Goal: Task Accomplishment & Management: Use online tool/utility

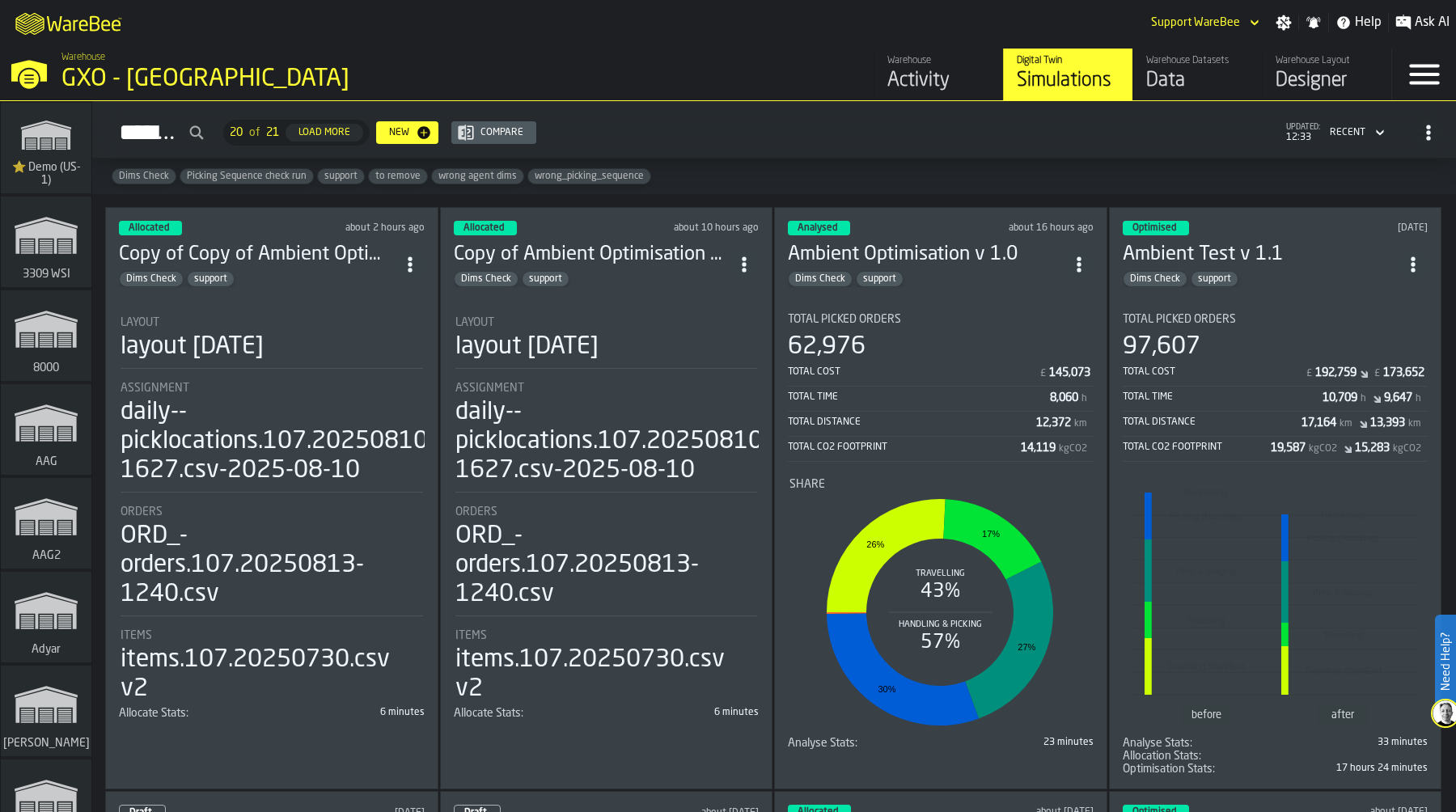
scroll to position [4413, 0]
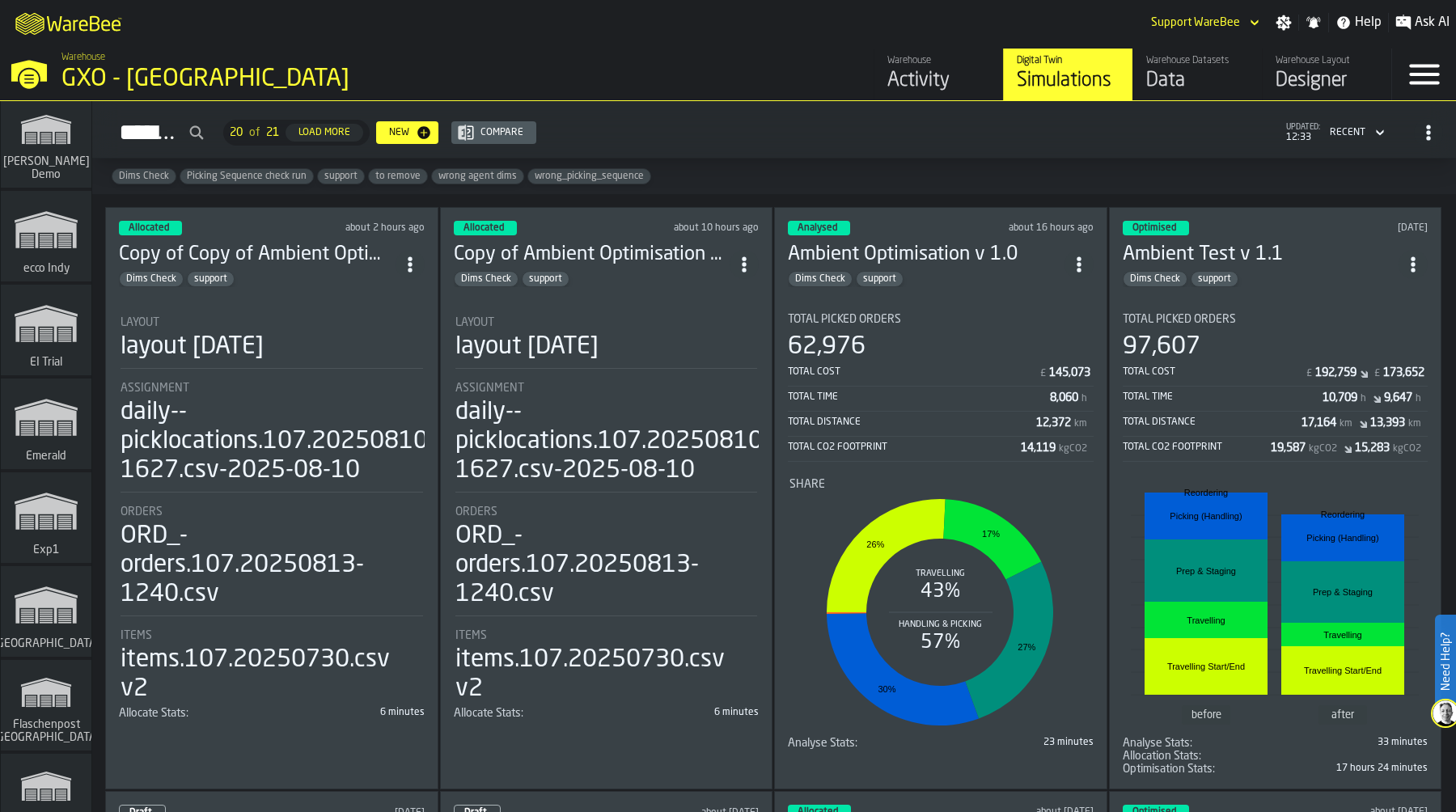
click at [51, 427] on icon "link-to-/wh/i/576ff85d-1d82-4029-ae14-f0fa99bd4ee3/simulations" at bounding box center [46, 417] width 77 height 65
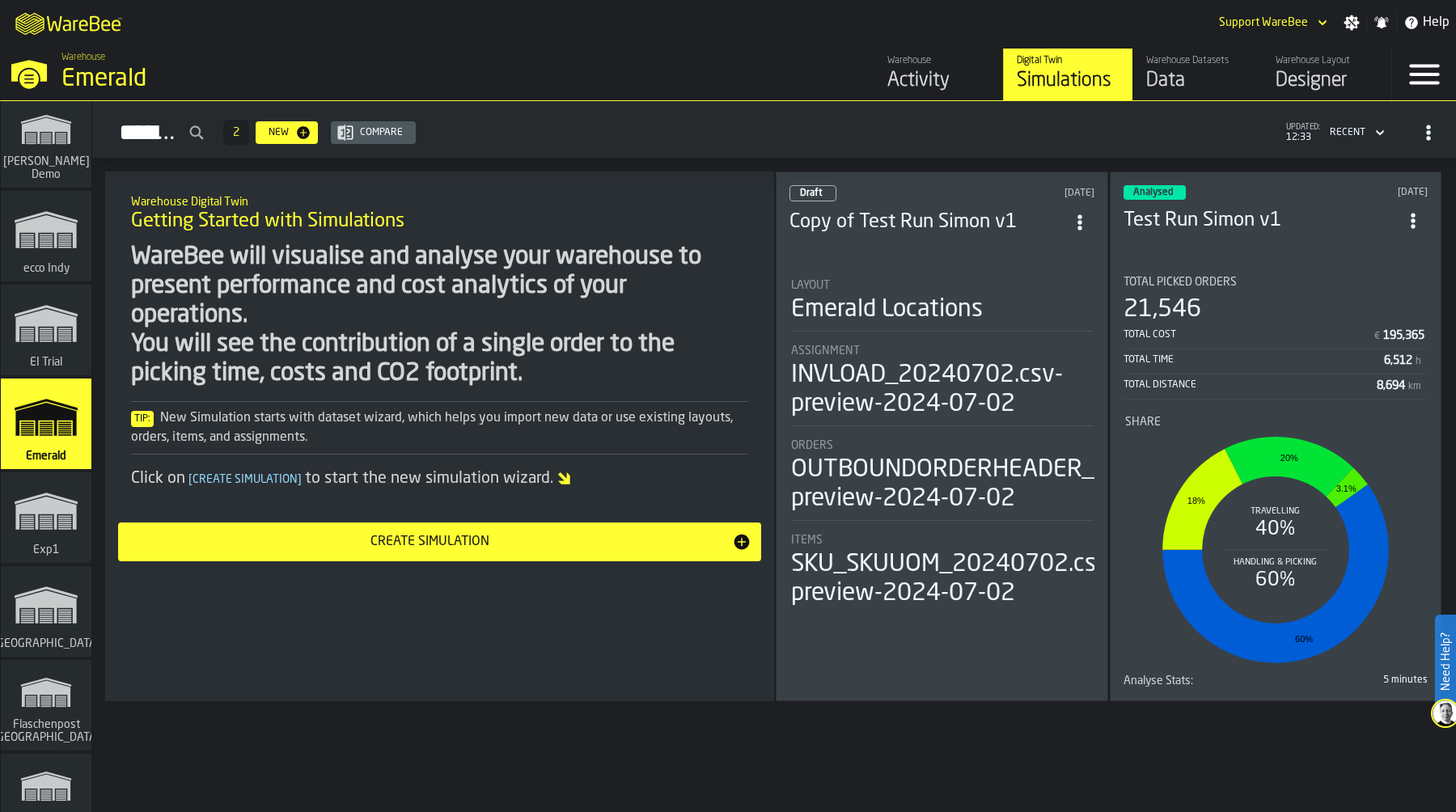
click at [929, 340] on li "Layout Emerald Locations Assignment INVLOAD_20240702.csv-preview-2024-07-02 Ord…" at bounding box center [941, 437] width 305 height 345
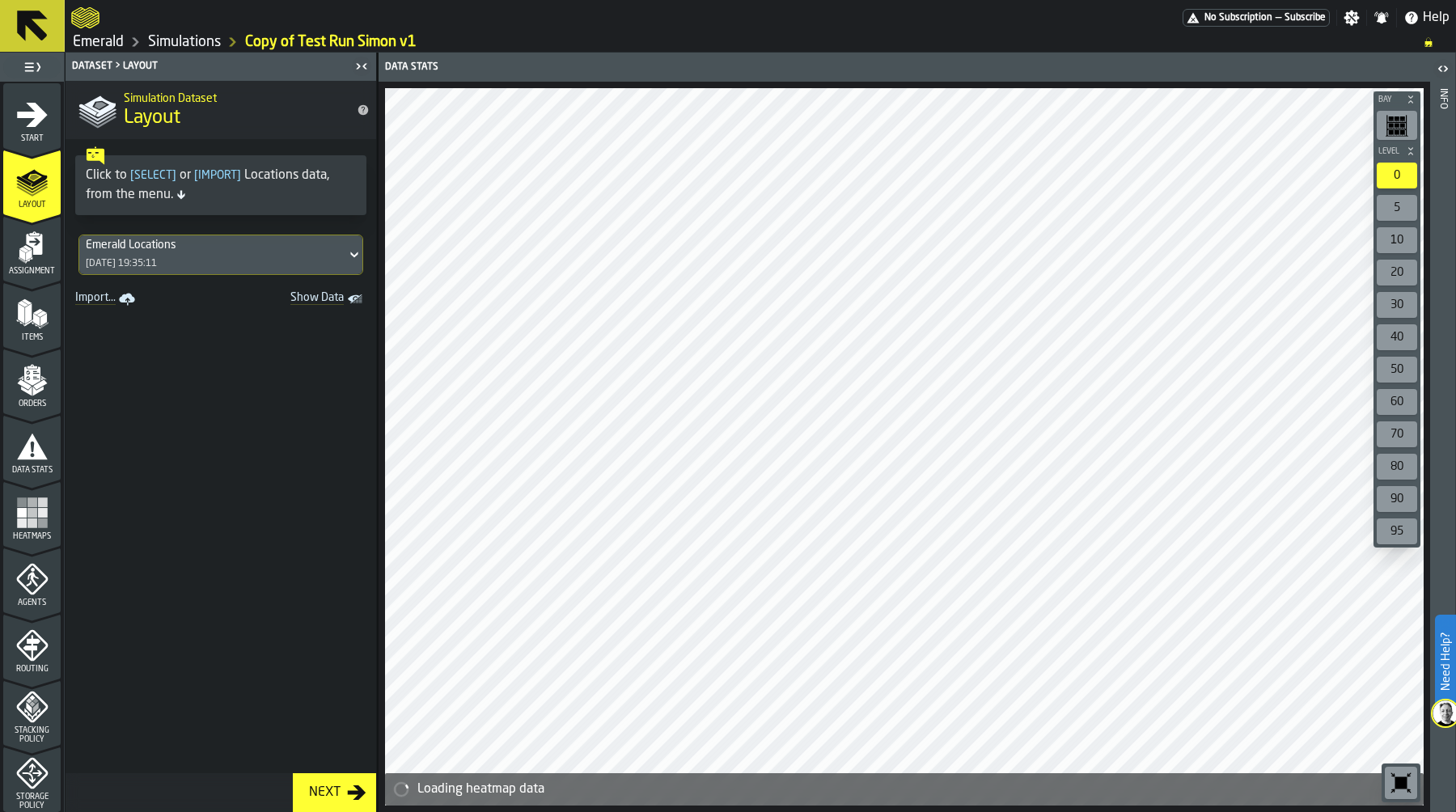
click at [22, 277] on icon "menu Assignment" at bounding box center [32, 281] width 57 height 15
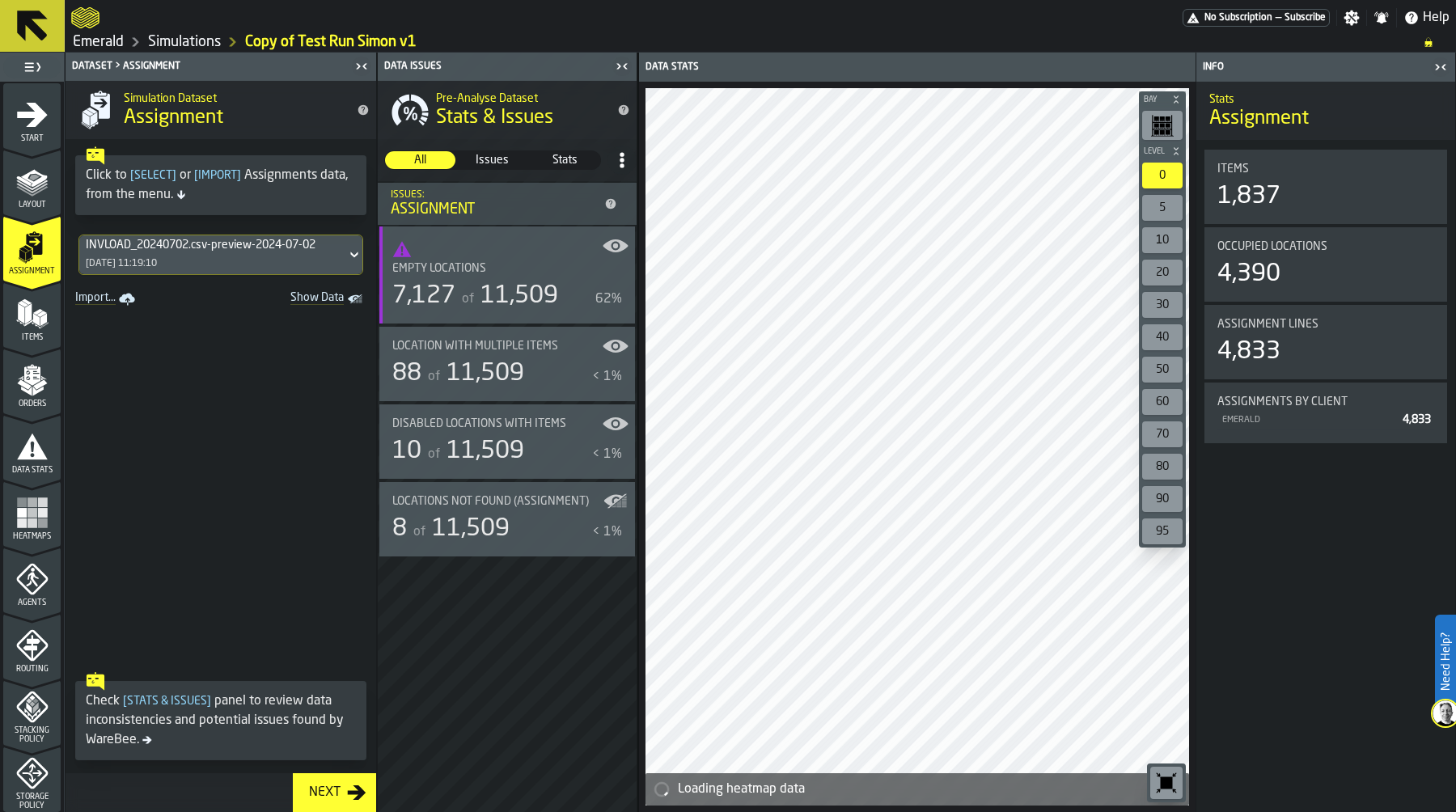
click at [233, 252] on div "INVLOAD_20240702.csv-preview-2024-07-02 02/07/2024, 11:19:10" at bounding box center [212, 254] width 267 height 39
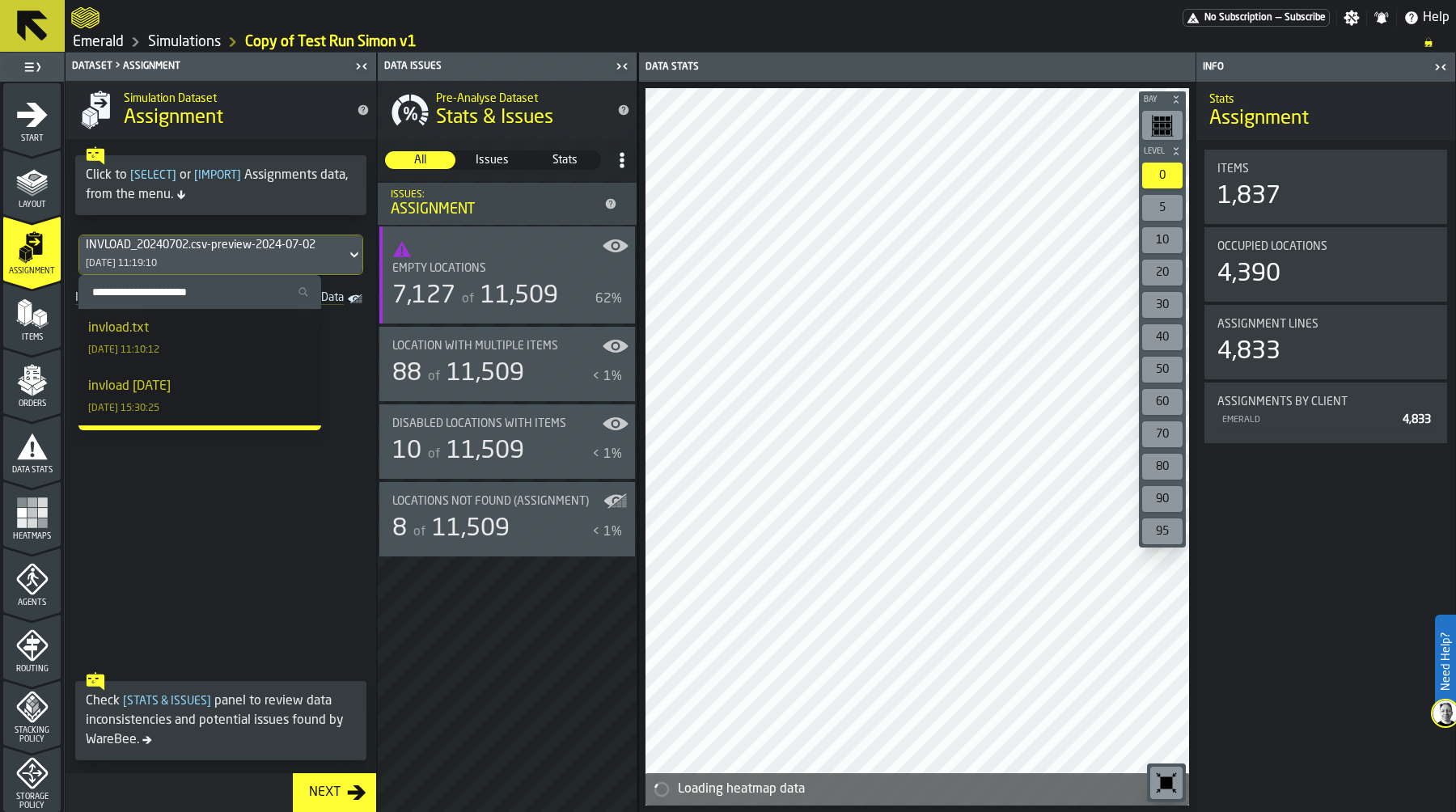
click at [199, 332] on div "invload.txt 13/08/2025, 11:10:12" at bounding box center [199, 338] width 223 height 39
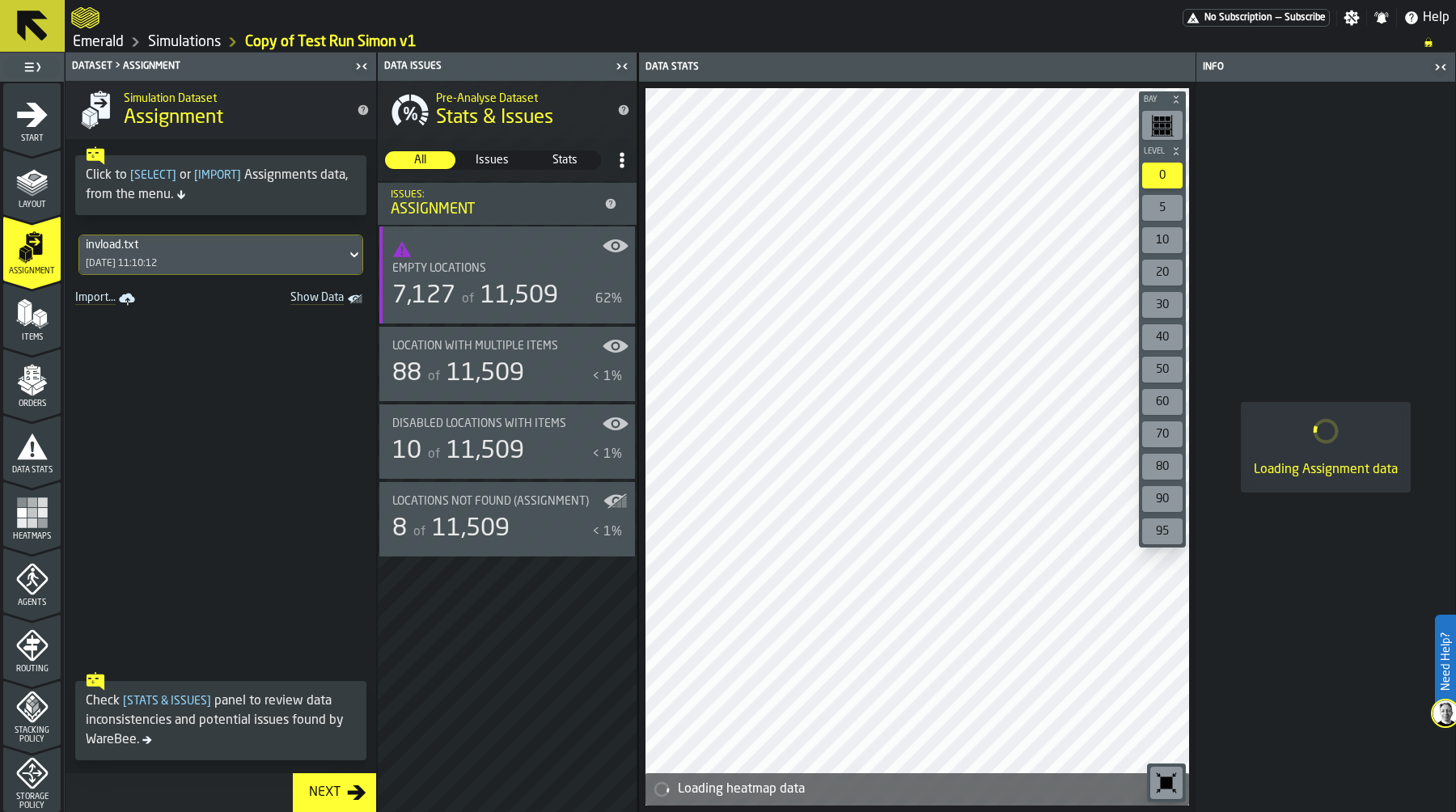
click at [40, 316] on polygon "menu Items" at bounding box center [43, 320] width 7 height 13
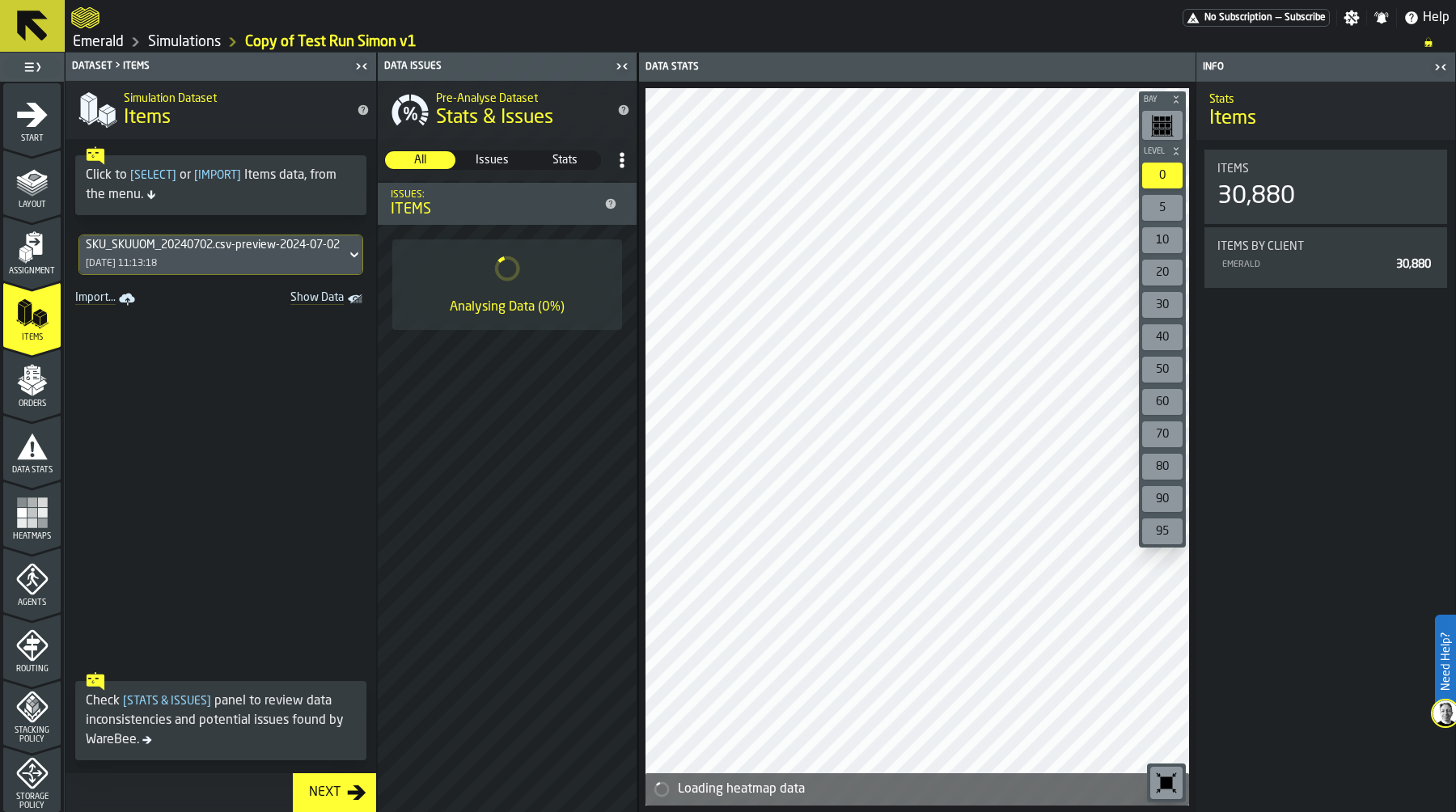
click at [194, 257] on div "SKU_SKUUOM_20240702.csv-preview-2024-07-02 02/07/2024, 11:13:18" at bounding box center [212, 254] width 267 height 39
click at [208, 330] on div "dataset 13/08/2025, 11:30:39" at bounding box center [199, 338] width 223 height 39
click at [32, 380] on icon "menu Orders" at bounding box center [31, 375] width 16 height 18
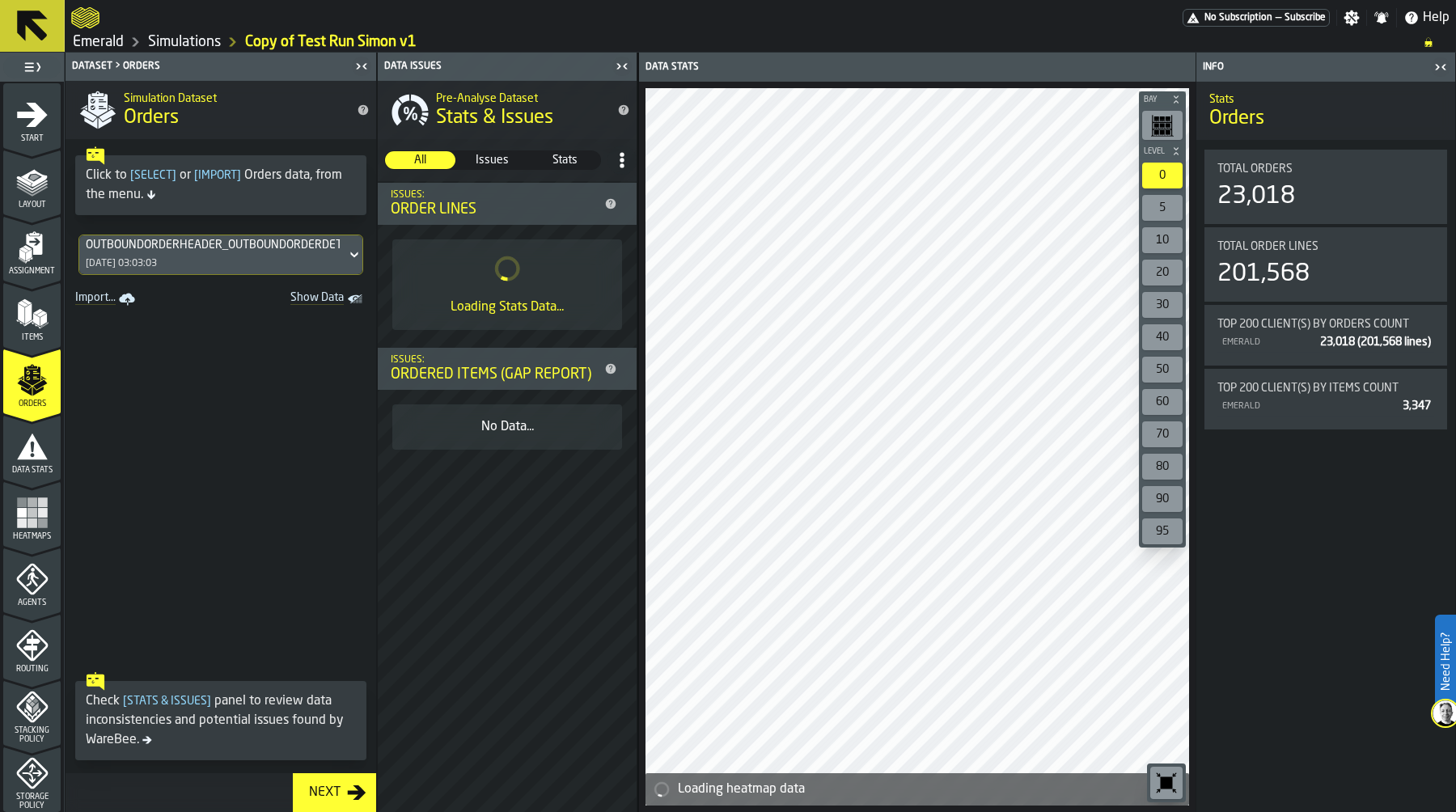
click at [197, 254] on div "OUTBOUNDORDERHEADER_OUTBOUNDORDERDETAIL_20240701.csv-preview-2024-07-02 02/07/2…" at bounding box center [212, 254] width 267 height 39
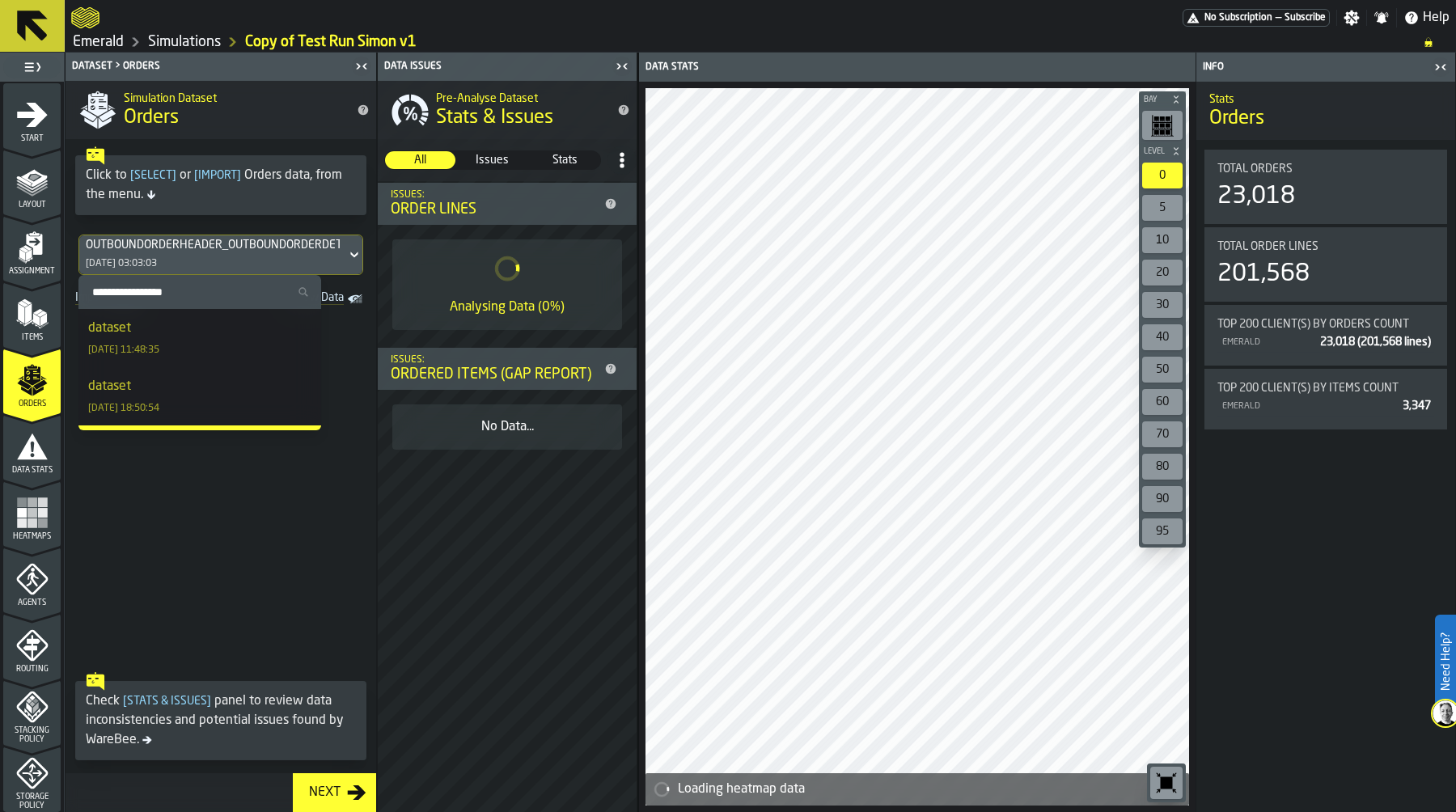
click at [188, 338] on div "dataset 13/08/2025, 11:48:35" at bounding box center [199, 338] width 223 height 39
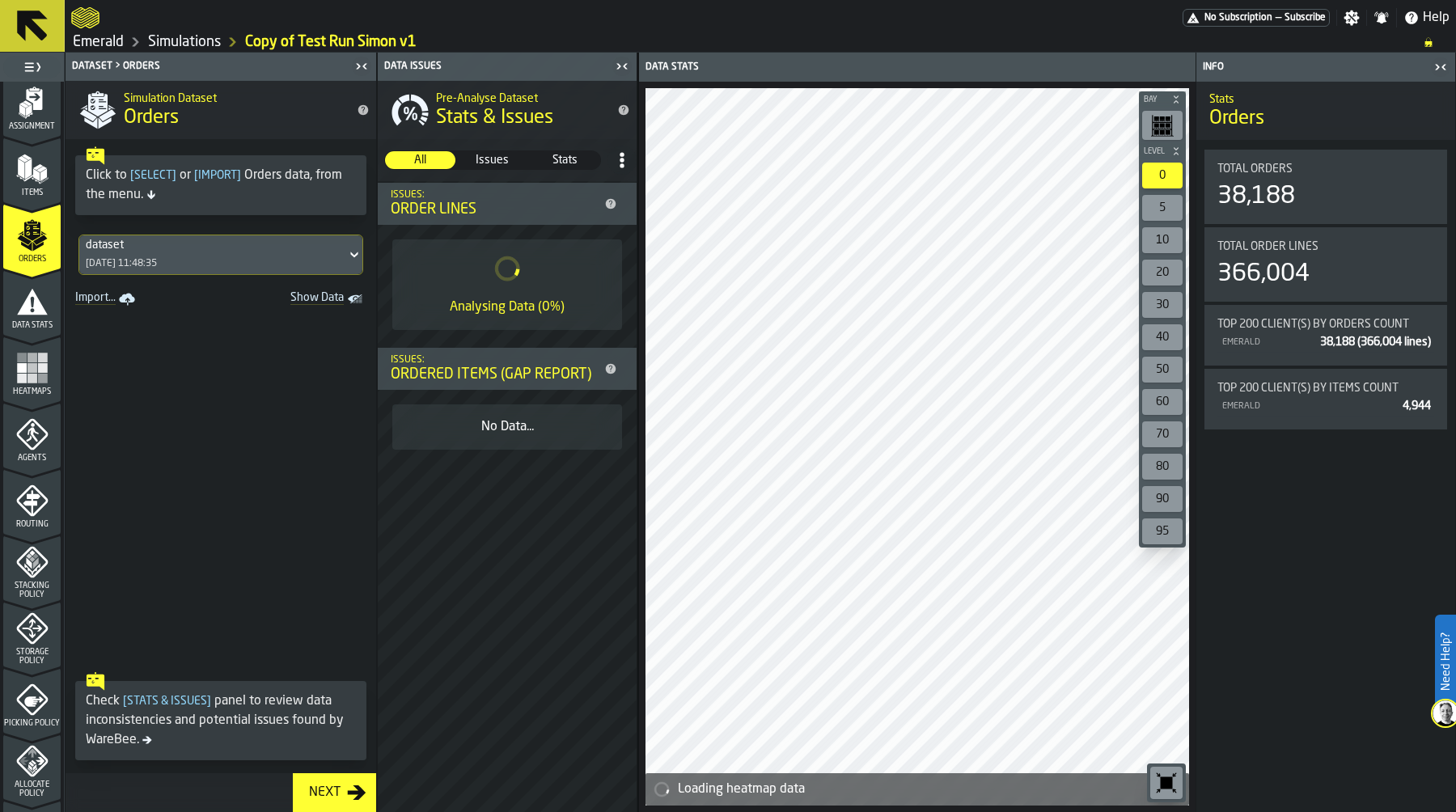
scroll to position [154, 0]
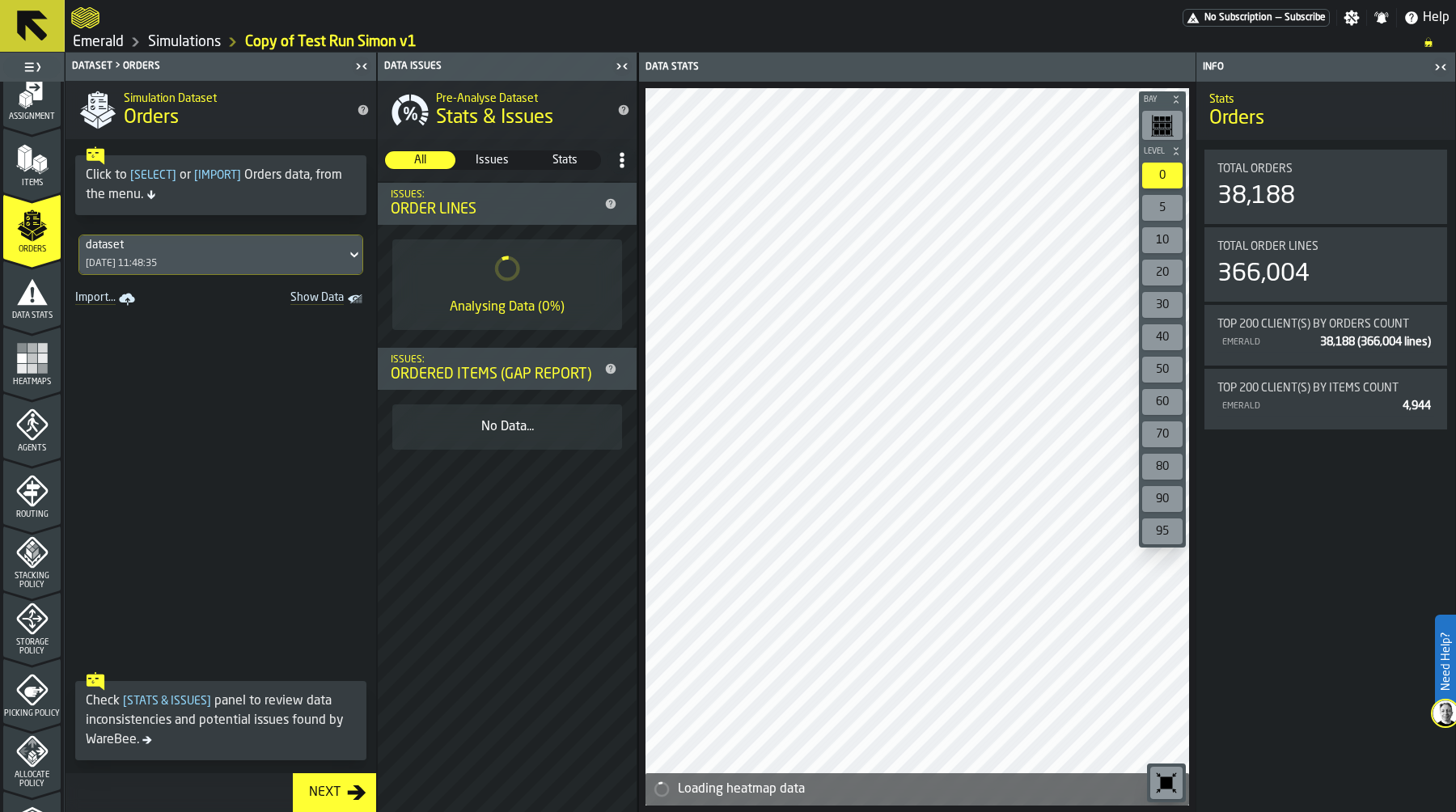
click at [42, 381] on span "Heatmaps" at bounding box center [32, 382] width 57 height 9
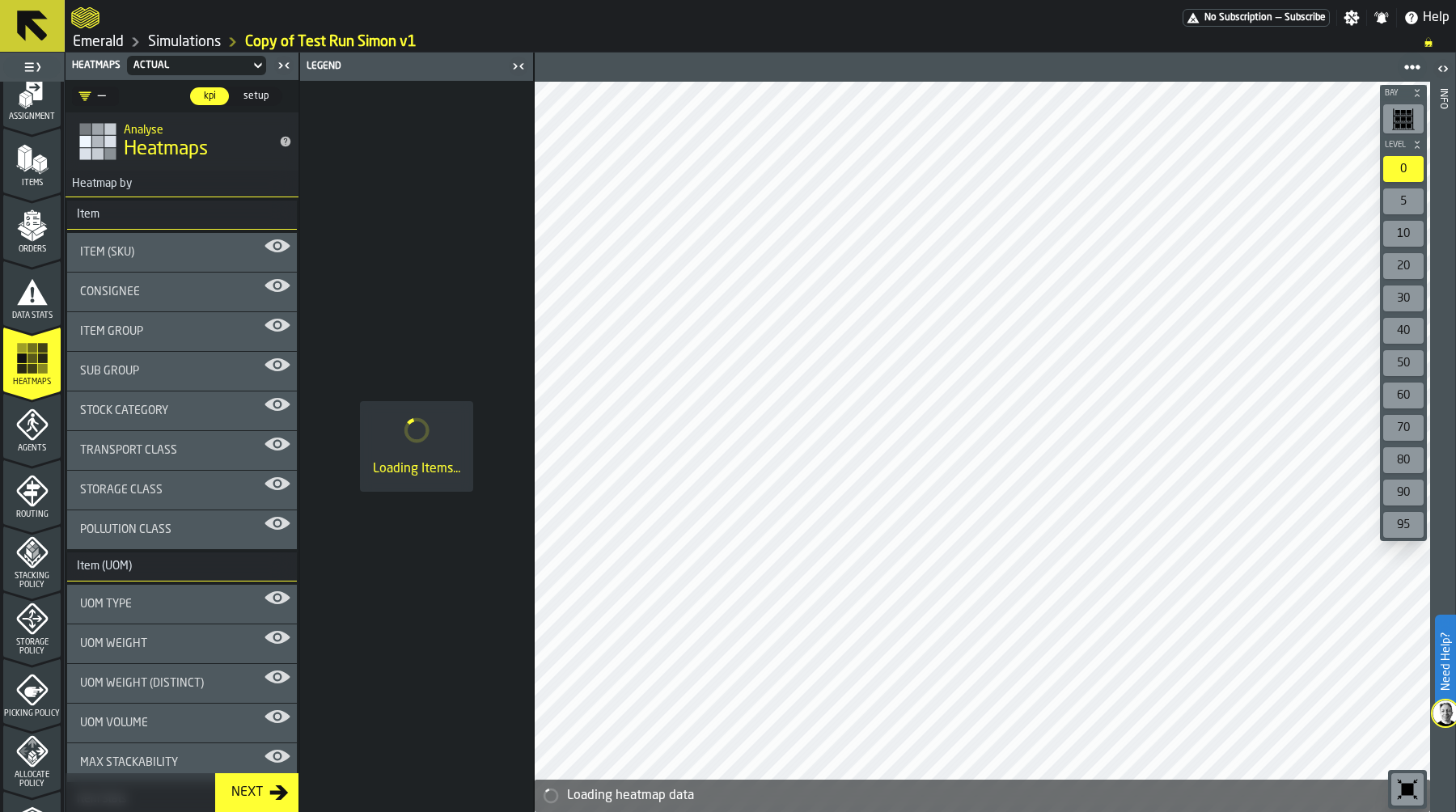
click at [177, 43] on link "Simulations" at bounding box center [184, 42] width 73 height 17
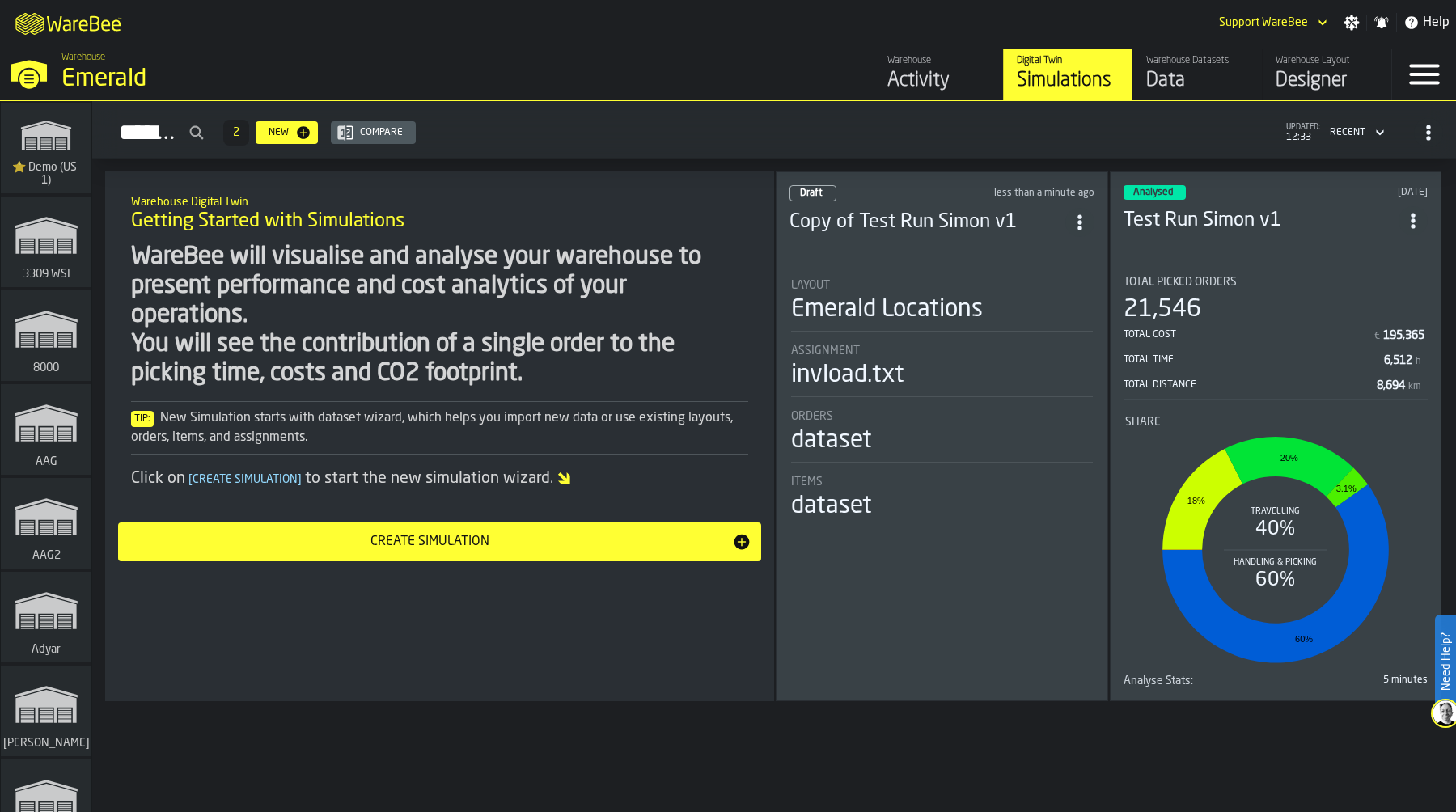
click at [1179, 77] on div "Data" at bounding box center [1198, 81] width 103 height 26
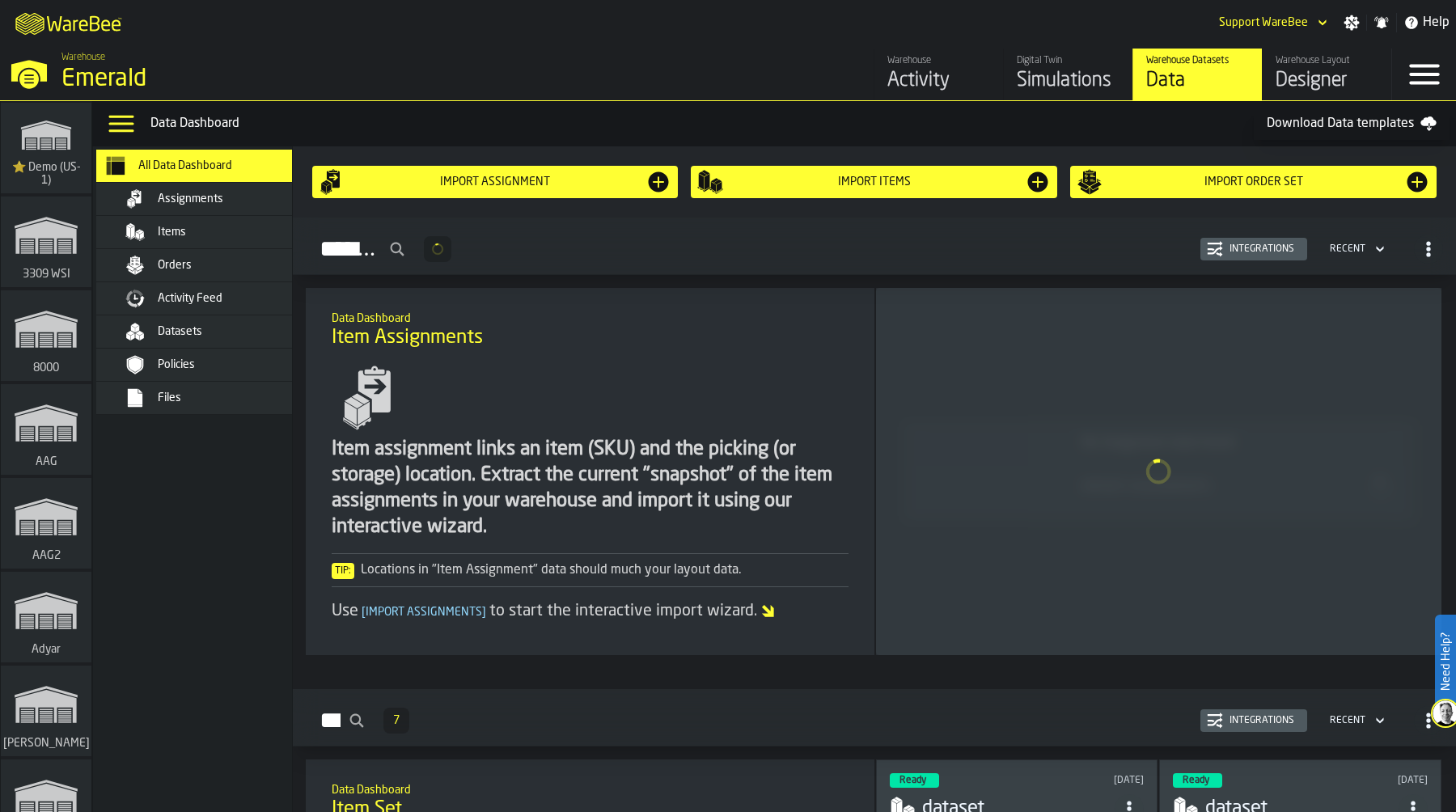
click at [231, 292] on div "Activity Feed" at bounding box center [237, 298] width 159 height 13
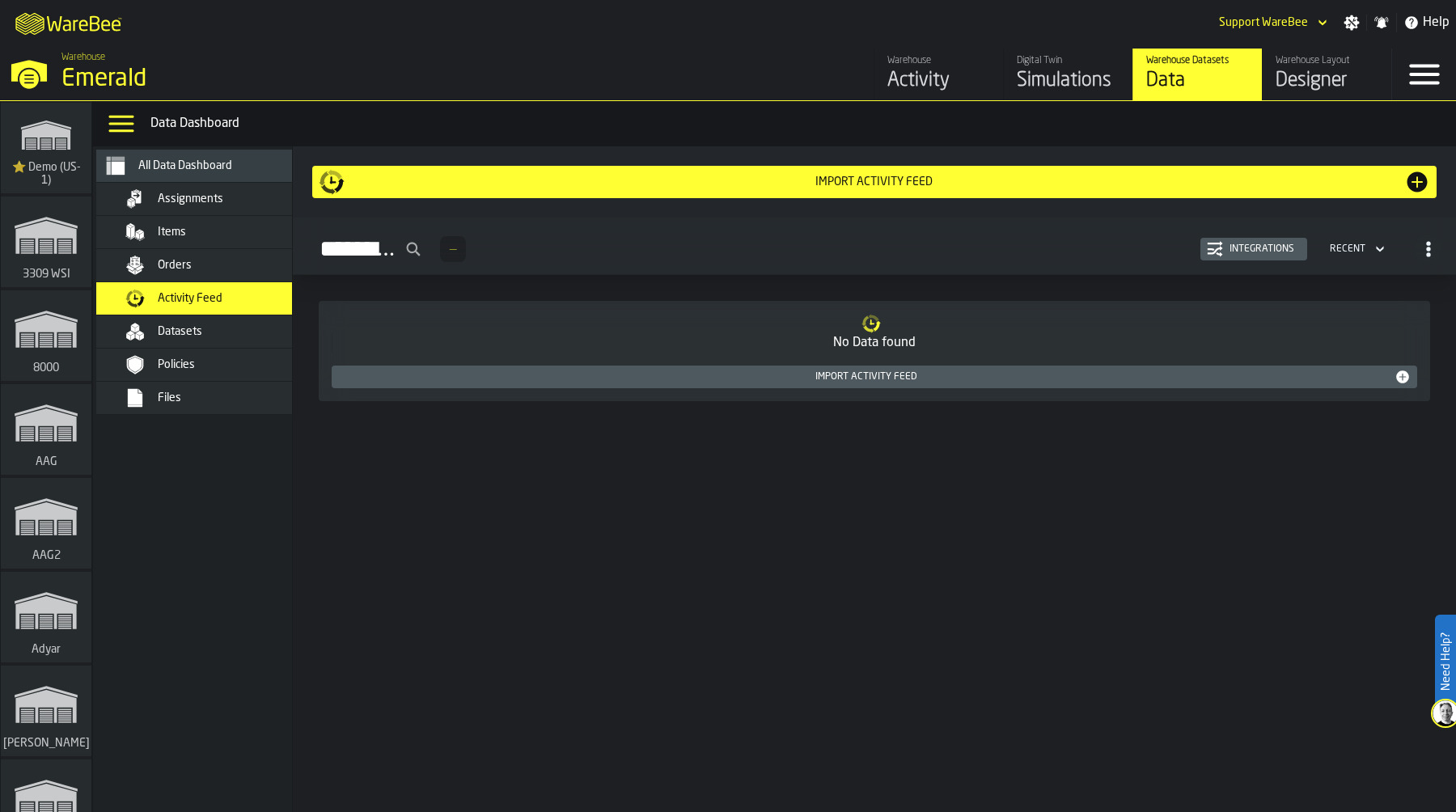
click at [1244, 257] on div "Integrations" at bounding box center [1253, 248] width 94 height 16
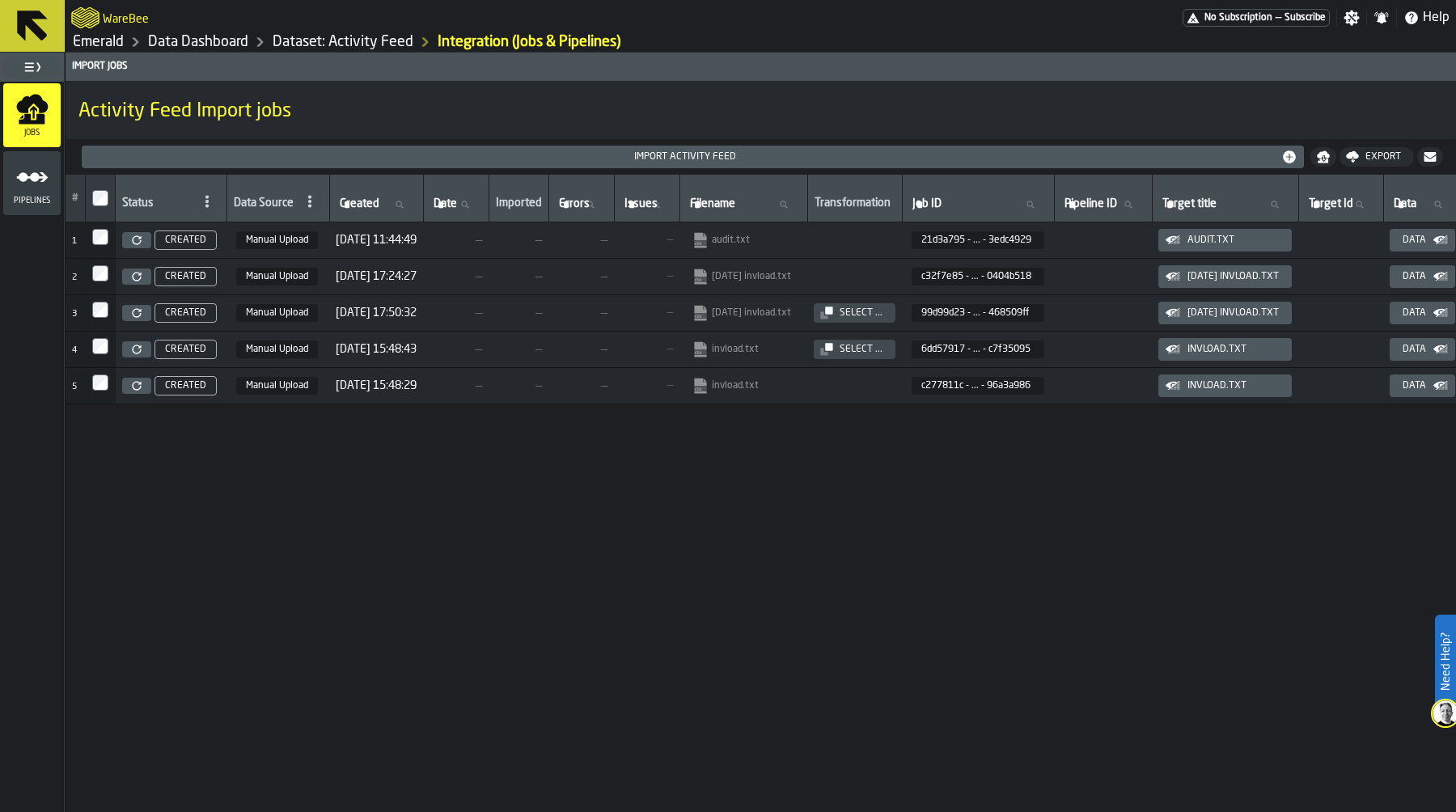
click at [135, 237] on icon at bounding box center [136, 239] width 9 height 9
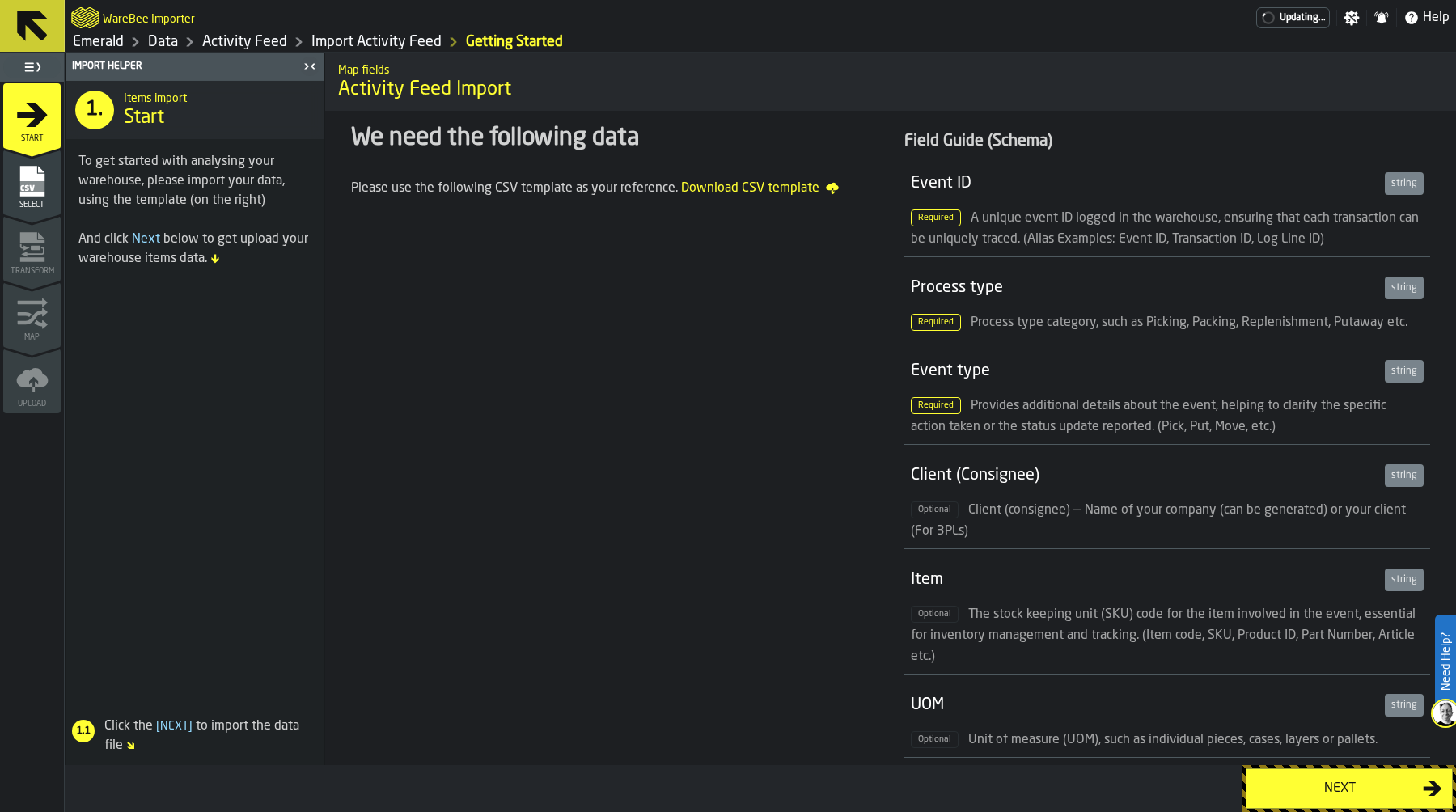
click at [1297, 776] on button "Next" at bounding box center [1348, 788] width 207 height 41
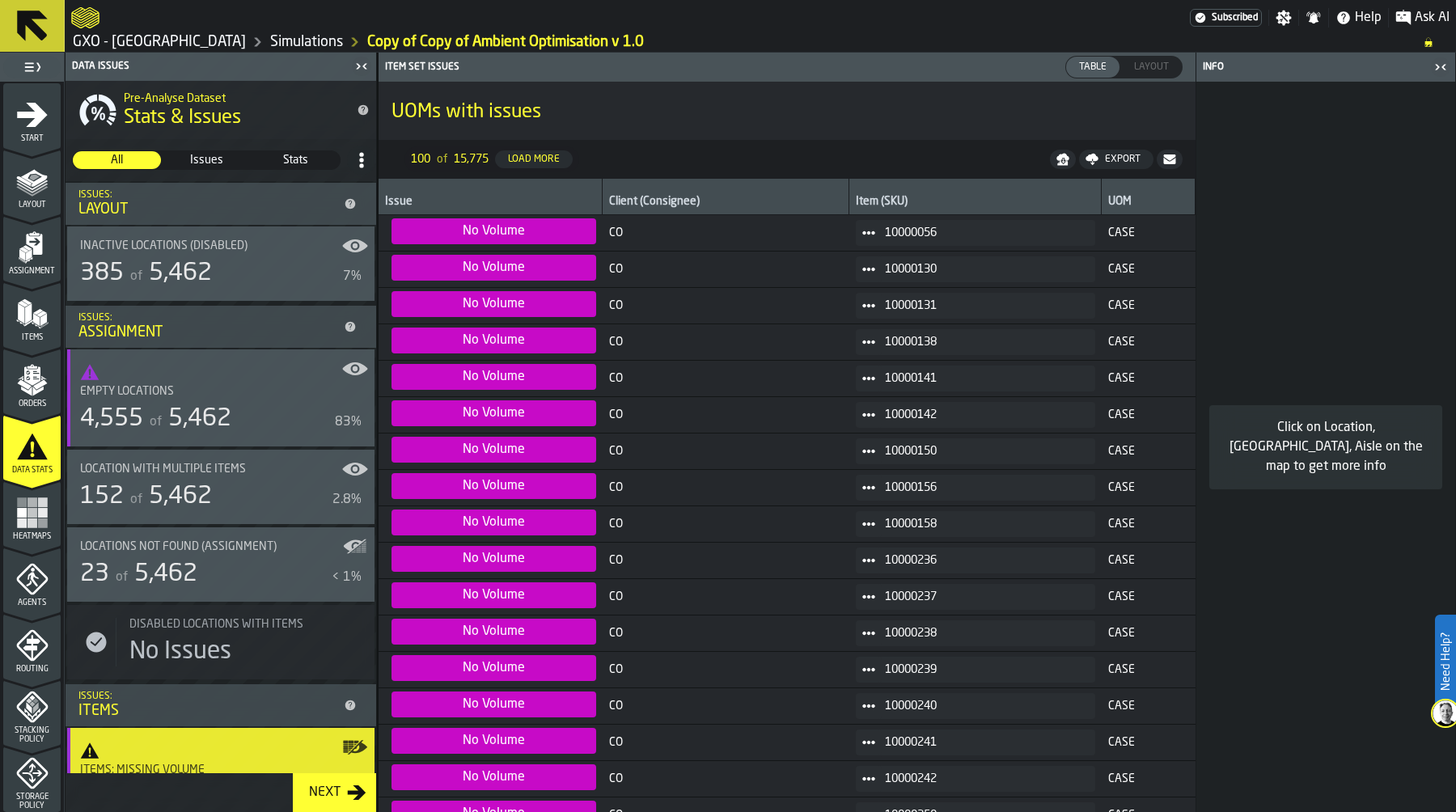
scroll to position [487, 0]
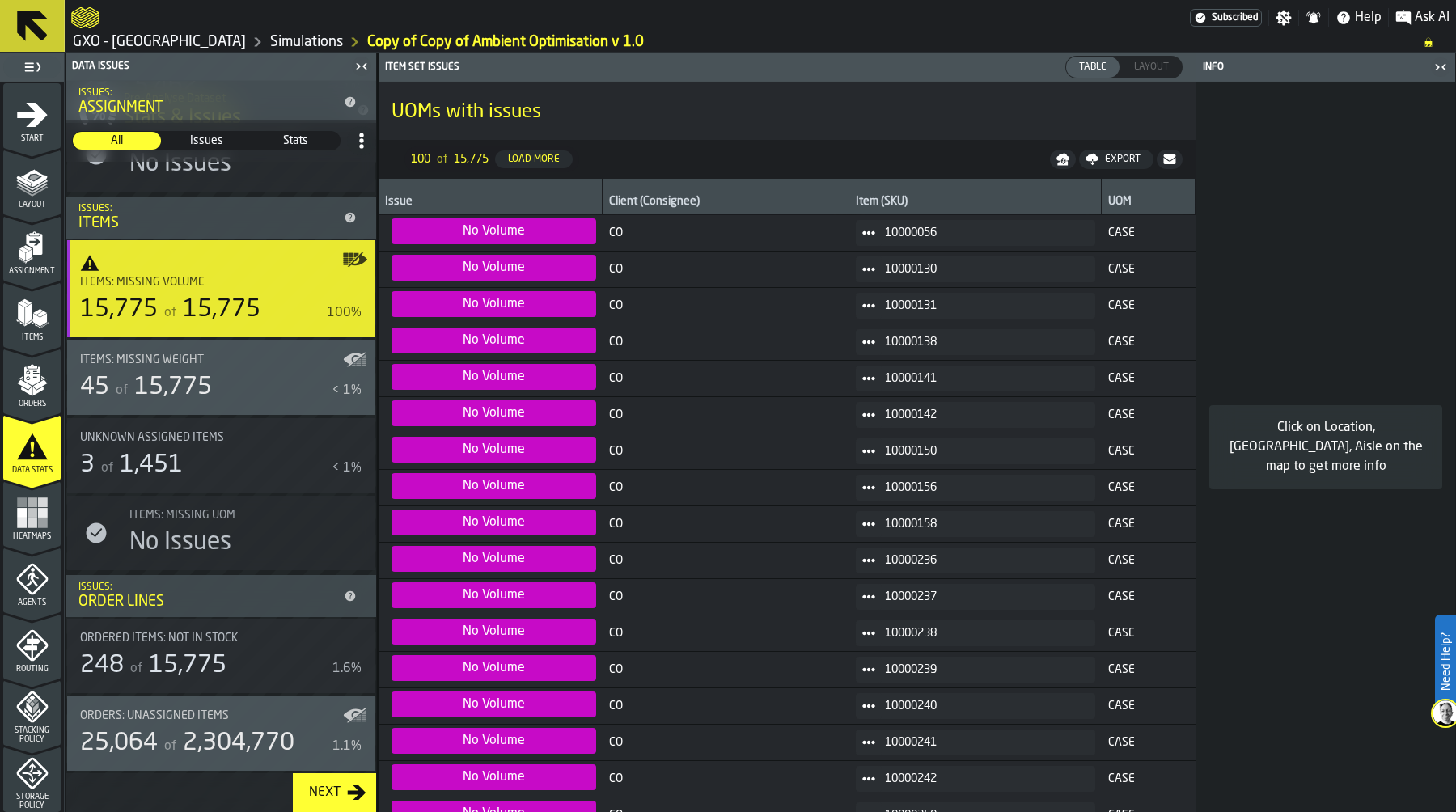
click at [27, 515] on rect "menu Heatmaps" at bounding box center [32, 512] width 10 height 10
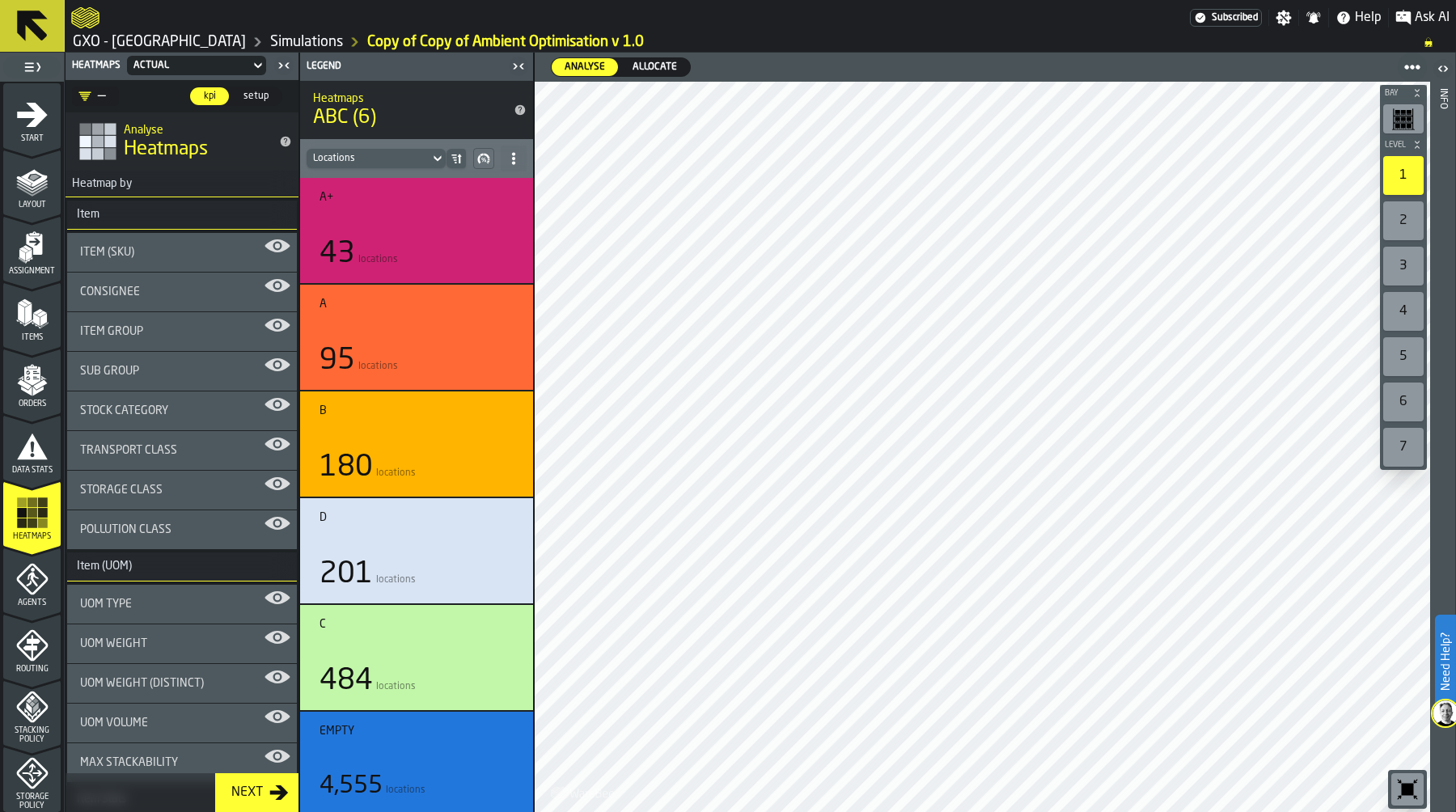
click at [177, 417] on div "Stock Category" at bounding box center [181, 411] width 203 height 13
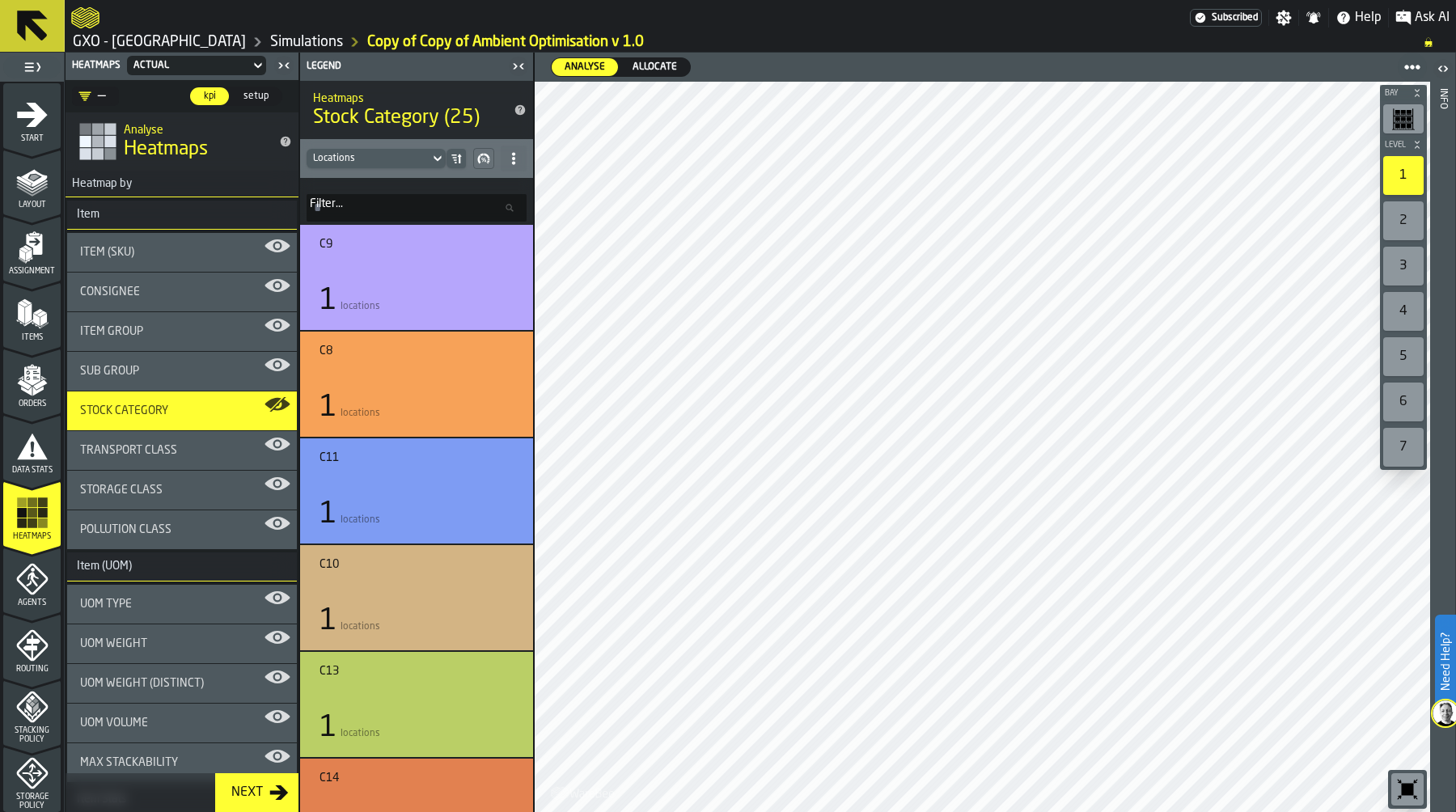
click at [650, 68] on span "Allocate" at bounding box center [654, 67] width 57 height 15
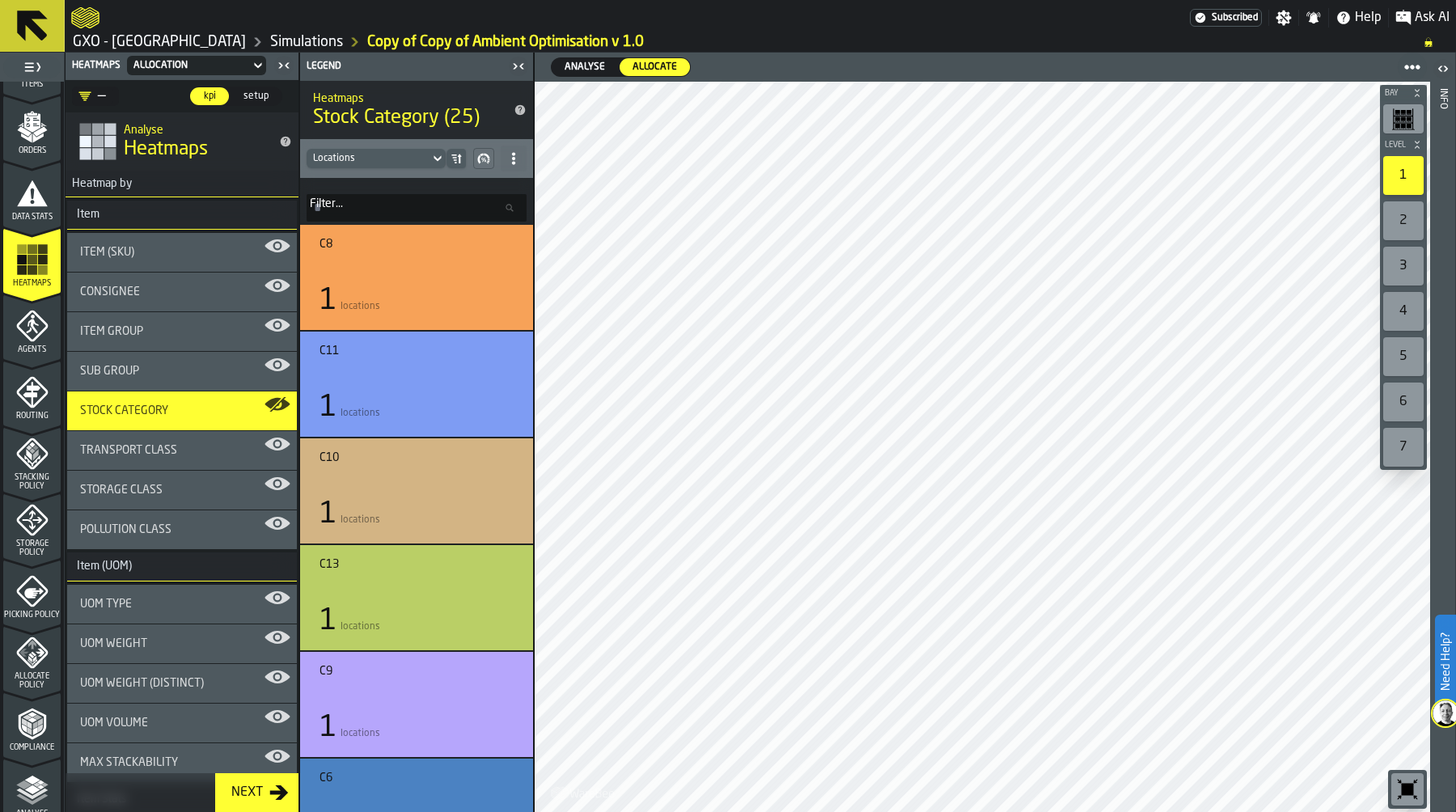
scroll to position [260, 0]
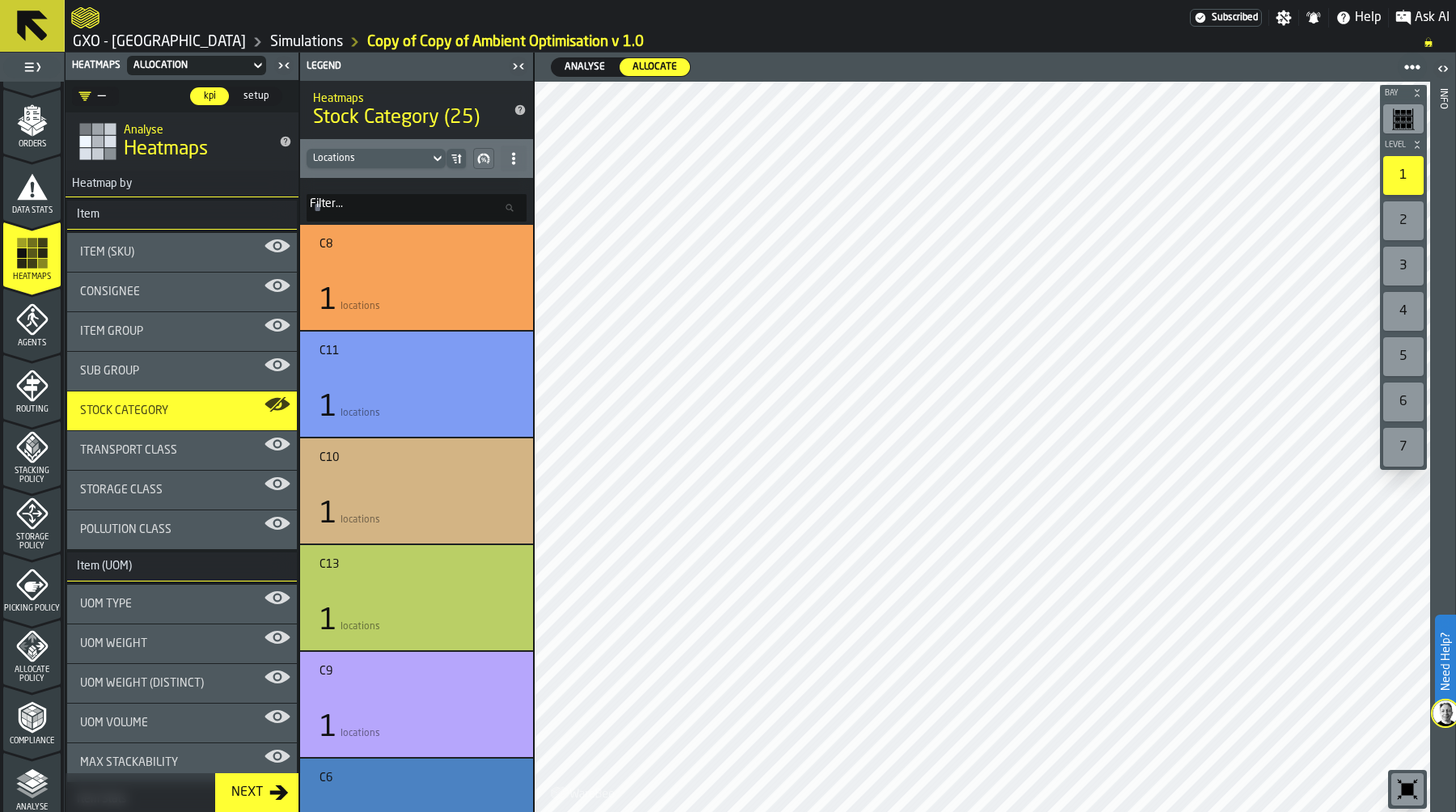
click at [16, 642] on icon "menu Allocate Policy" at bounding box center [32, 645] width 32 height 32
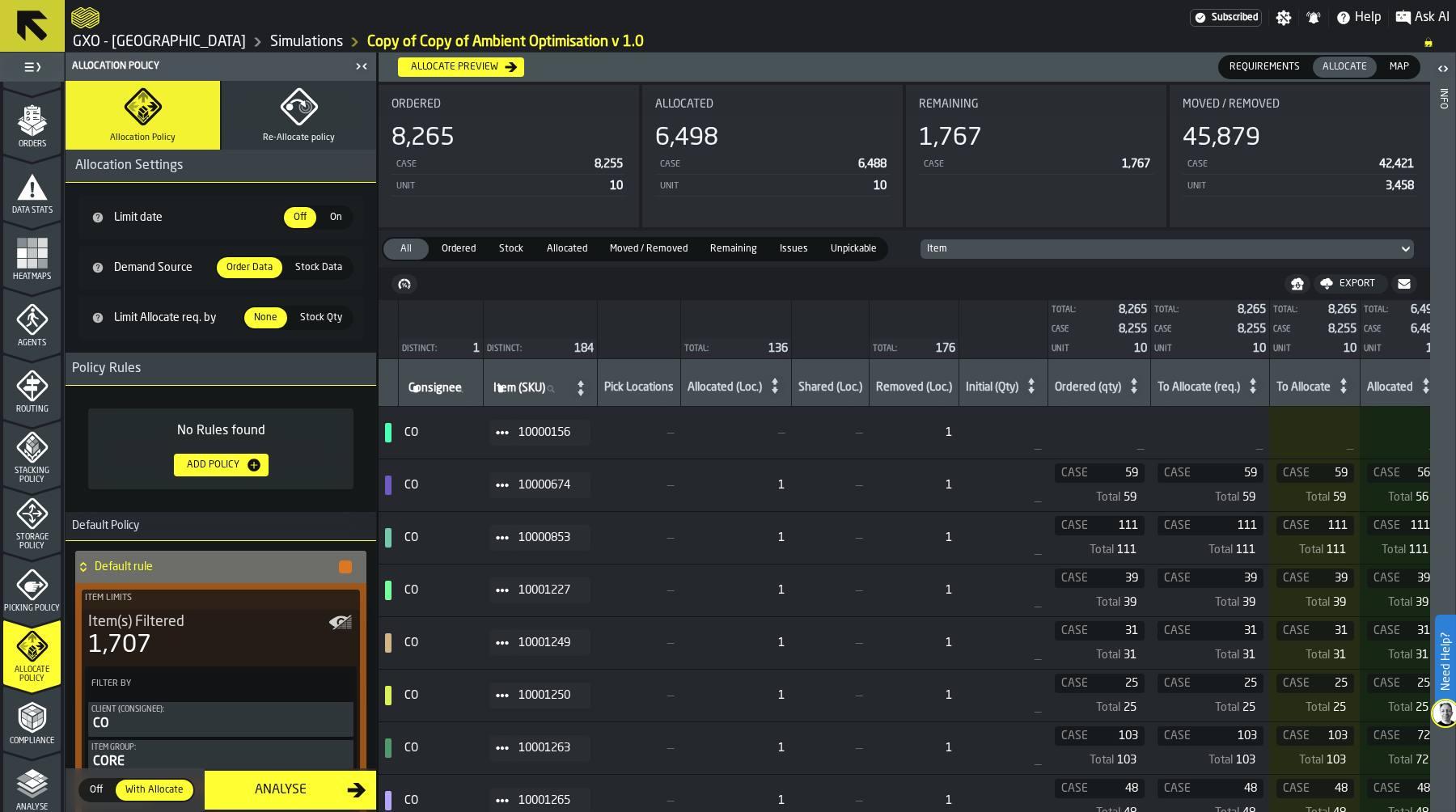
click at [326, 269] on span "Stock Data" at bounding box center [319, 268] width 60 height 15
click at [317, 271] on span "Stock Data" at bounding box center [319, 268] width 60 height 15
click at [317, 263] on span "Stock Data" at bounding box center [319, 268] width 60 height 15
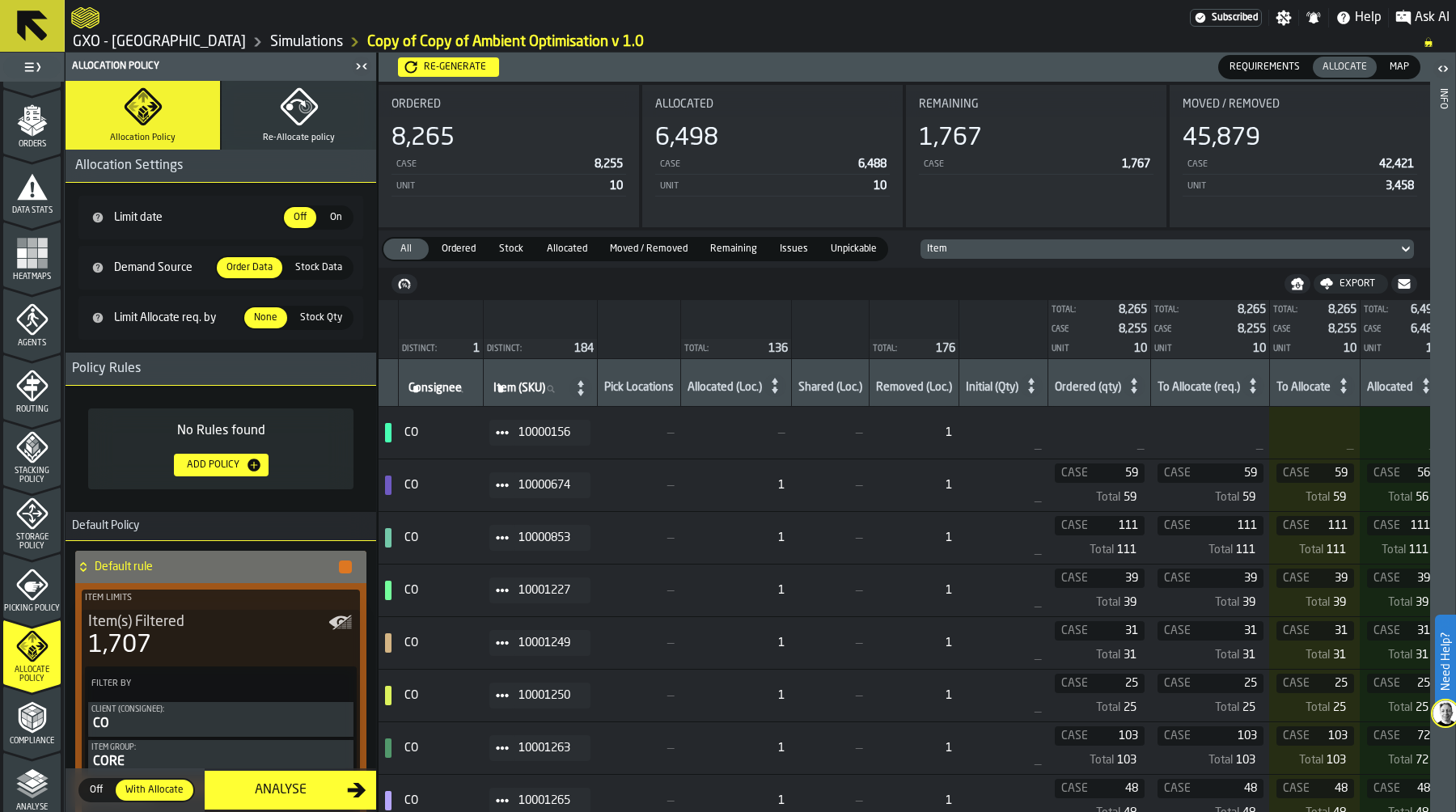
click at [316, 266] on span "Stock Data" at bounding box center [319, 268] width 60 height 15
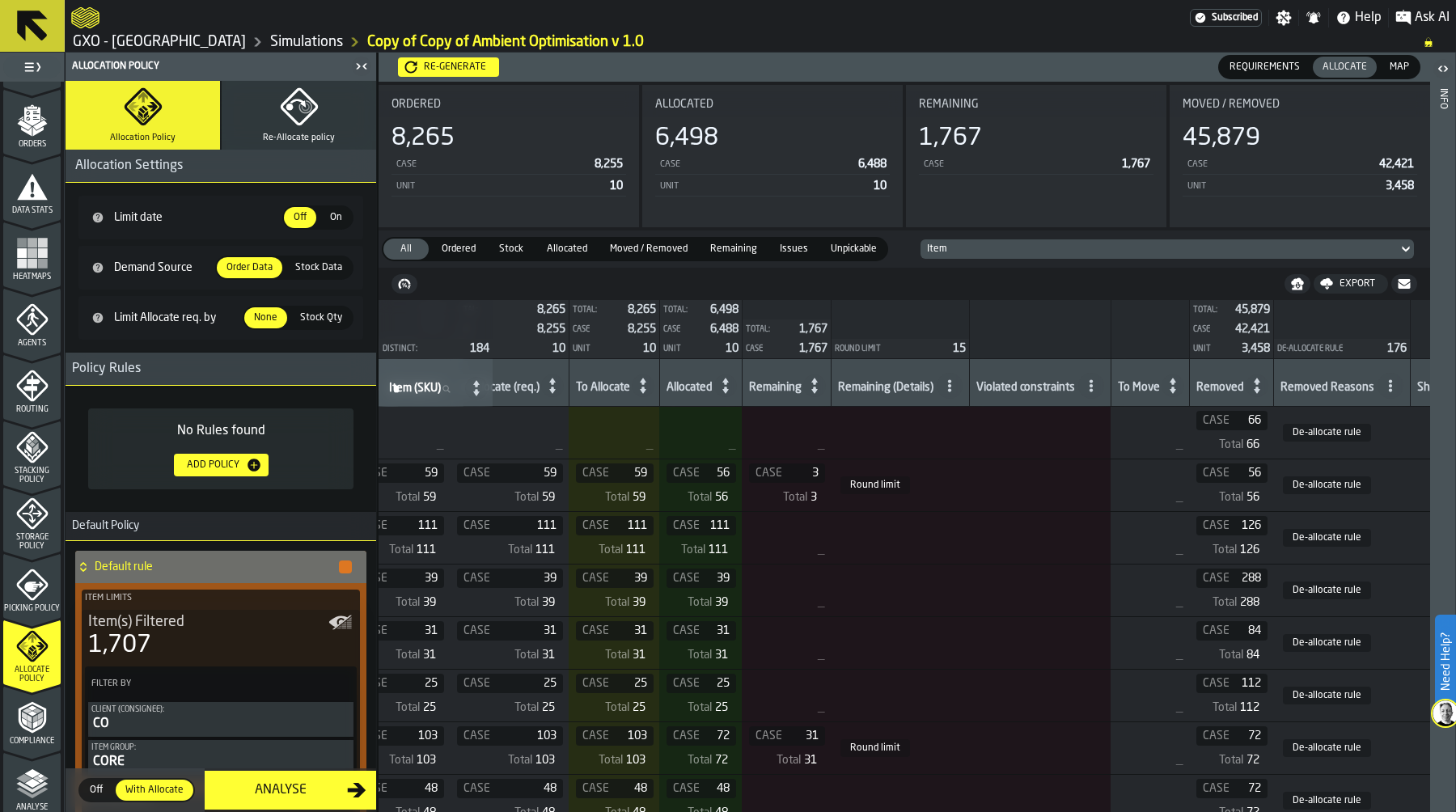
scroll to position [0, 789]
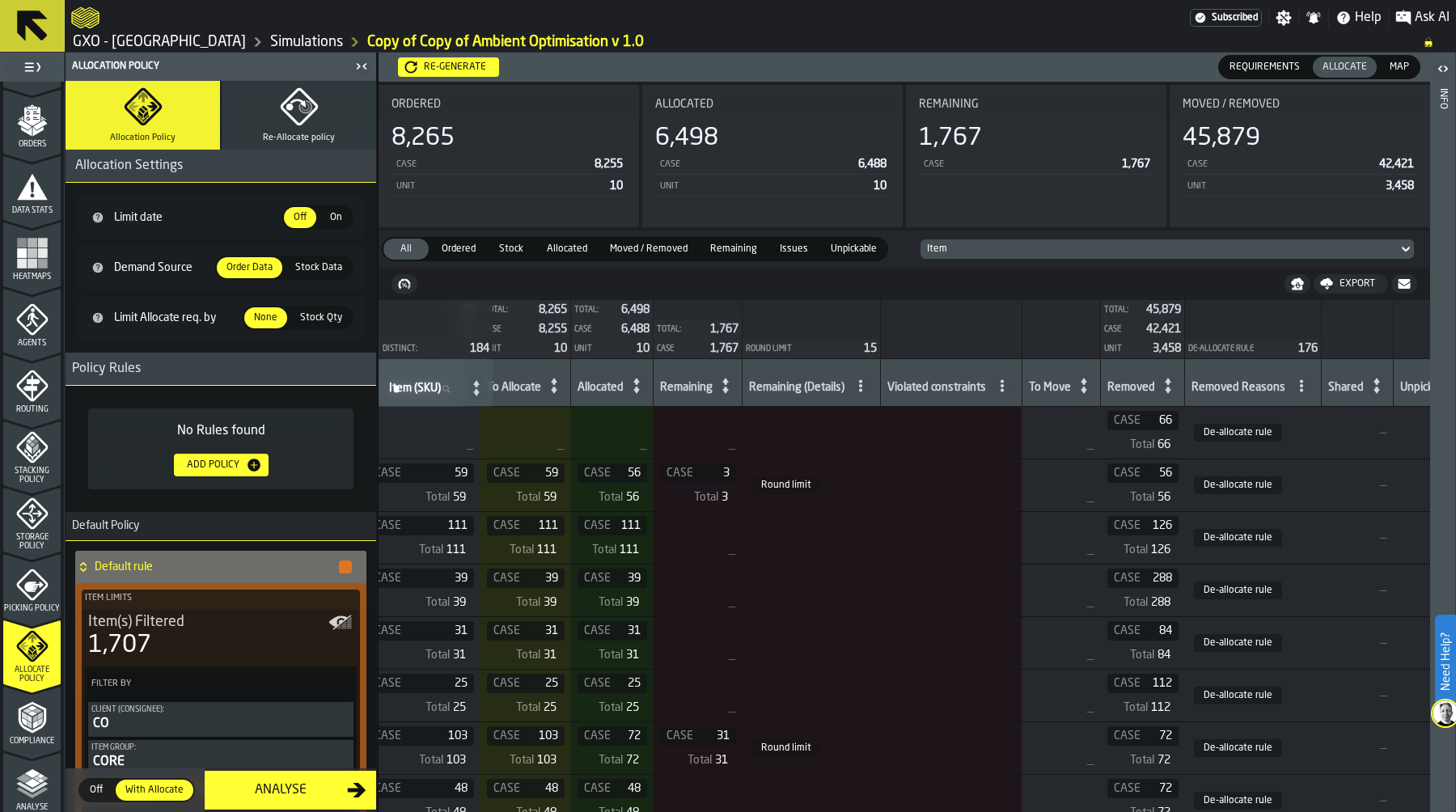
click at [469, 65] on div "Re-generate" at bounding box center [454, 67] width 76 height 12
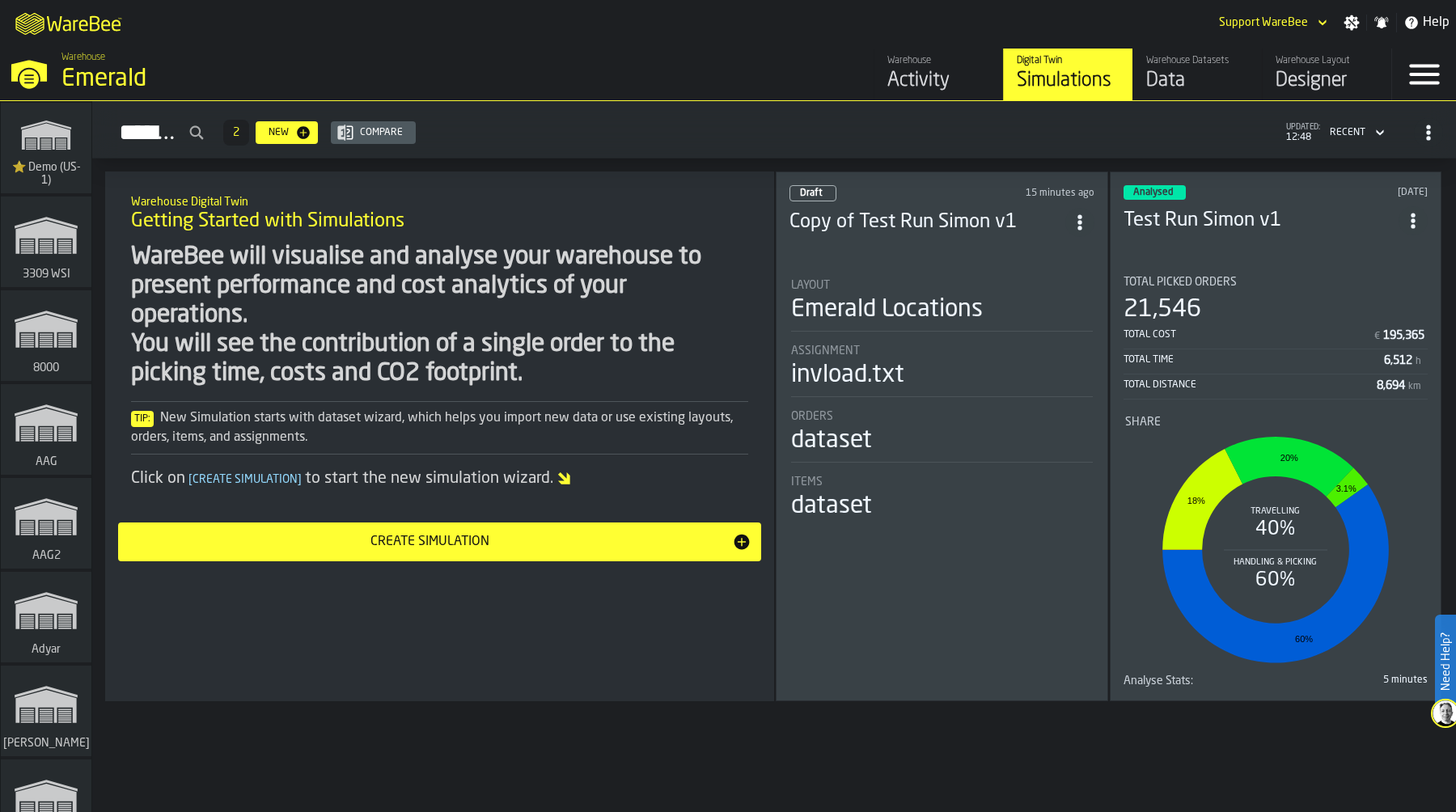
click at [888, 345] on div "Assignment" at bounding box center [941, 351] width 301 height 13
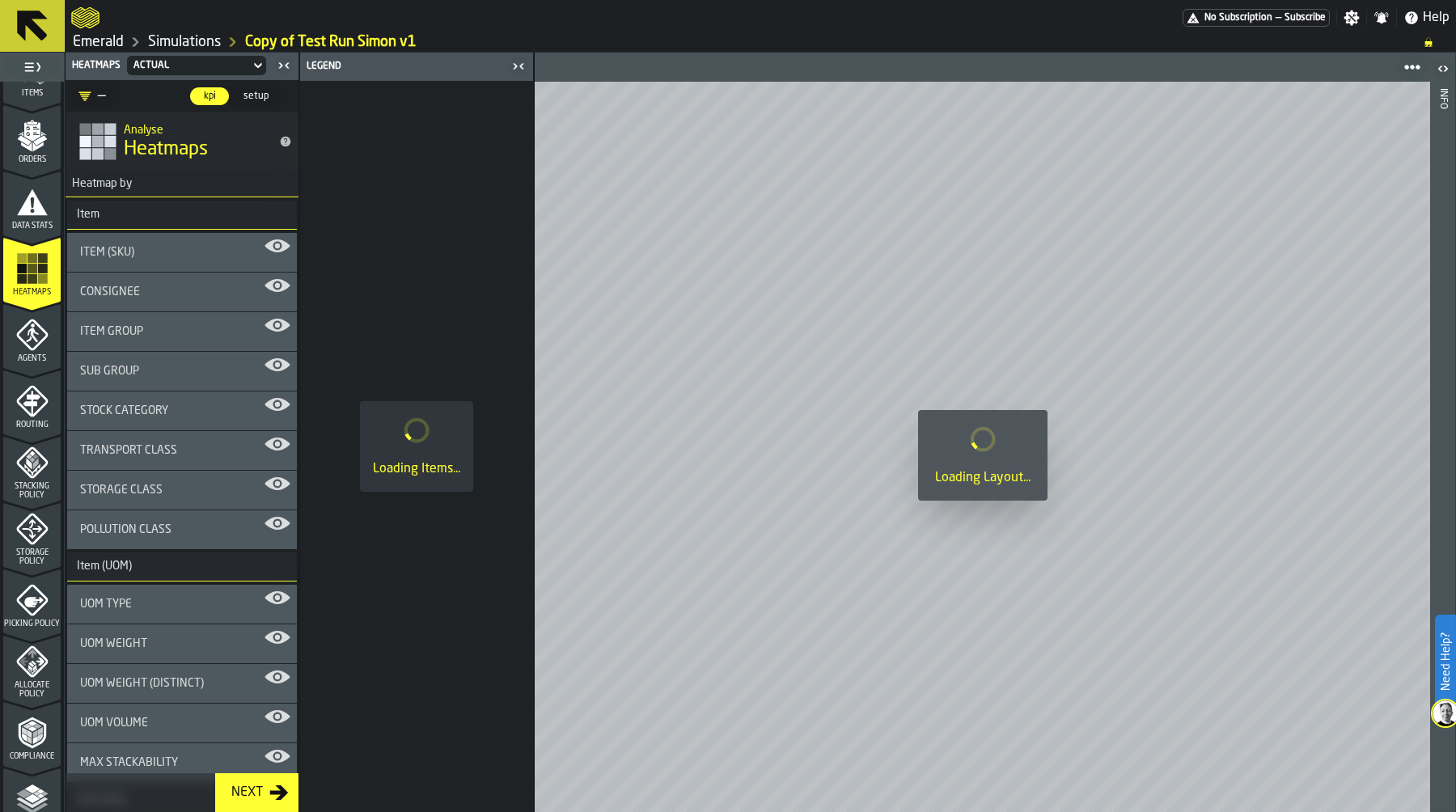
scroll to position [367, 0]
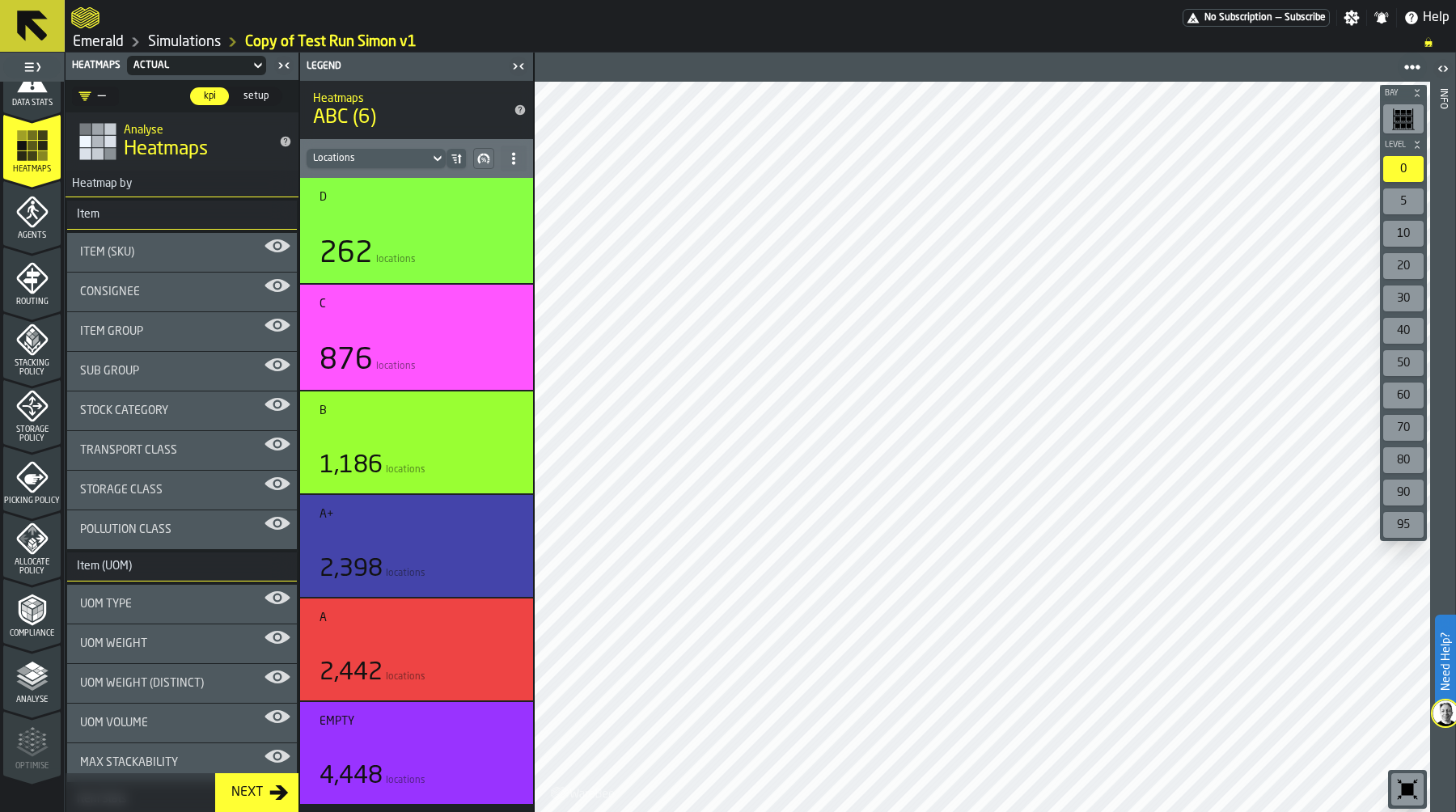
click at [522, 149] on span at bounding box center [513, 158] width 26 height 26
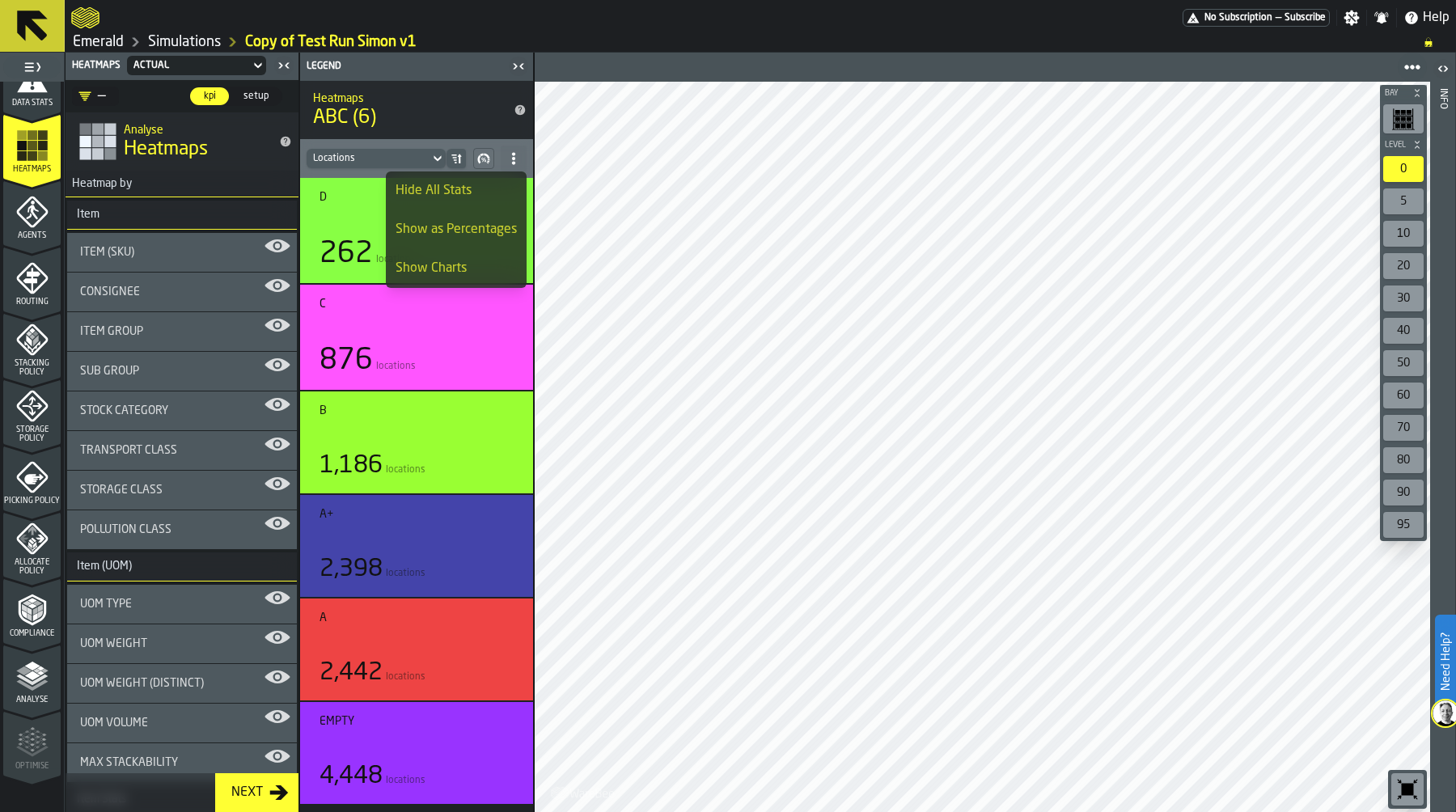
click at [1356, 20] on icon "button-toggle-Settings" at bounding box center [1351, 17] width 16 height 16
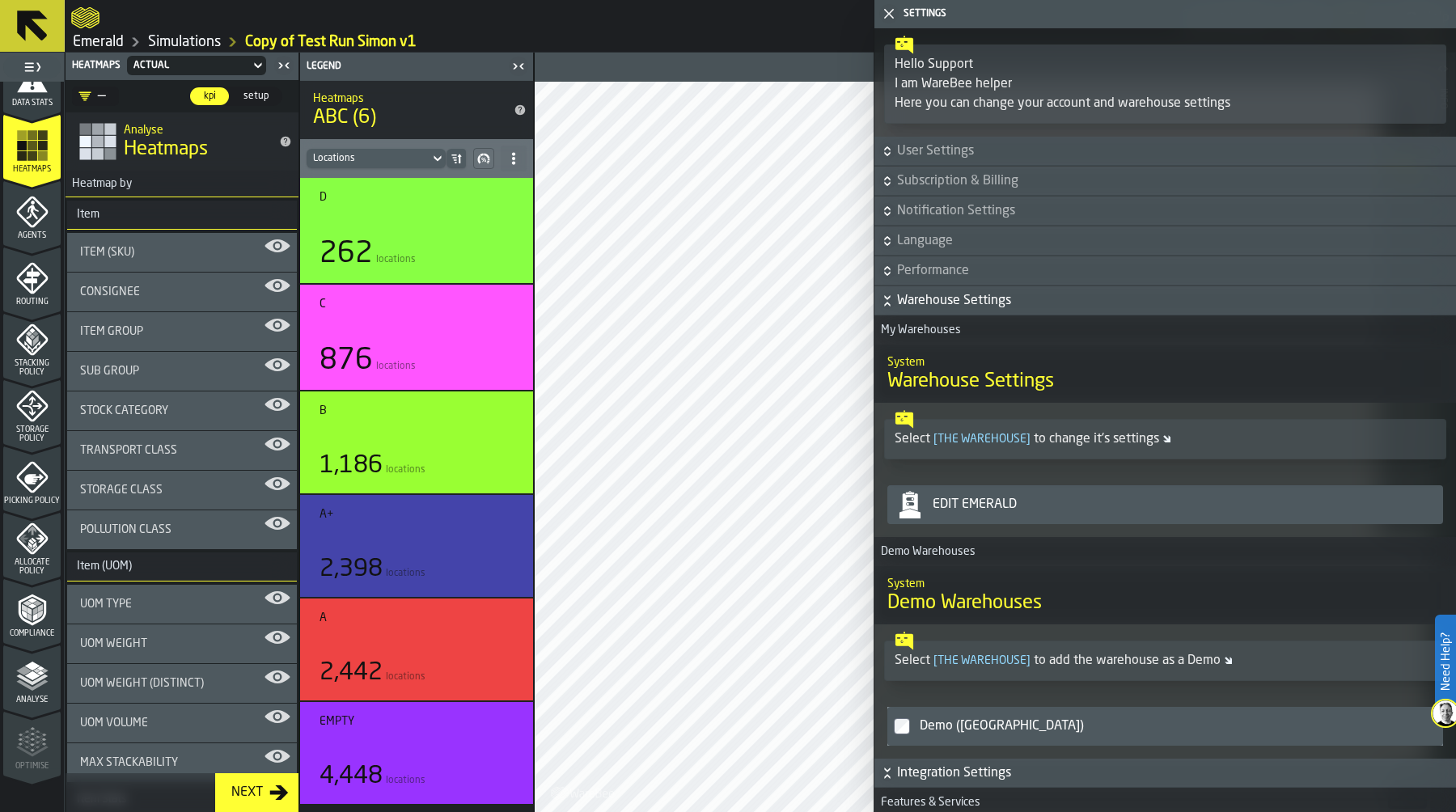
click at [896, 298] on h6 "Warehouse Settings" at bounding box center [1164, 301] width 575 height 19
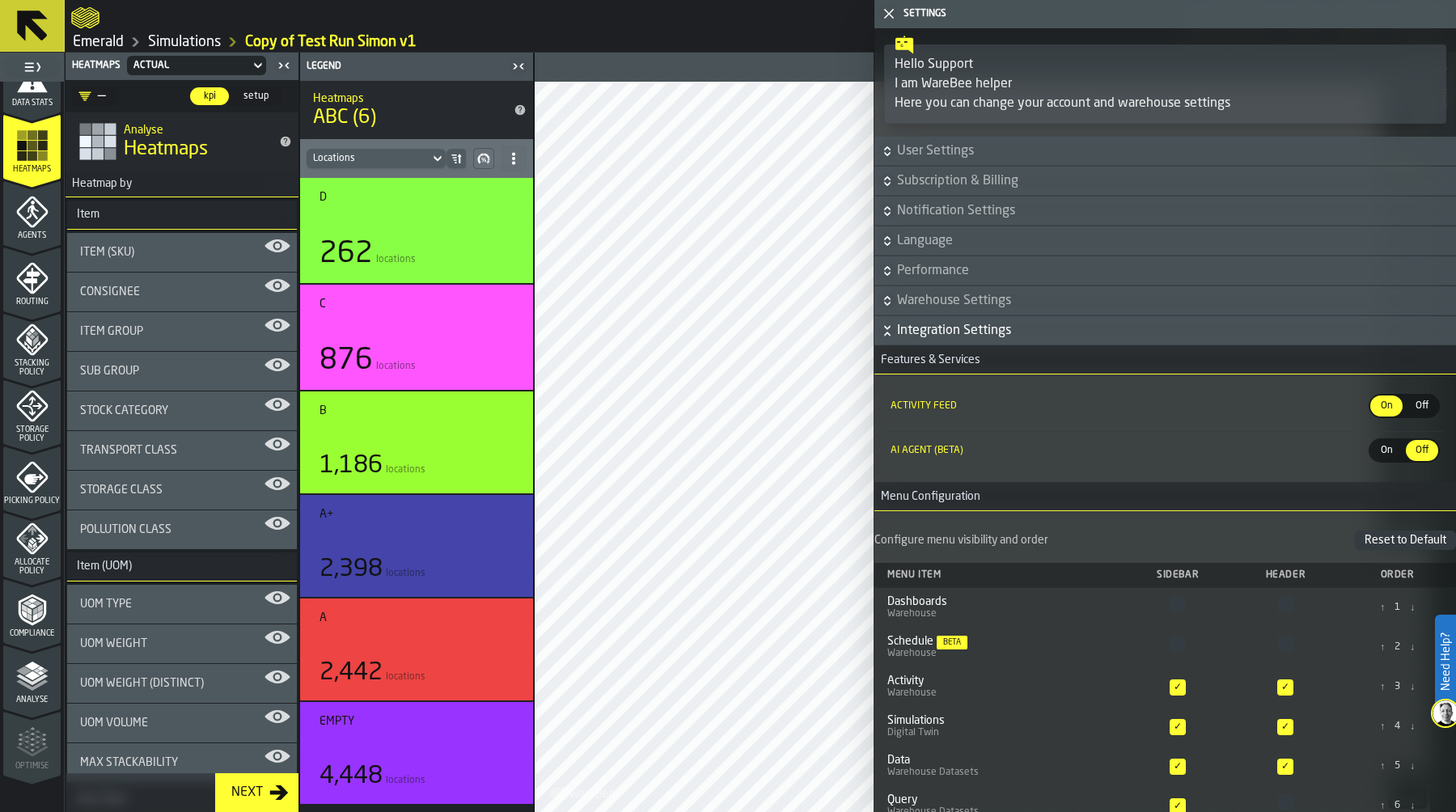
click at [888, 335] on icon "button-" at bounding box center [886, 330] width 16 height 16
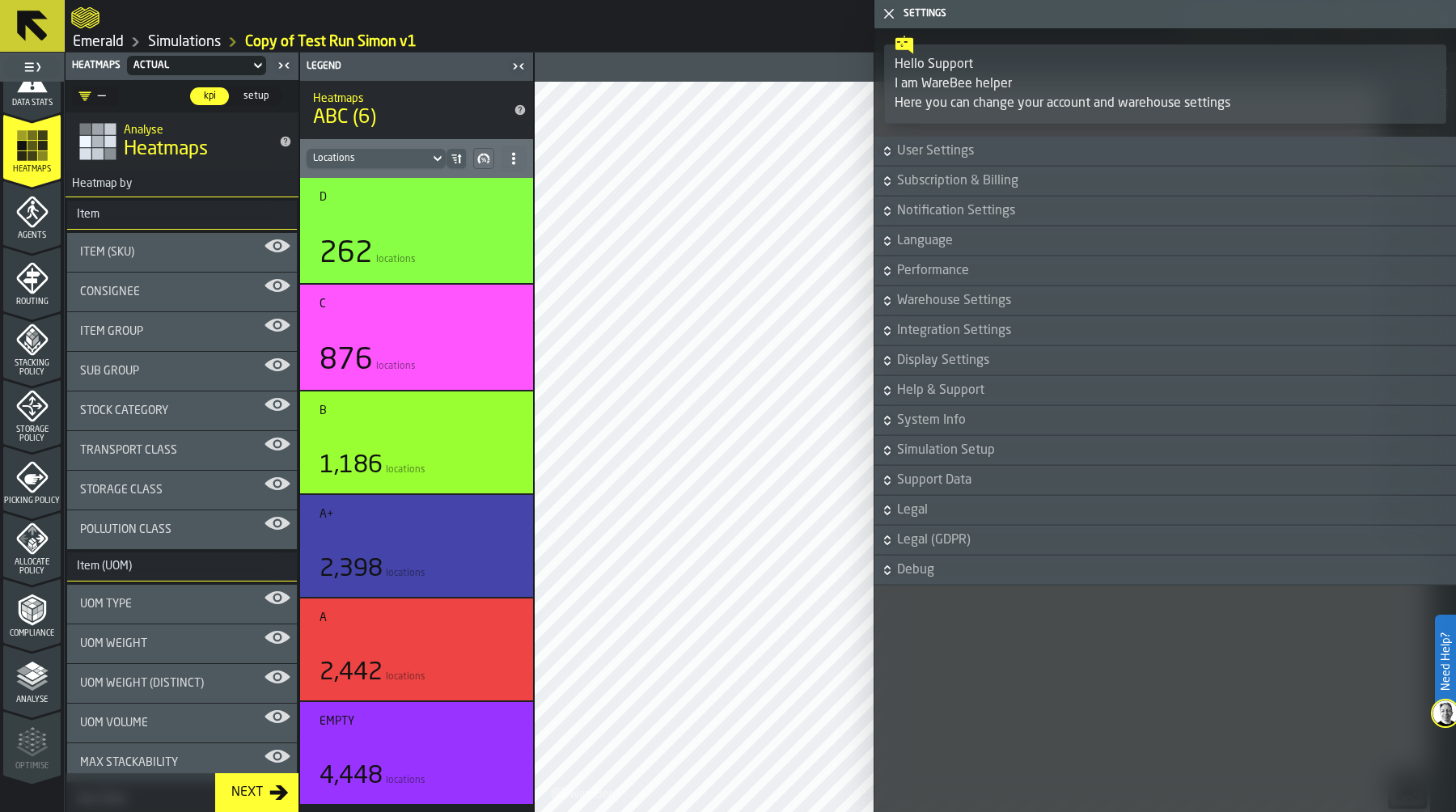
click at [894, 369] on h6 "Display Settings" at bounding box center [1164, 360] width 575 height 19
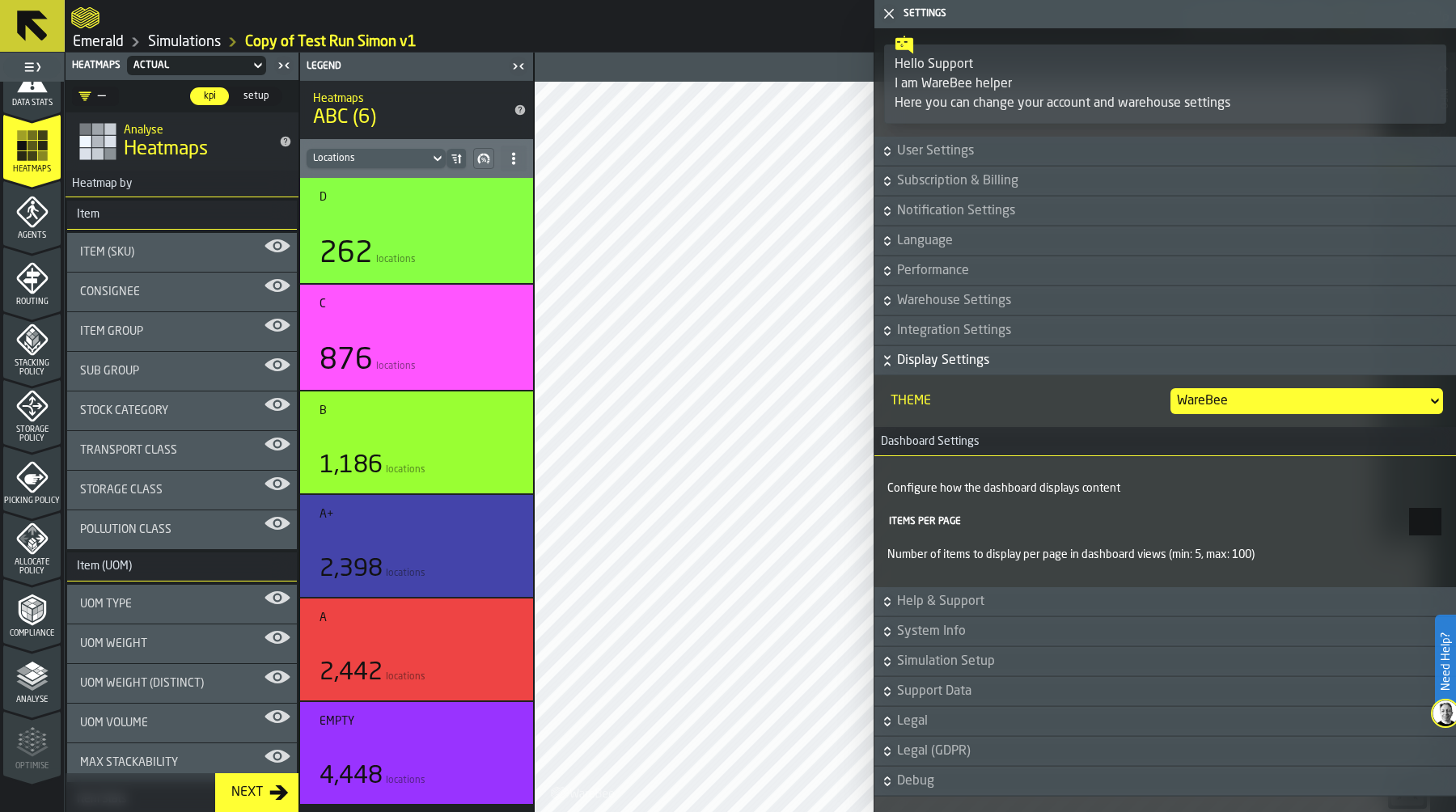
click at [968, 311] on button "Warehouse Settings" at bounding box center [1165, 301] width 581 height 29
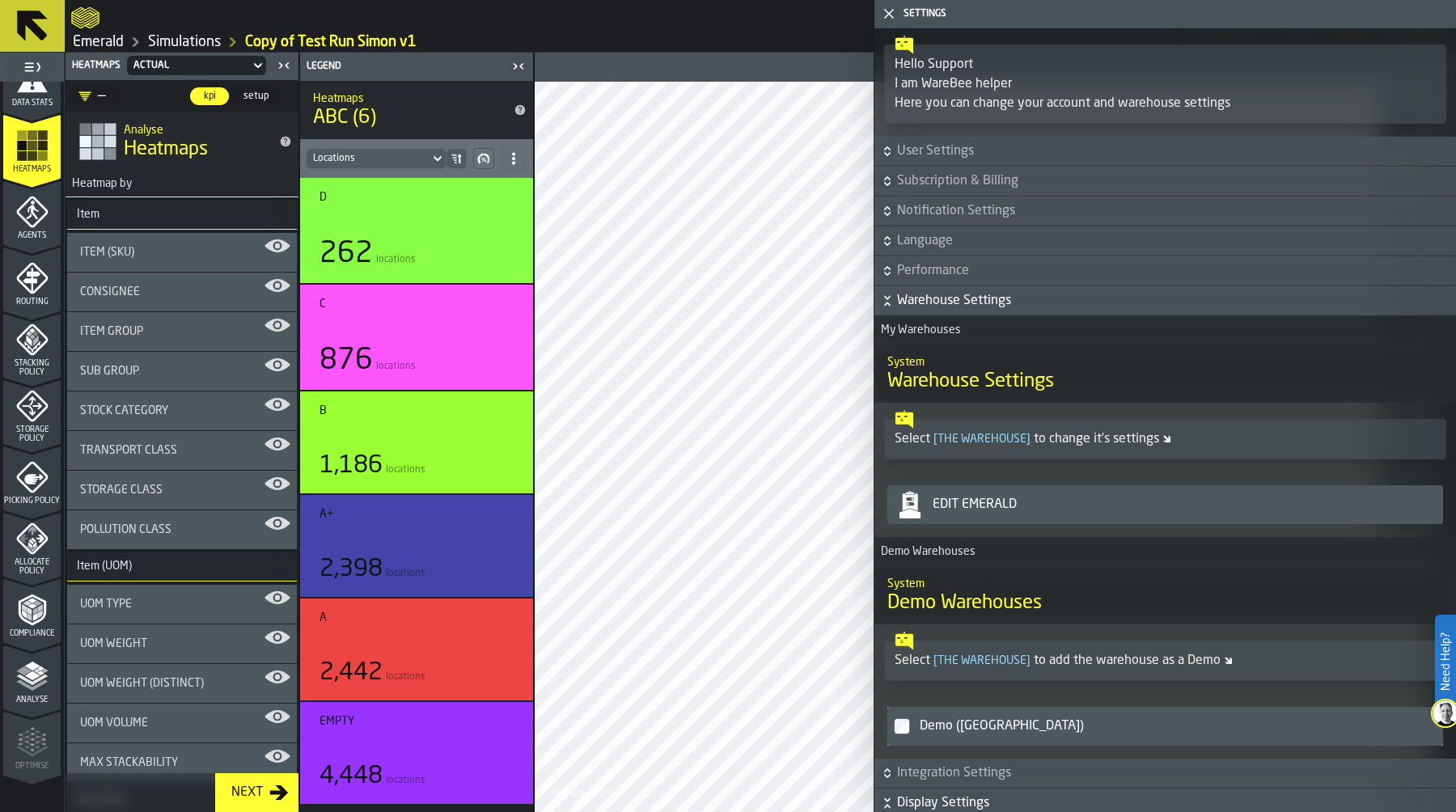
click at [996, 504] on div "Edit Emerald" at bounding box center [1181, 504] width 510 height 19
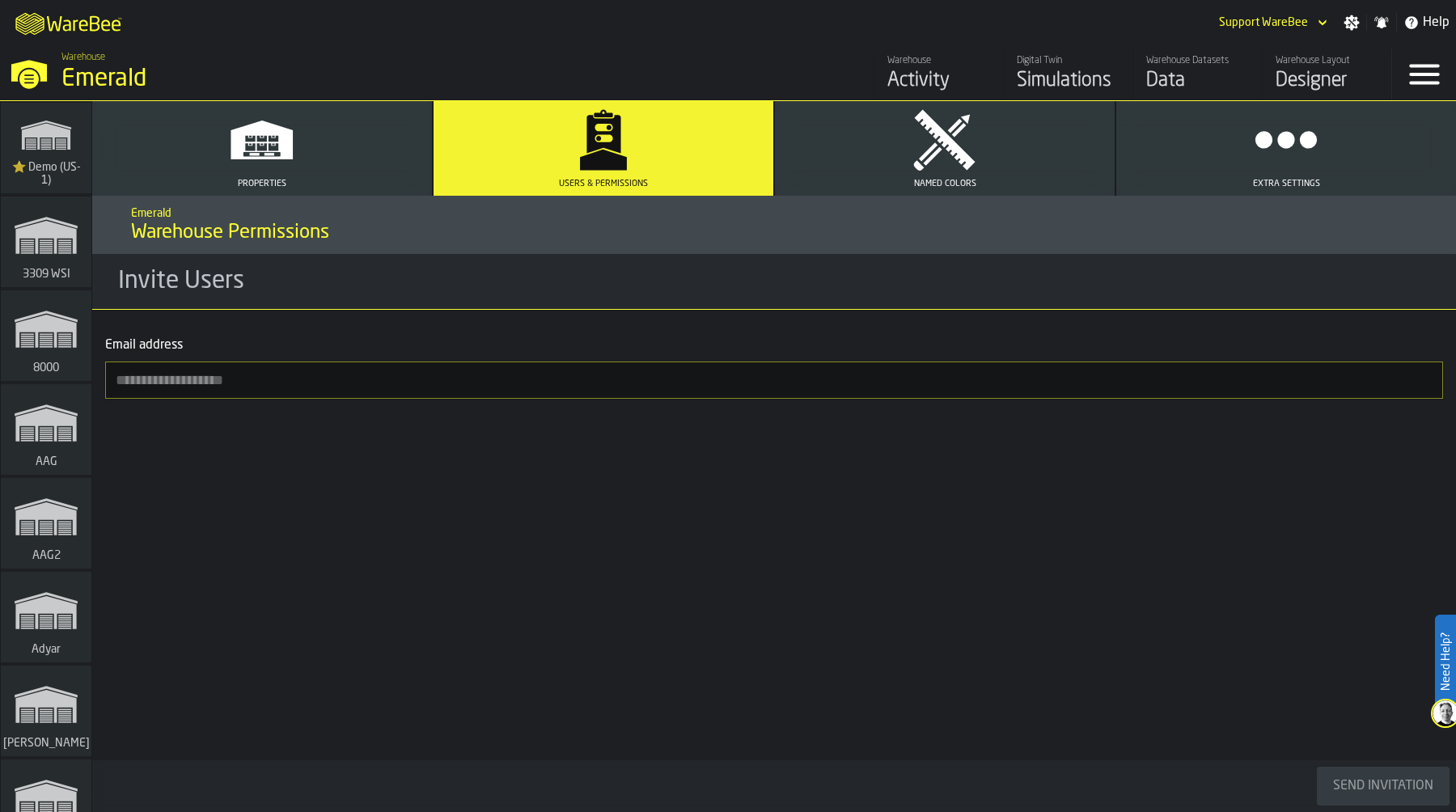
click at [947, 173] on button "Named Colors" at bounding box center [944, 149] width 340 height 95
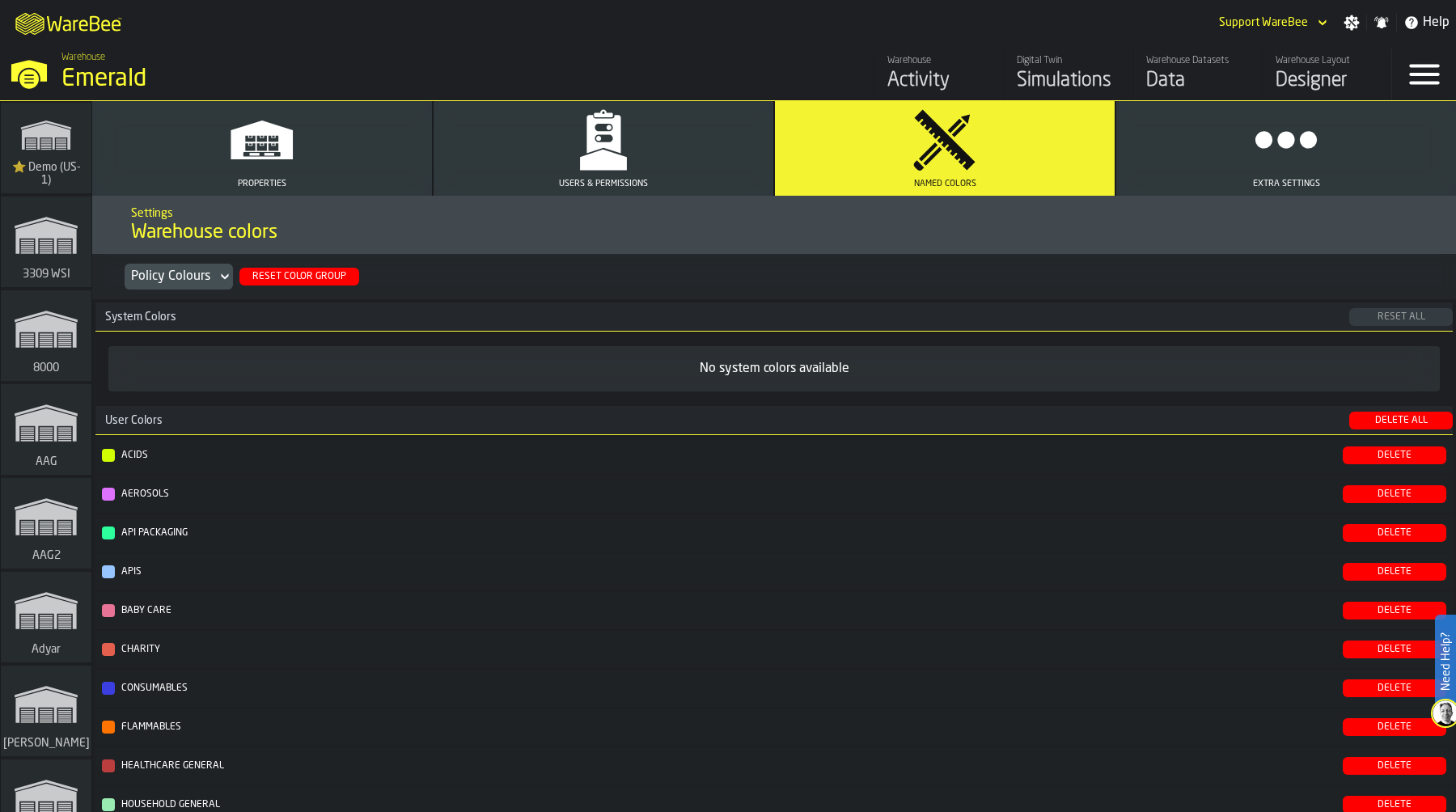
click at [306, 280] on div "Reset Color Group" at bounding box center [299, 276] width 107 height 12
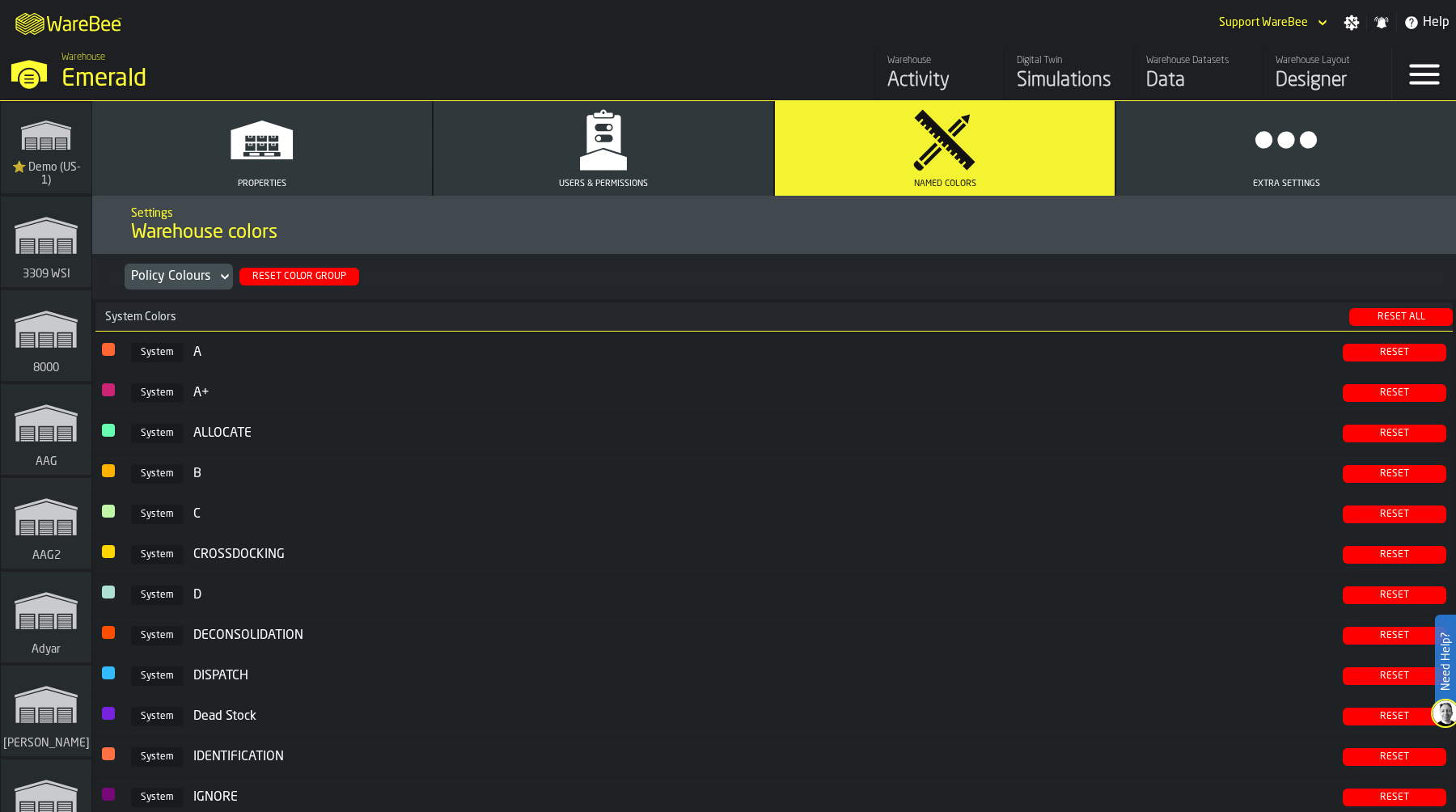
click at [1390, 320] on div "Reset All" at bounding box center [1400, 317] width 91 height 12
click at [1097, 73] on div "Simulations" at bounding box center [1068, 81] width 103 height 26
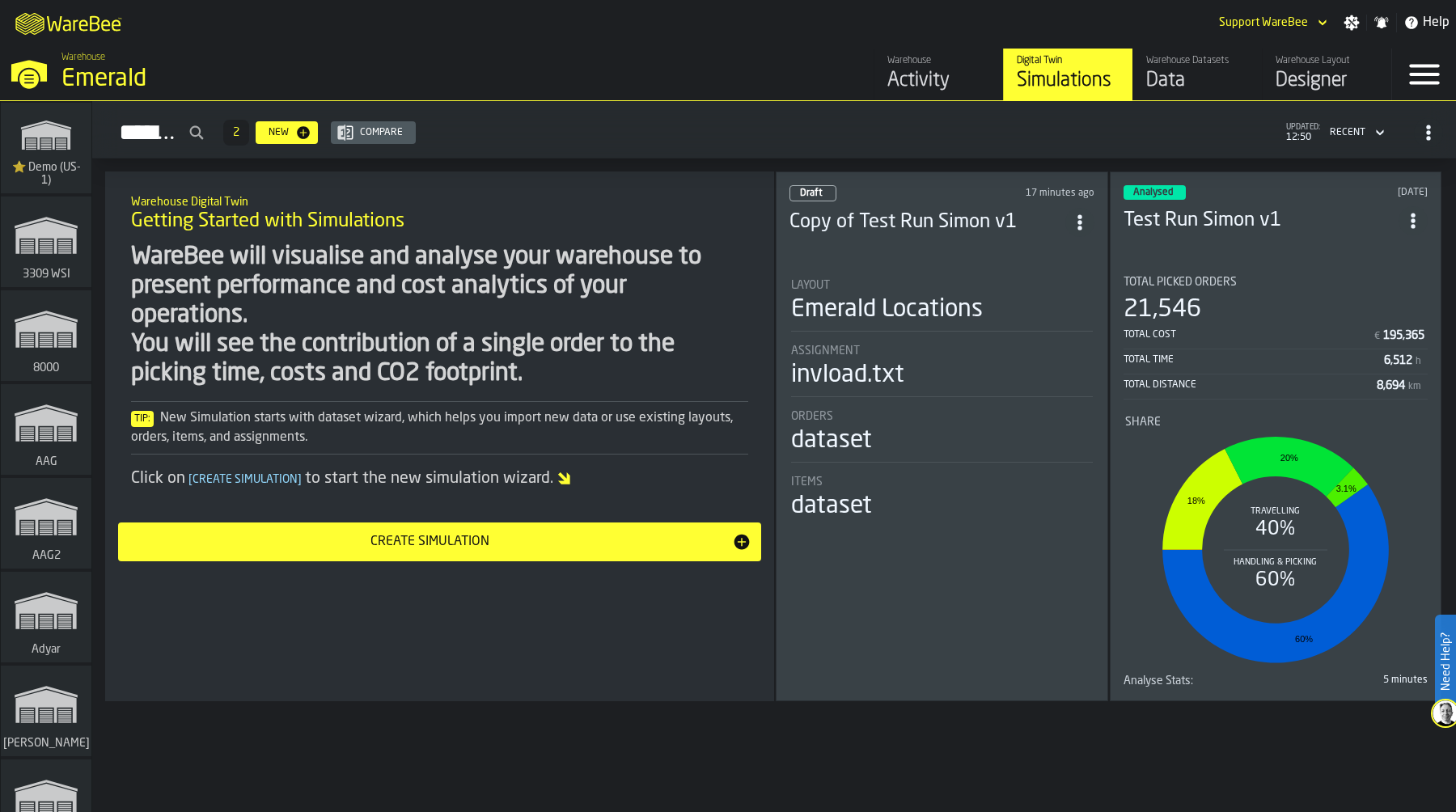
click at [872, 326] on div "Layout Emerald Locations" at bounding box center [941, 305] width 301 height 52
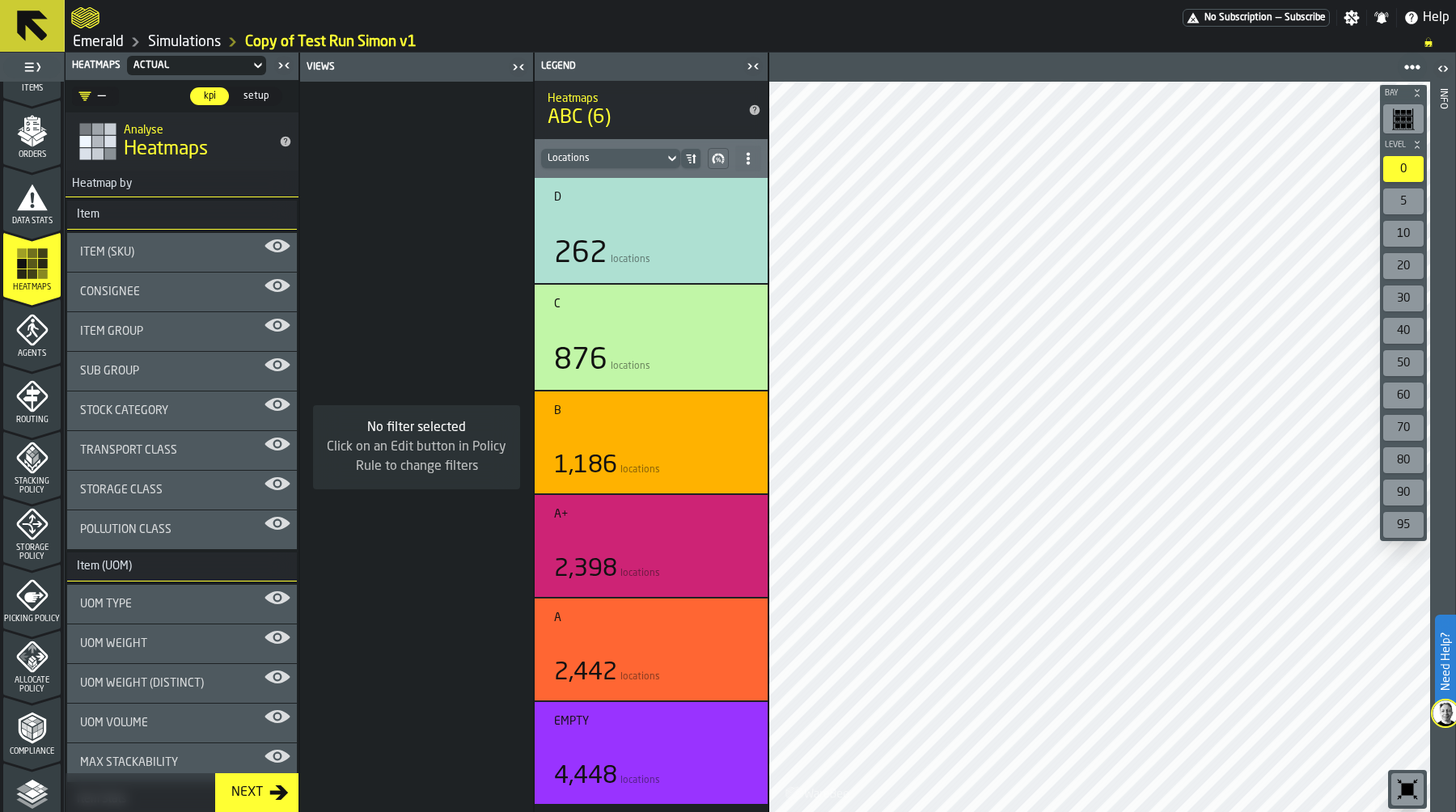
scroll to position [367, 0]
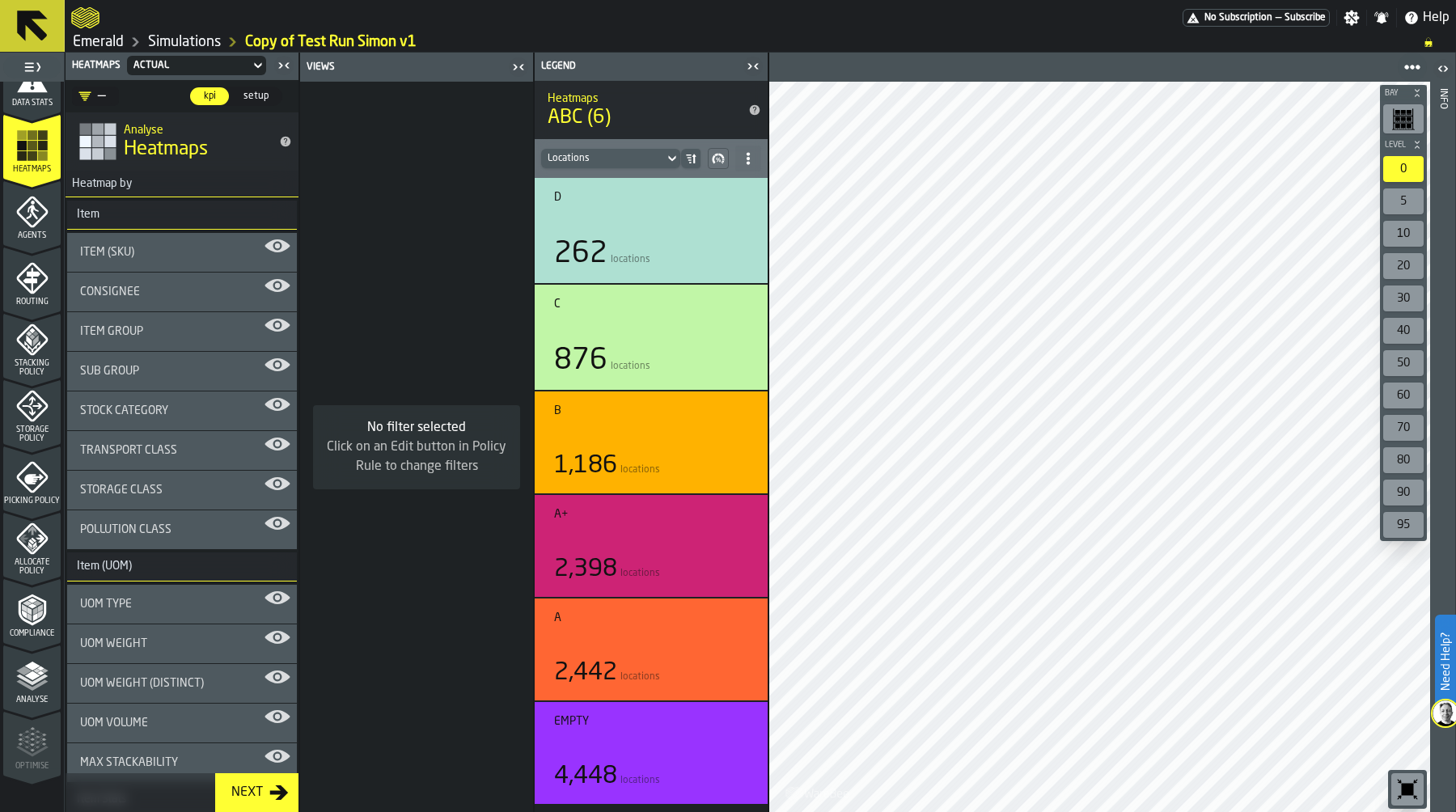
click at [22, 690] on icon "menu Analyse" at bounding box center [32, 676] width 32 height 32
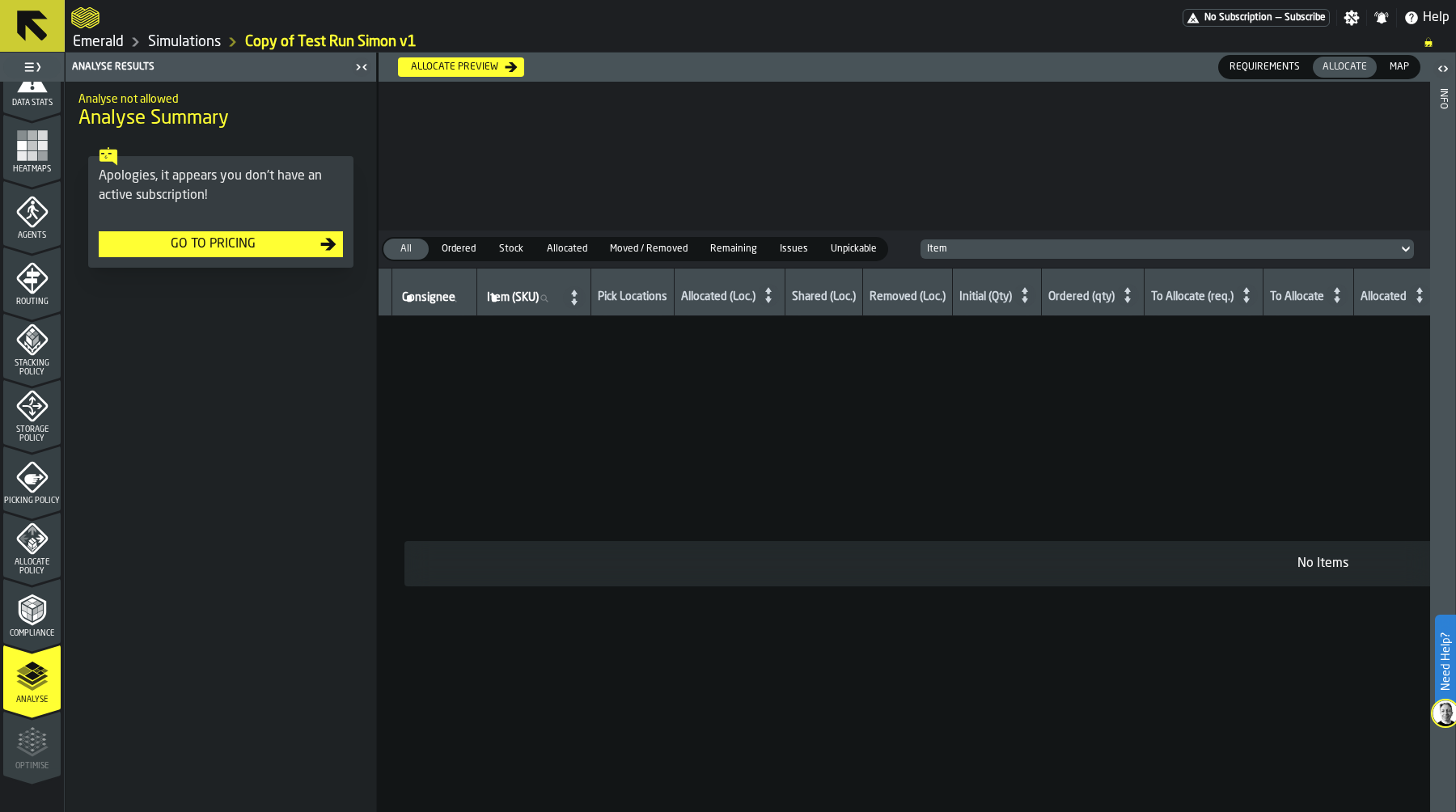
click at [1130, 22] on div at bounding box center [627, 17] width 1111 height 29
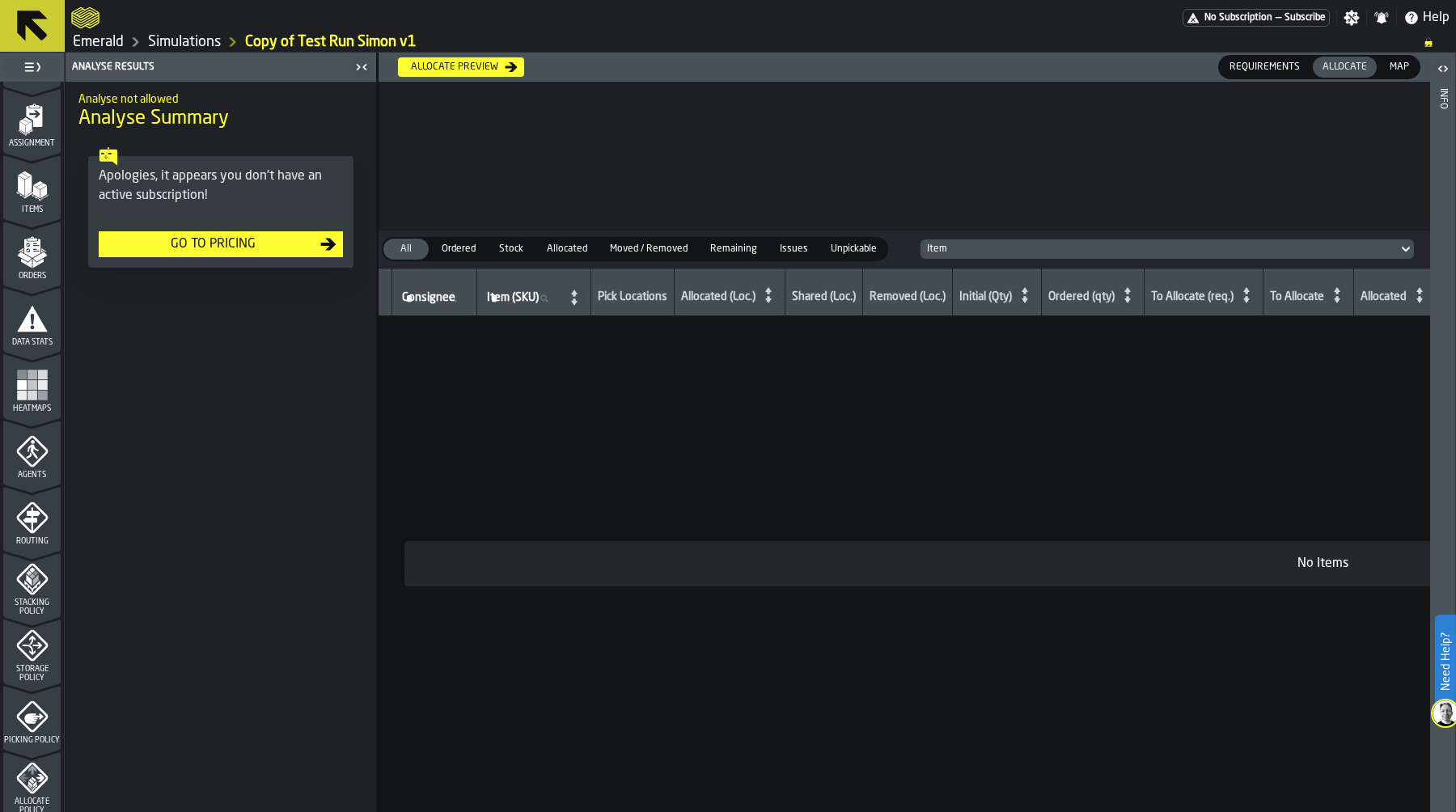
scroll to position [0, 0]
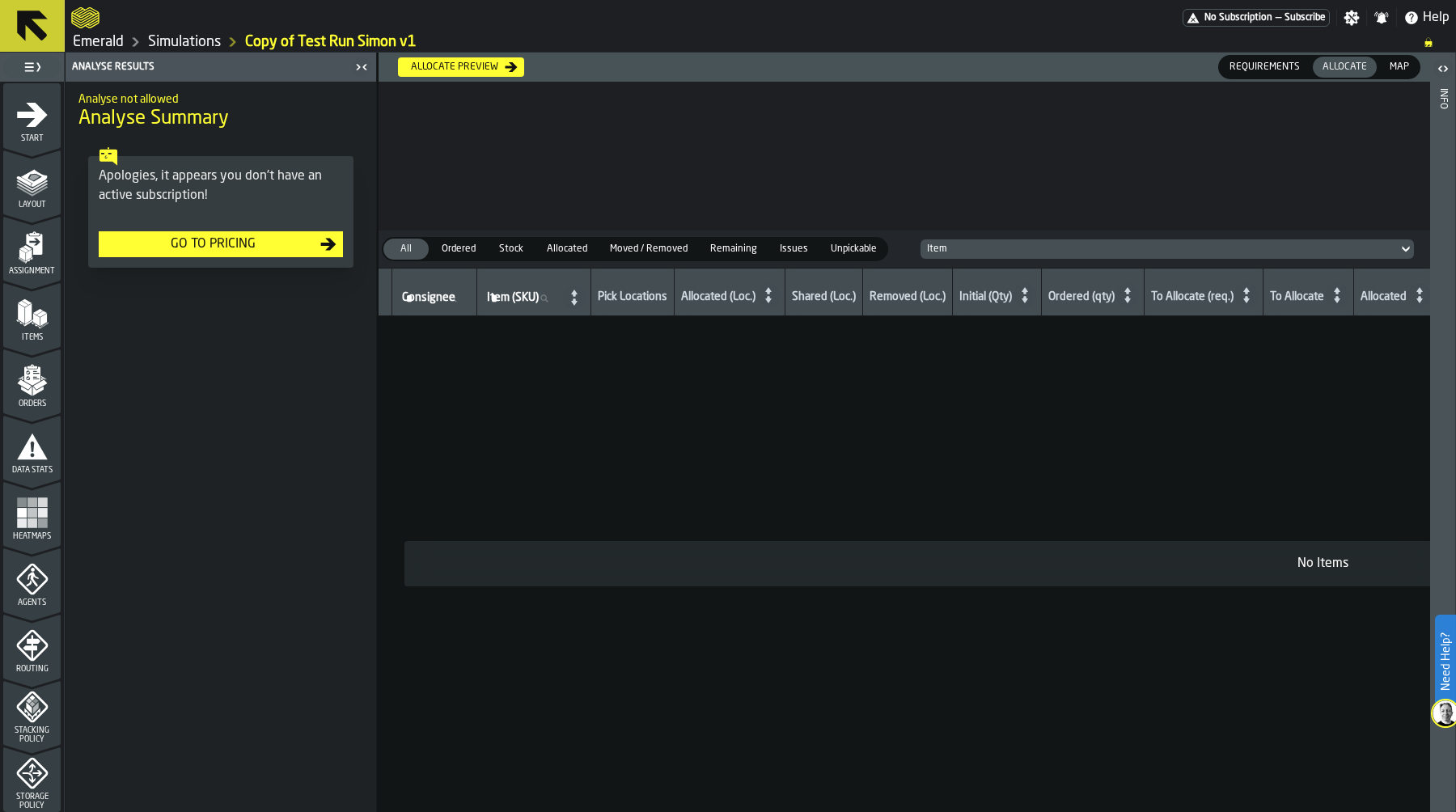
click at [29, 170] on icon "menu Layout" at bounding box center [32, 177] width 26 height 17
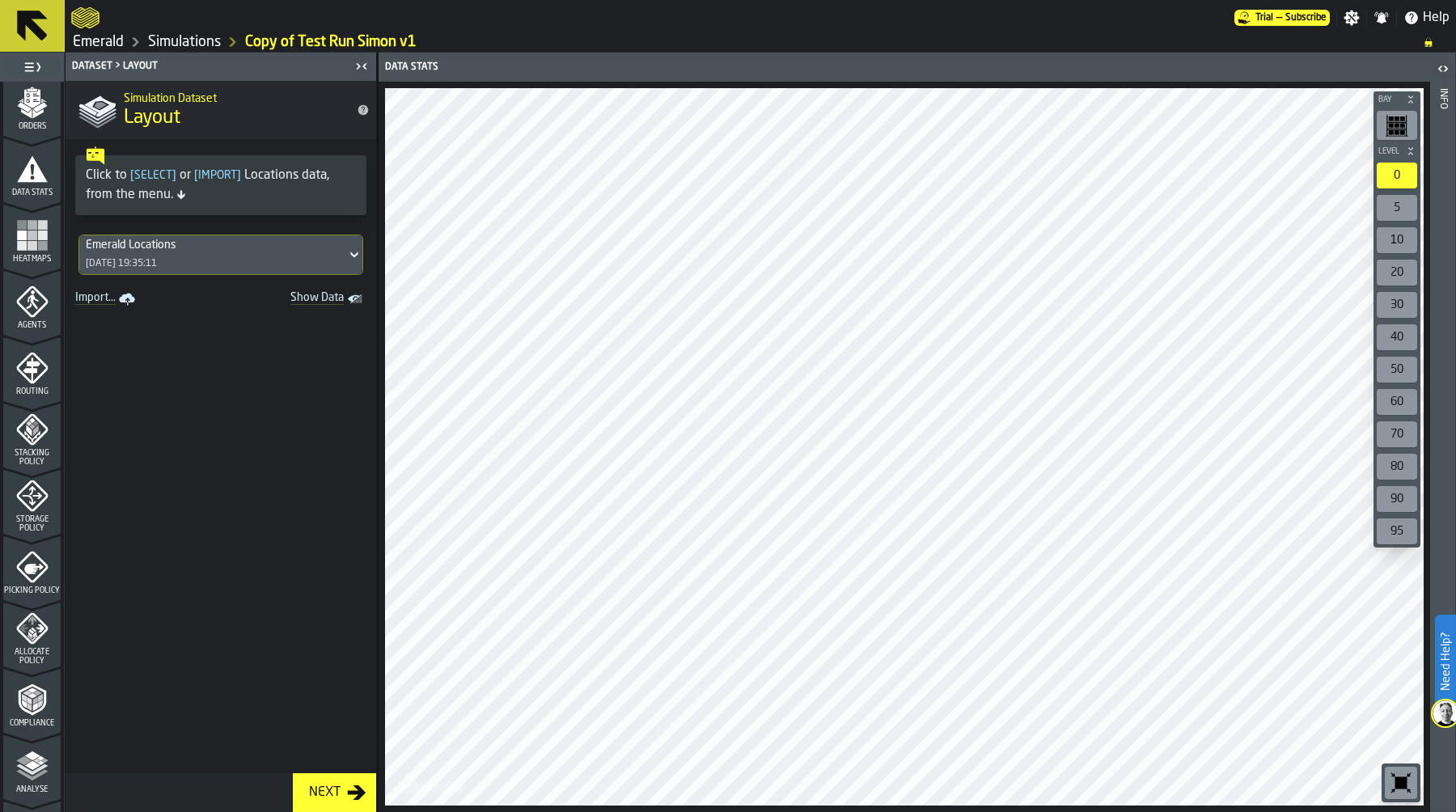
scroll to position [463, 0]
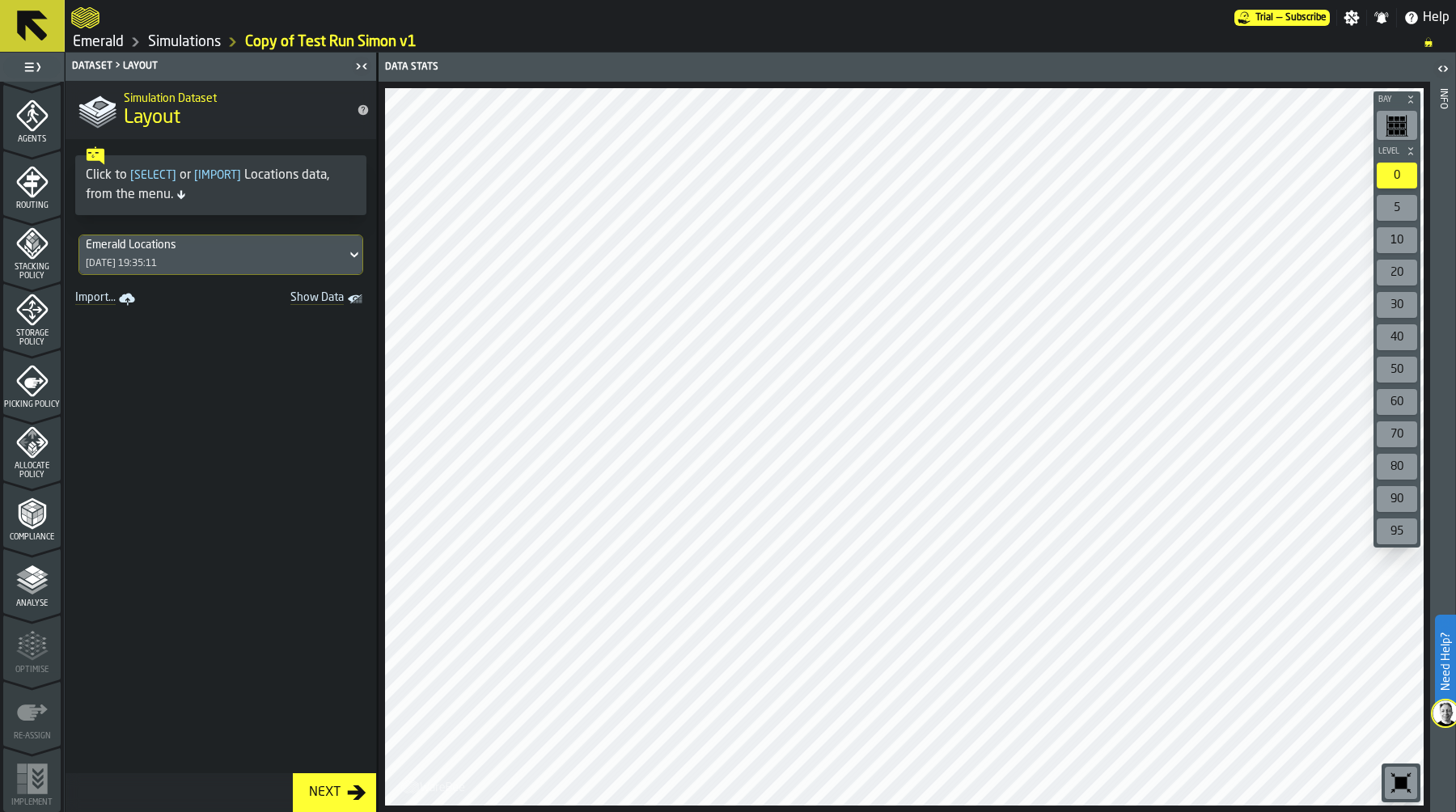
click at [26, 604] on span "Analyse" at bounding box center [32, 603] width 57 height 9
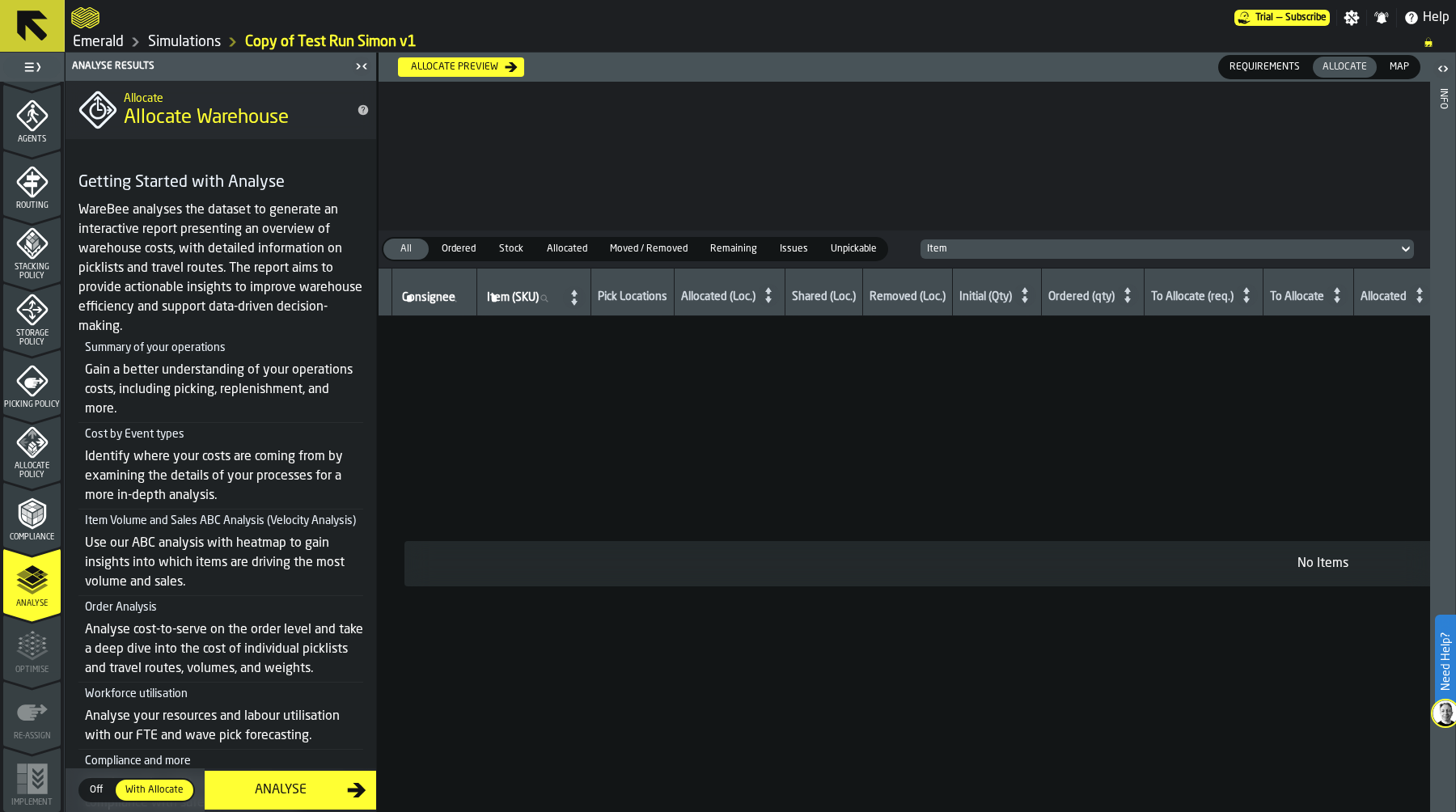
click at [96, 790] on span "Off" at bounding box center [96, 790] width 26 height 15
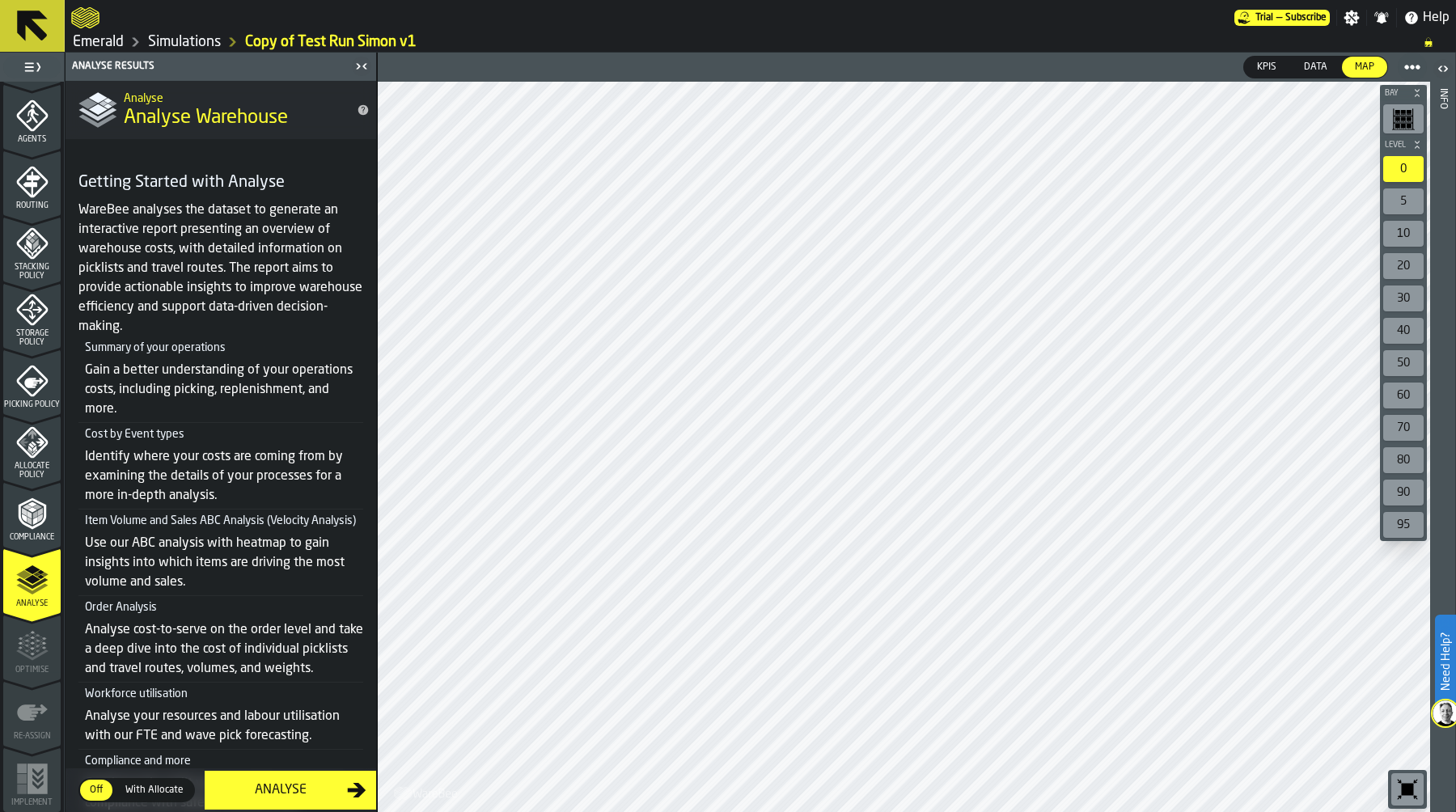
click at [292, 792] on div "Analyse" at bounding box center [281, 790] width 133 height 19
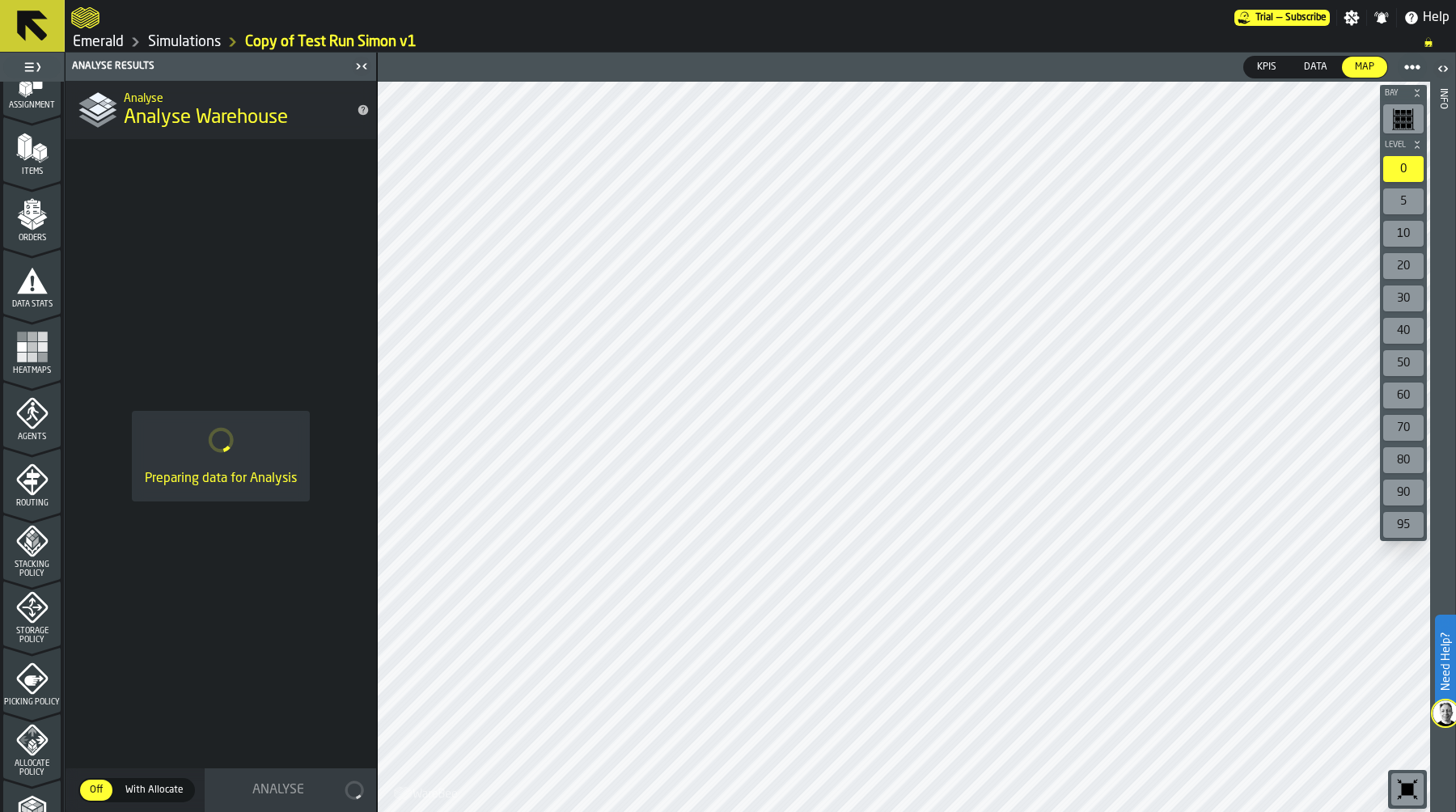
scroll to position [0, 0]
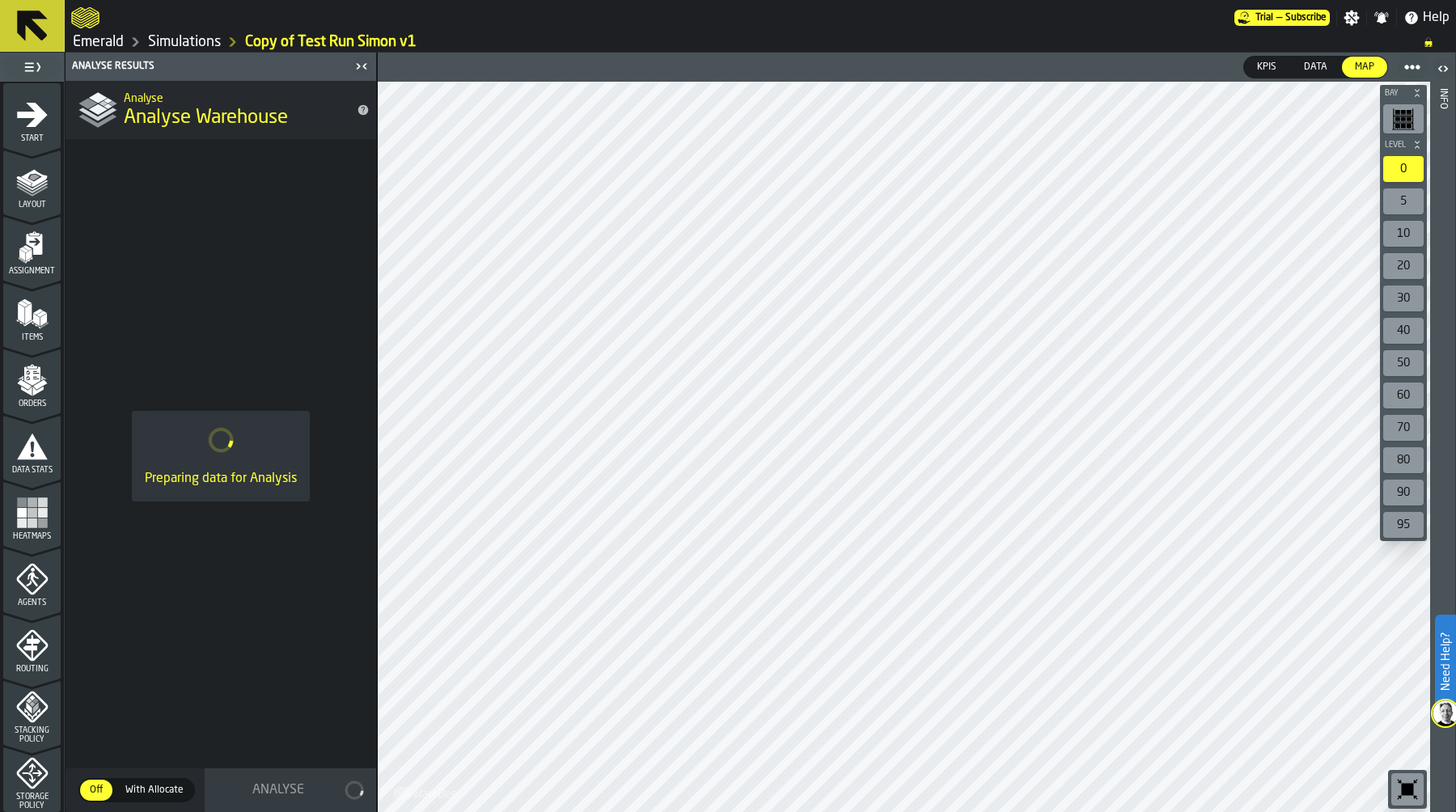
click at [9, 109] on div "Start" at bounding box center [32, 121] width 57 height 45
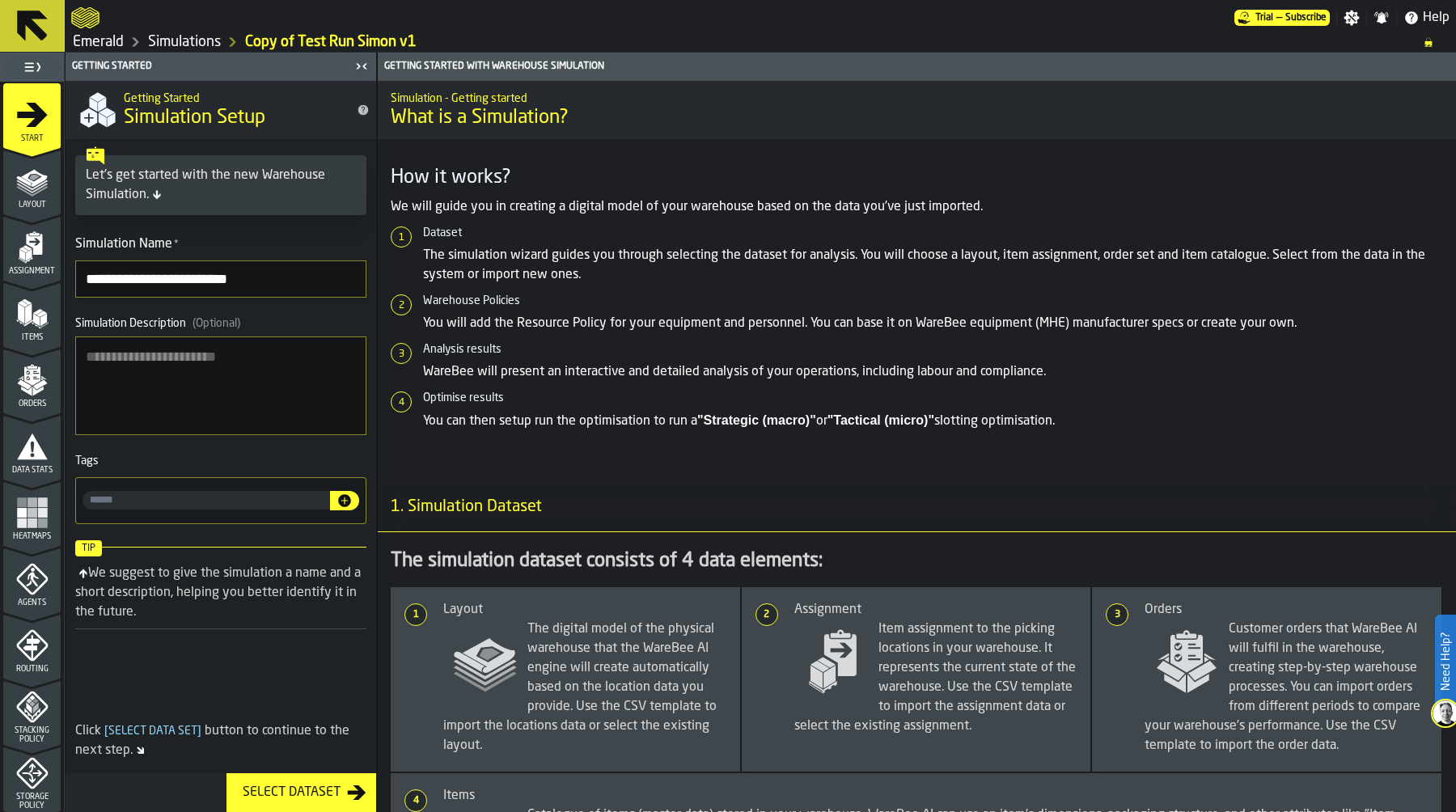
drag, startPoint x: 135, startPoint y: 278, endPoint x: 31, endPoint y: 276, distance: 104.0
click at [31, 277] on aside "**********" at bounding box center [189, 432] width 377 height 759
click at [213, 282] on input "**********" at bounding box center [221, 279] width 292 height 37
type input "**********"
click at [199, 379] on textarea "Simulation Description (Optional)" at bounding box center [221, 385] width 292 height 99
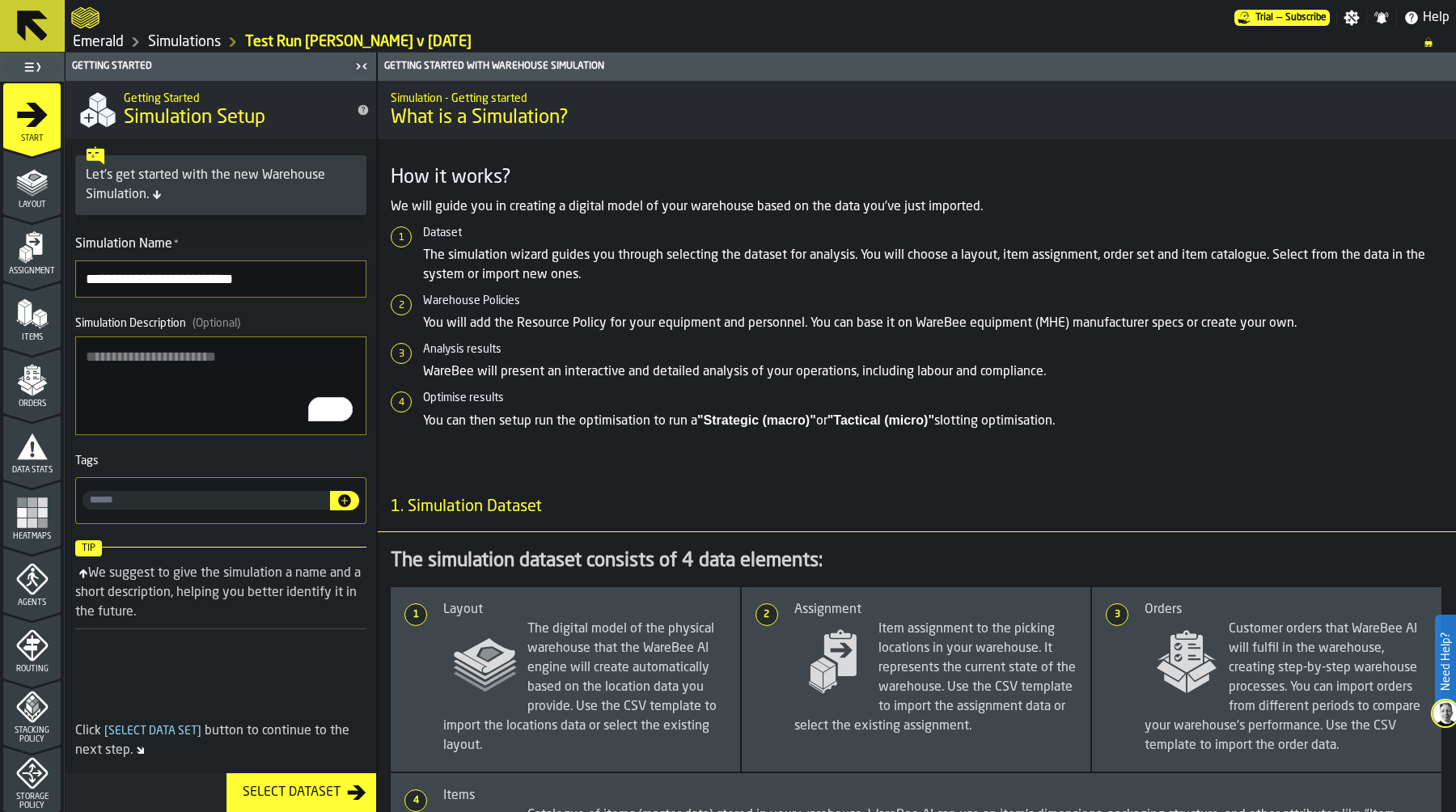
click at [198, 42] on link "Simulations" at bounding box center [184, 42] width 73 height 17
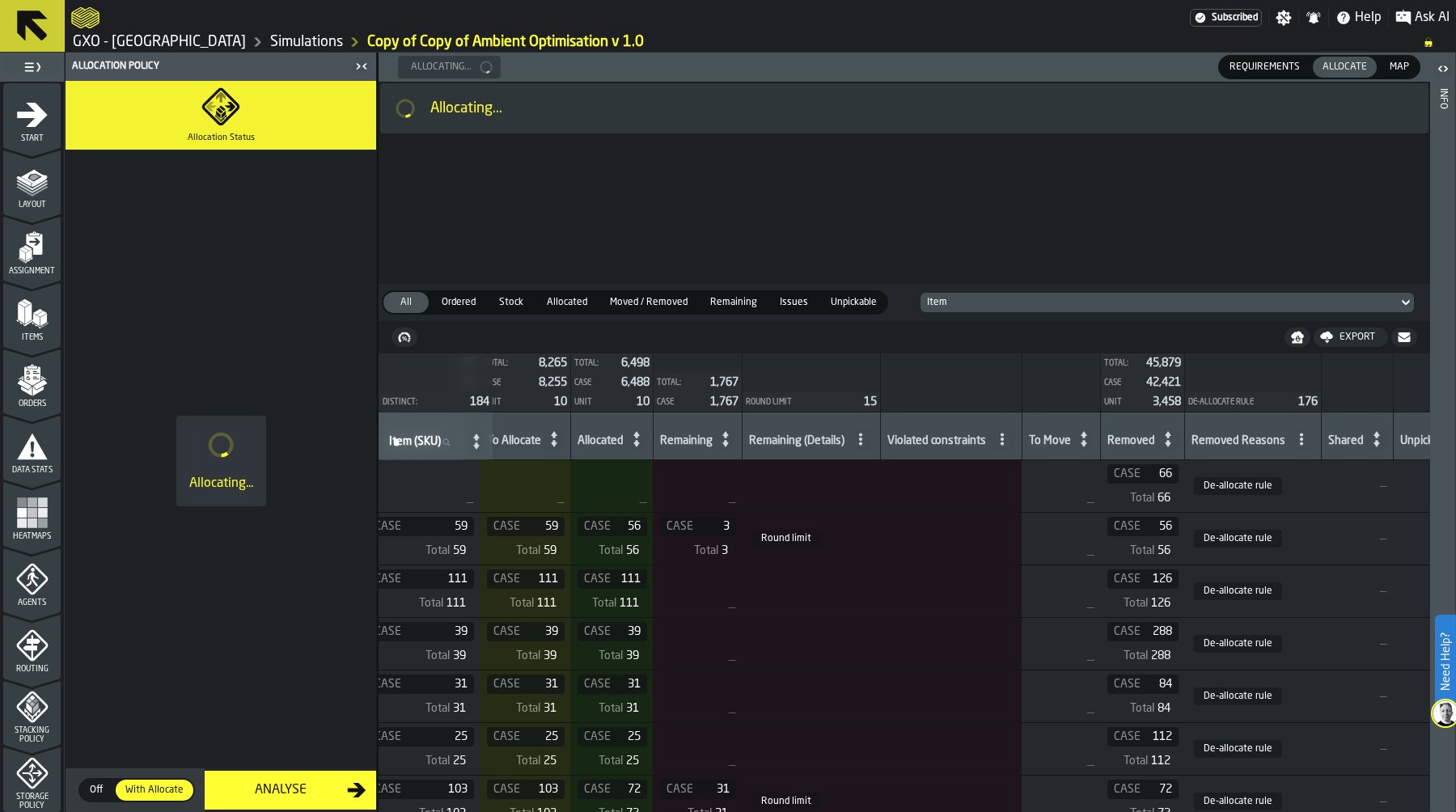
click at [12, 135] on span "Start" at bounding box center [32, 139] width 57 height 9
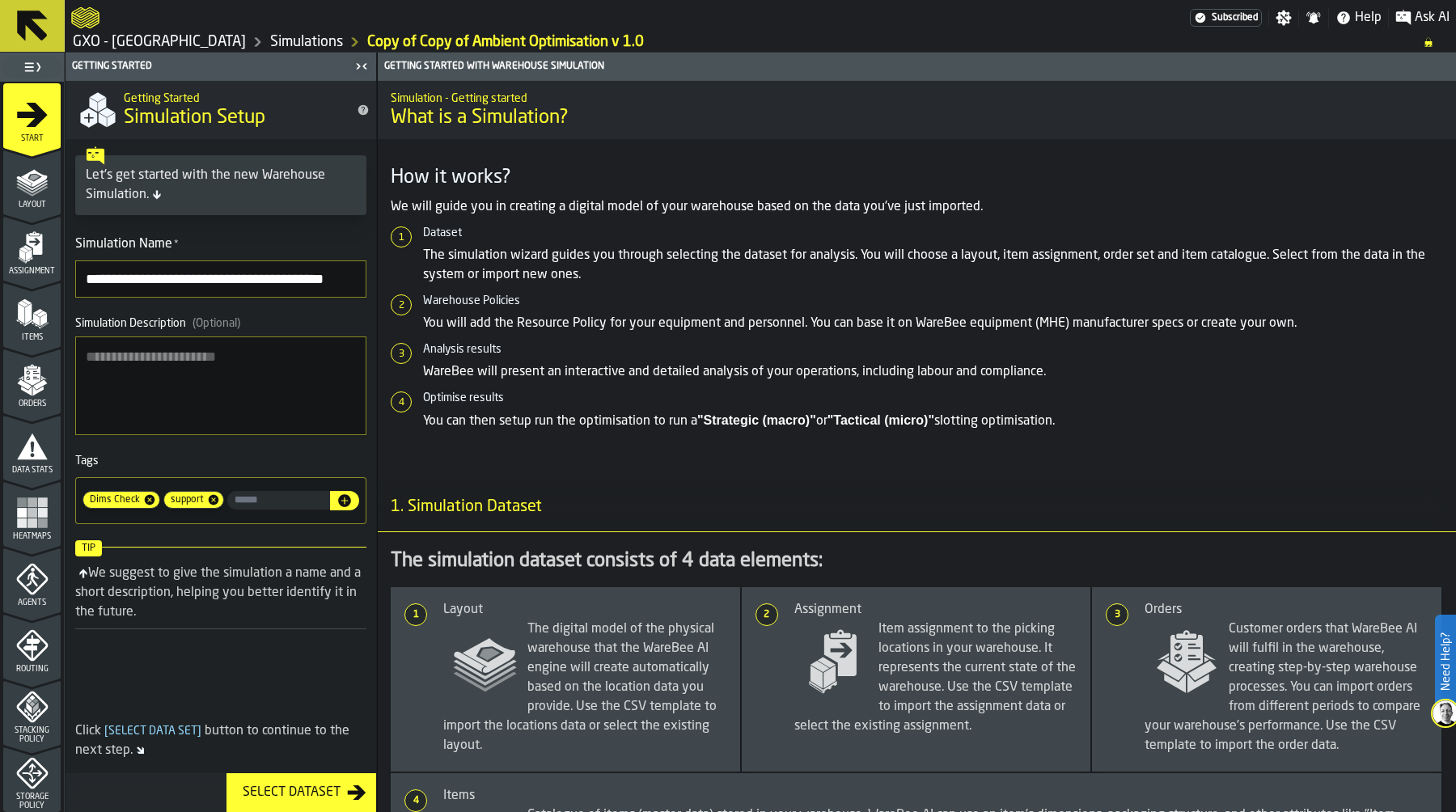
drag, startPoint x: 189, startPoint y: 276, endPoint x: 32, endPoint y: 275, distance: 157.0
click at [32, 275] on aside "**********" at bounding box center [189, 432] width 377 height 759
click at [292, 288] on input "**********" at bounding box center [221, 279] width 292 height 37
type input "**********"
click at [274, 408] on textarea "Simulation Description (Optional)" at bounding box center [221, 385] width 292 height 99
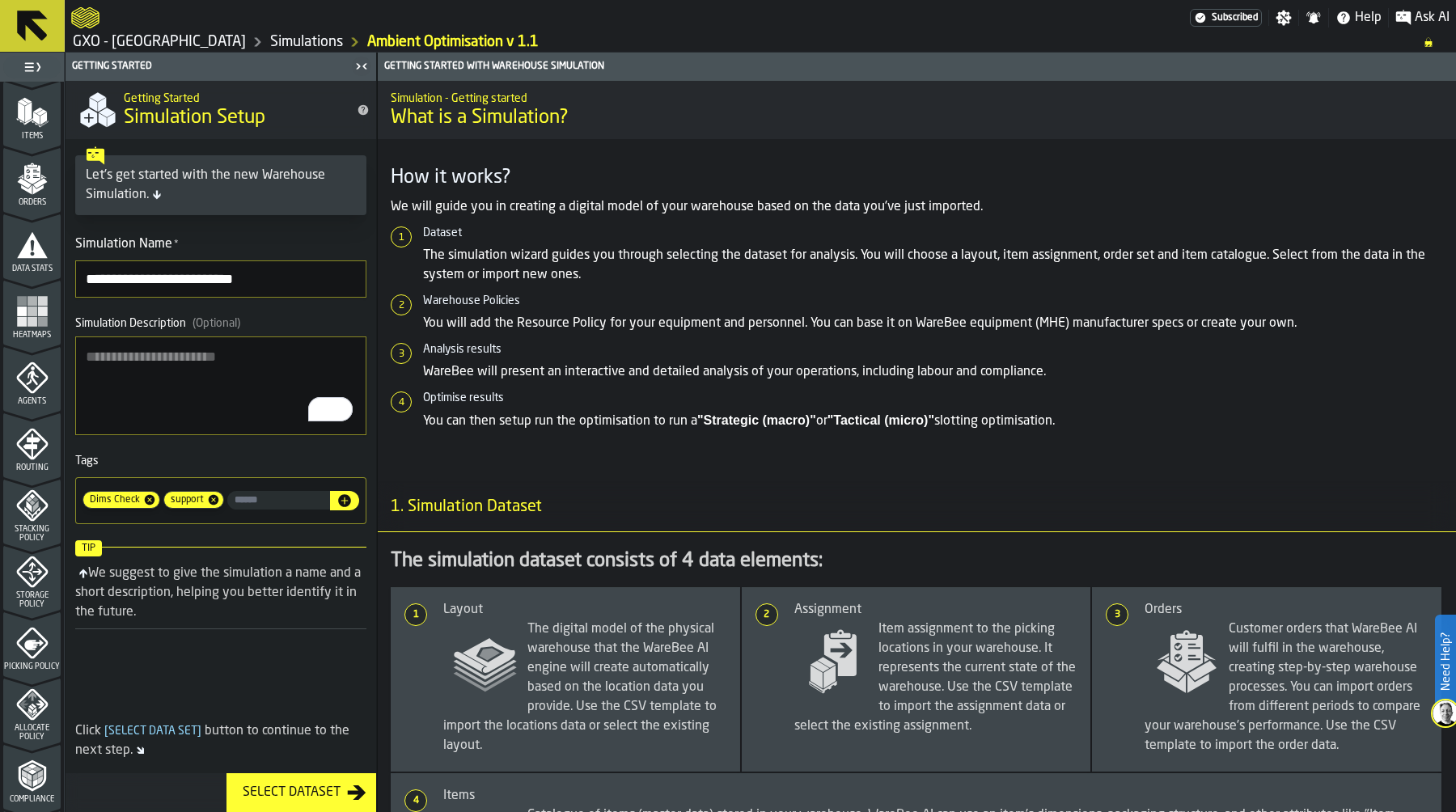
scroll to position [463, 0]
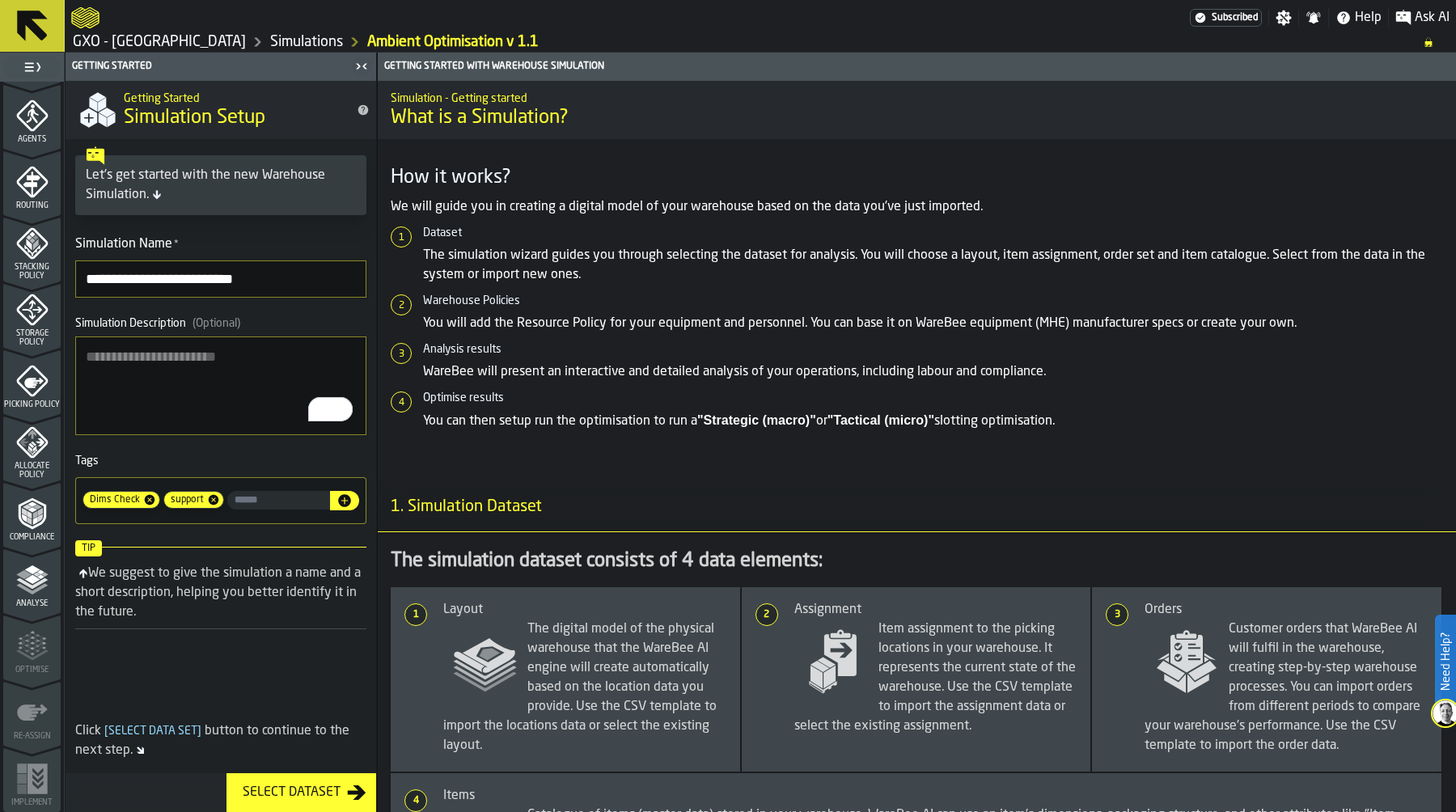
click at [21, 440] on icon "menu Allocate Policy" at bounding box center [23, 443] width 9 height 8
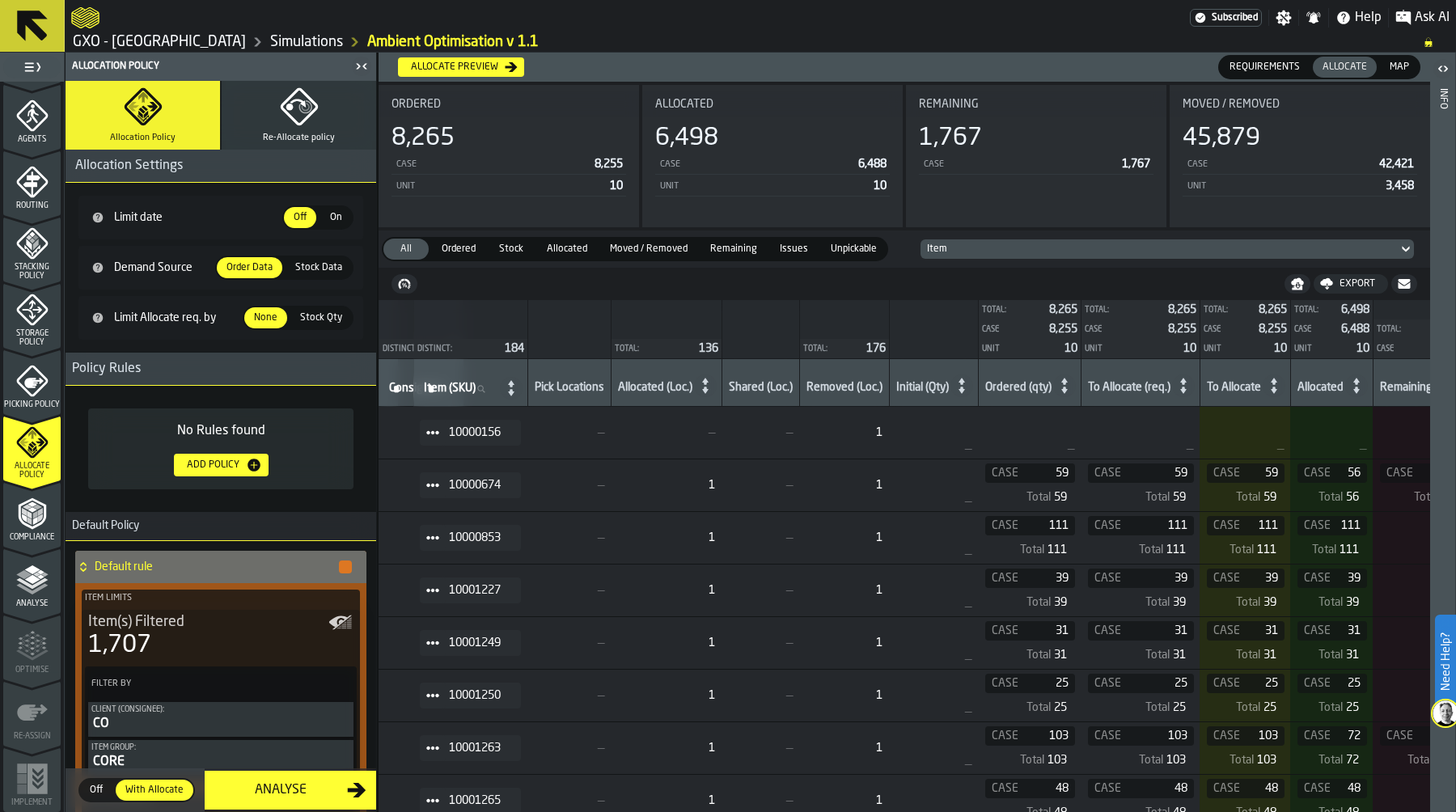
scroll to position [0, 0]
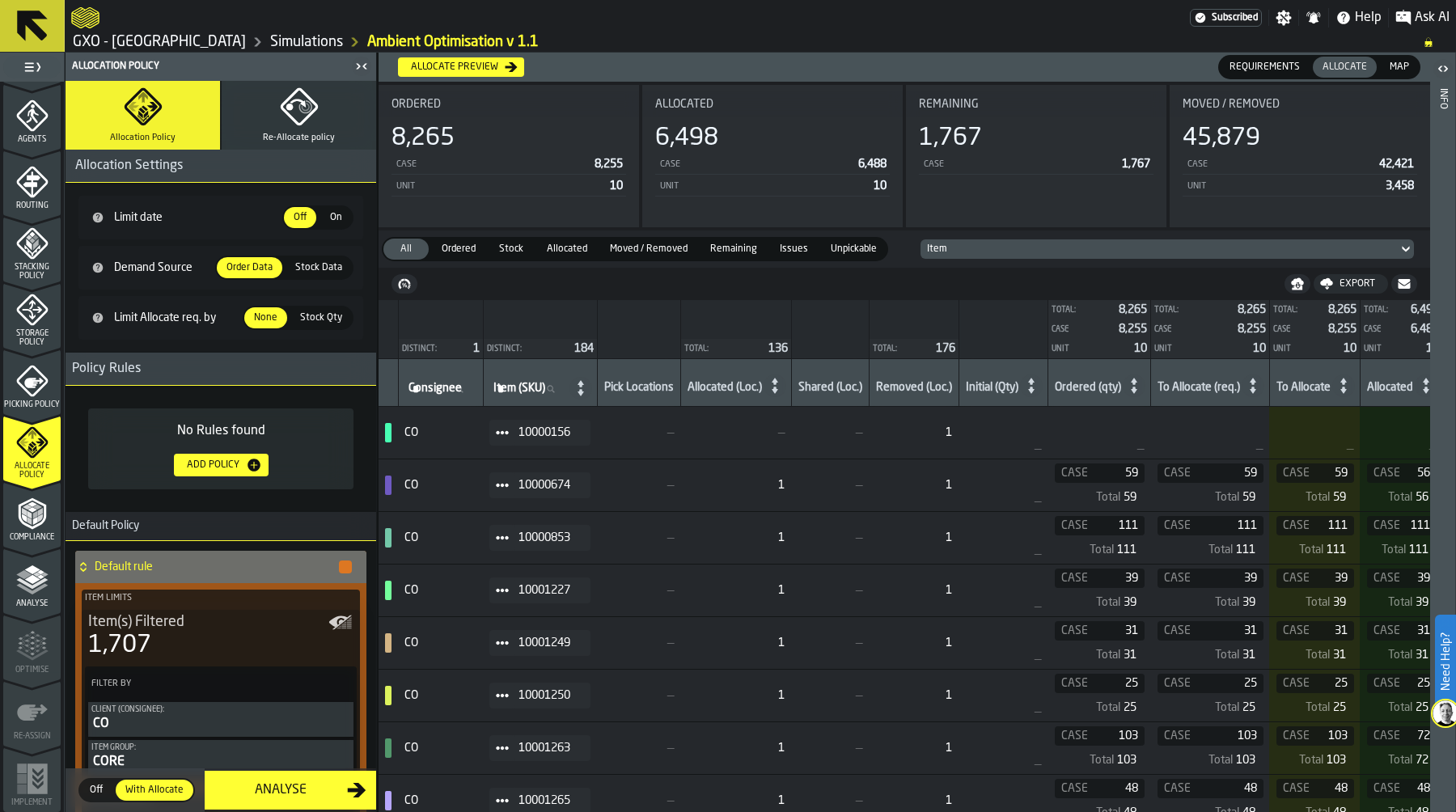
click at [303, 267] on span "Stock Data" at bounding box center [319, 268] width 60 height 15
click at [312, 262] on span "Stock Data" at bounding box center [319, 268] width 60 height 15
click at [501, 423] on span at bounding box center [502, 432] width 26 height 26
click at [567, 480] on li "Show Orders" at bounding box center [545, 491] width 104 height 30
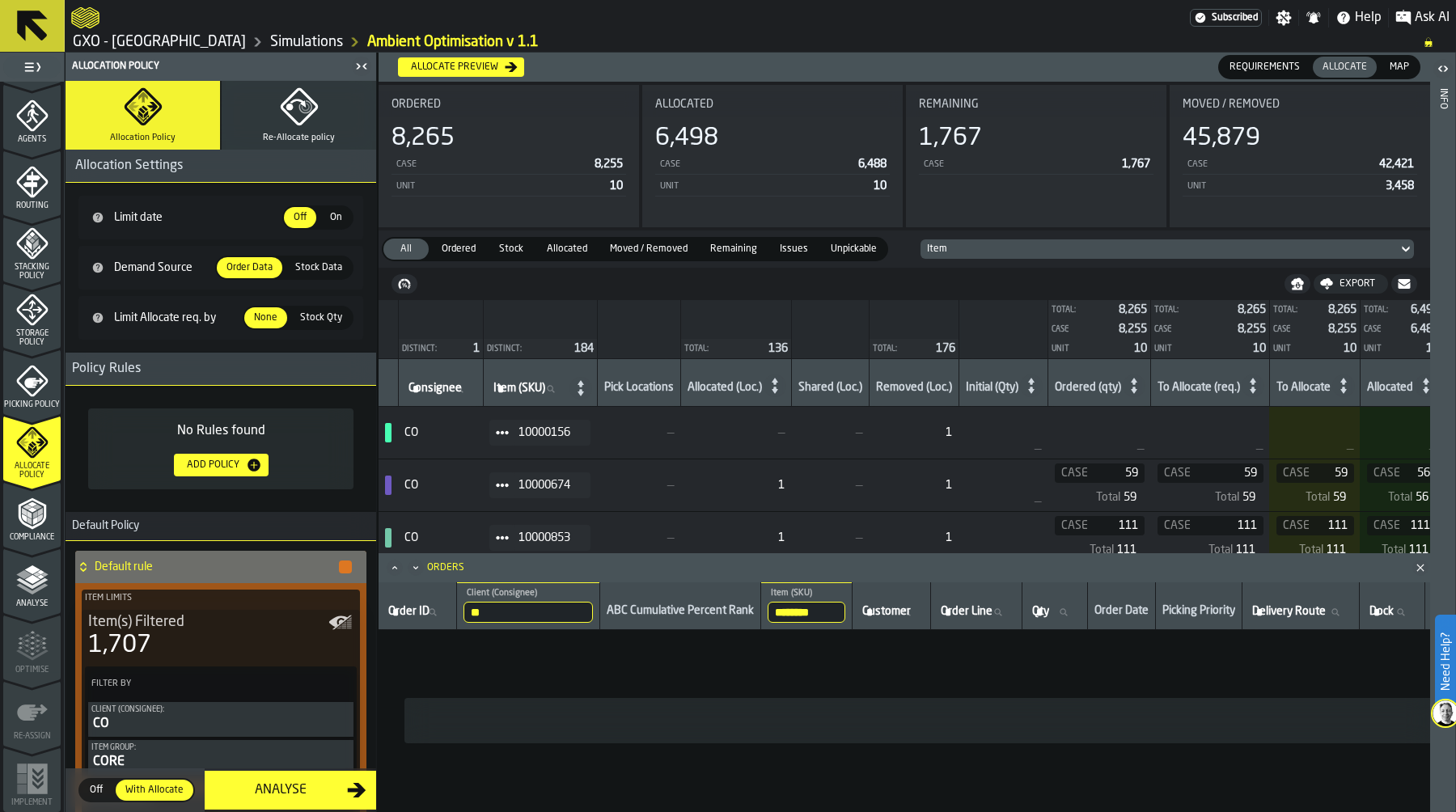
click at [321, 267] on span "Stock Data" at bounding box center [319, 268] width 60 height 15
click at [152, 267] on span "Demand Source" at bounding box center [163, 267] width 105 height 13
click at [307, 266] on span "Stock Data" at bounding box center [319, 268] width 60 height 15
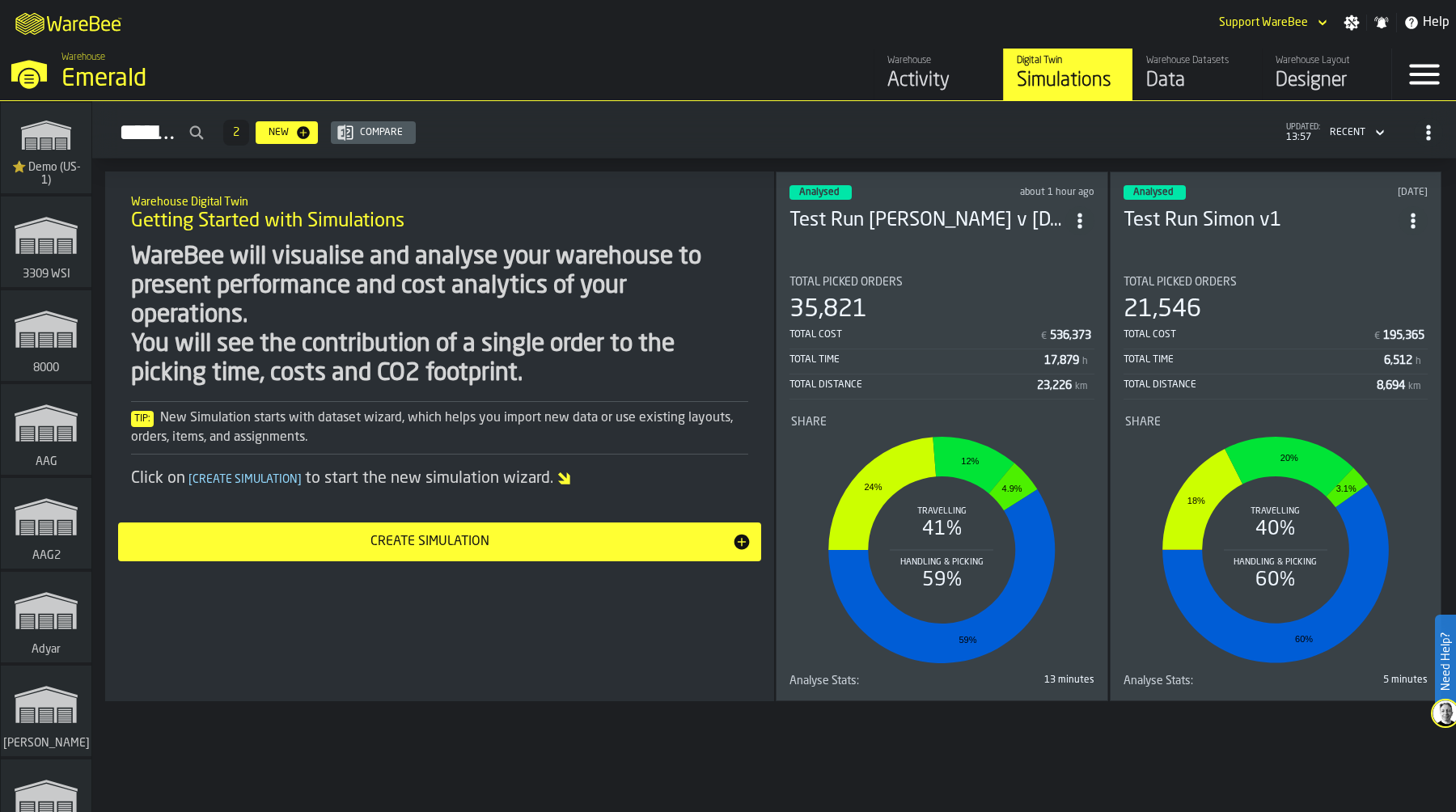
click at [949, 267] on section "Total Picked Orders 35,821 Total Cost € 536,373 Total Time 17,879 h Total Dista…" at bounding box center [941, 474] width 305 height 424
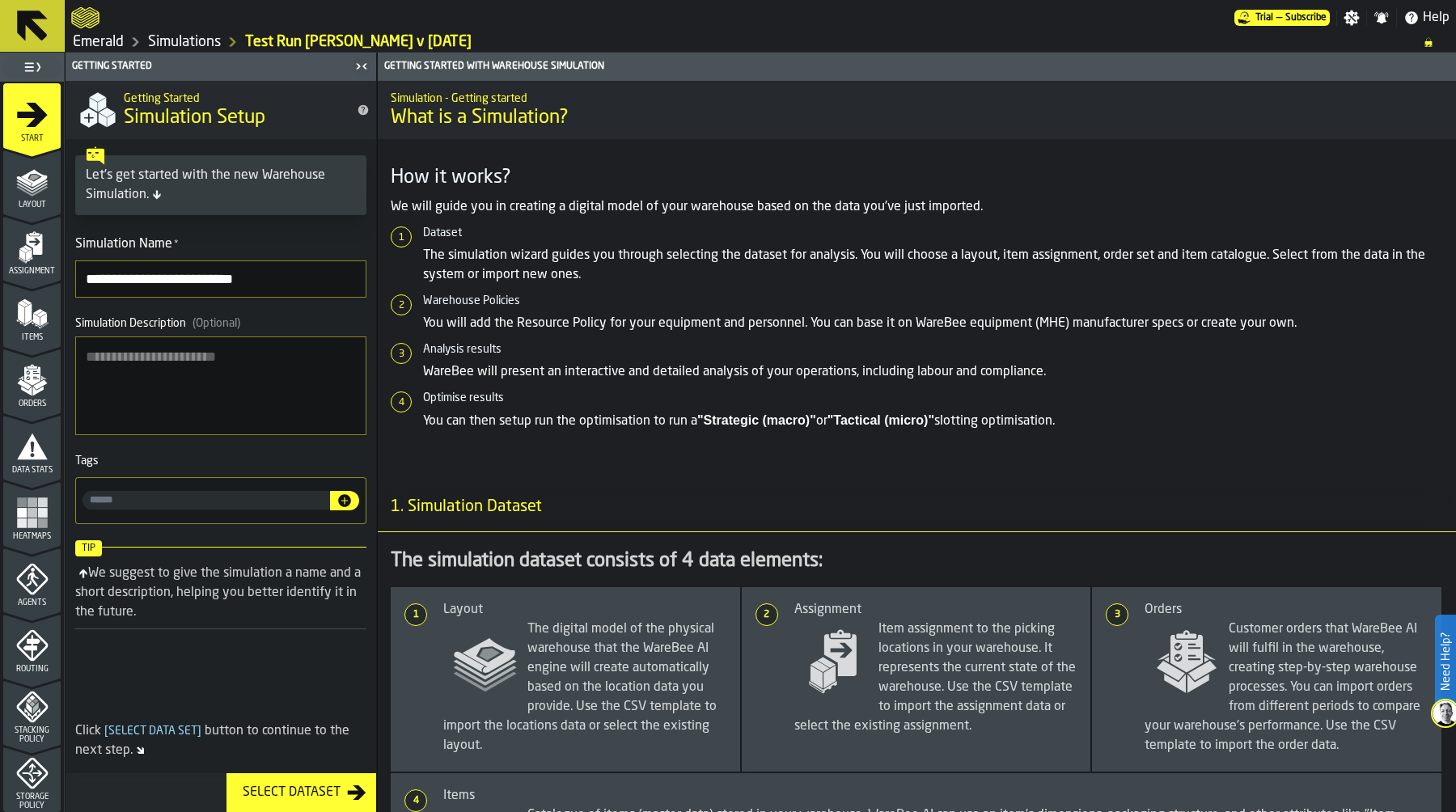
click at [115, 41] on link "Emerald" at bounding box center [98, 42] width 51 height 17
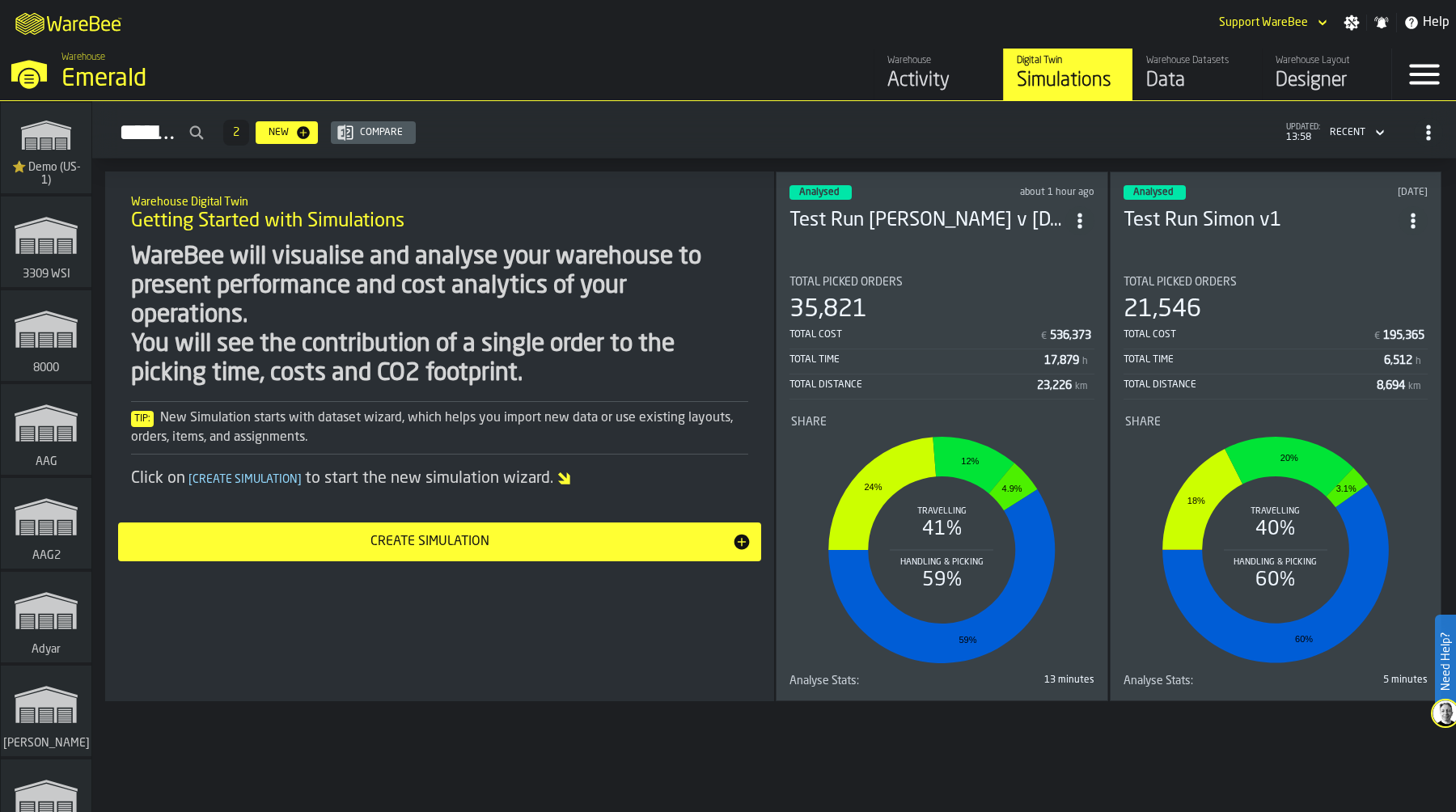
click at [925, 73] on div "Activity" at bounding box center [939, 81] width 103 height 26
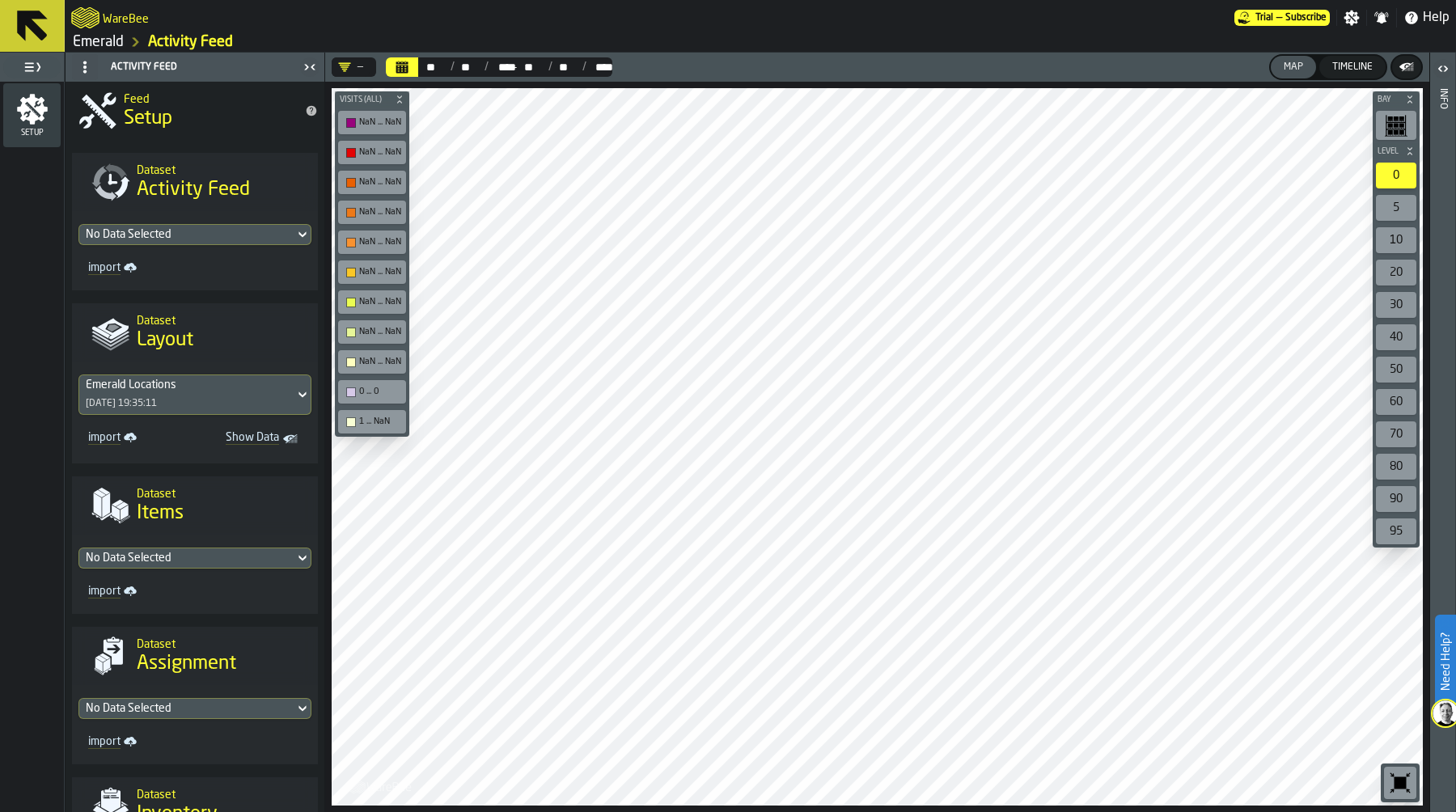
click at [199, 227] on div "No Data Selected" at bounding box center [186, 234] width 215 height 19
click at [196, 300] on div "audit.txt 14/08/2025, 13:27:48" at bounding box center [192, 308] width 208 height 39
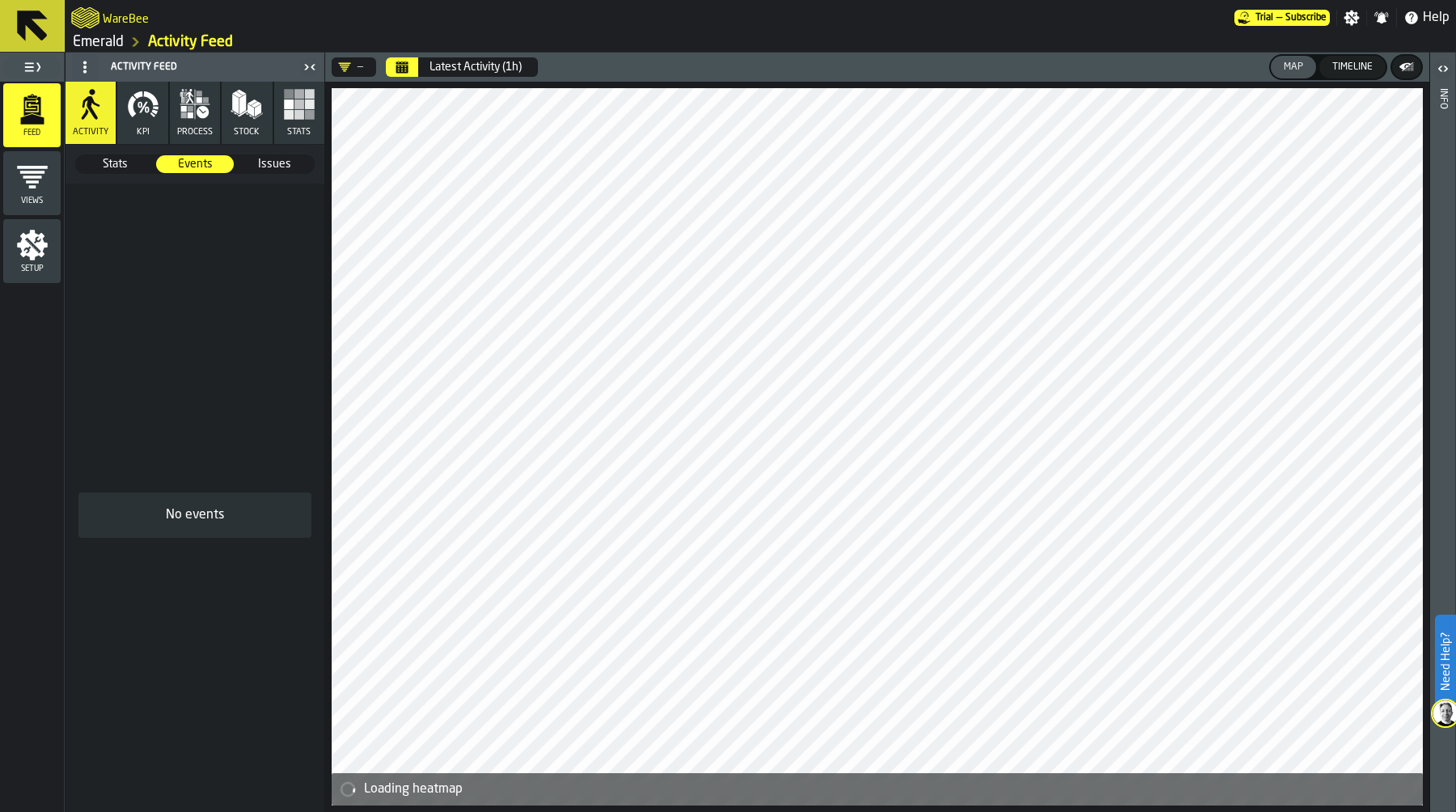
click at [29, 254] on icon "menu Setup" at bounding box center [32, 245] width 31 height 31
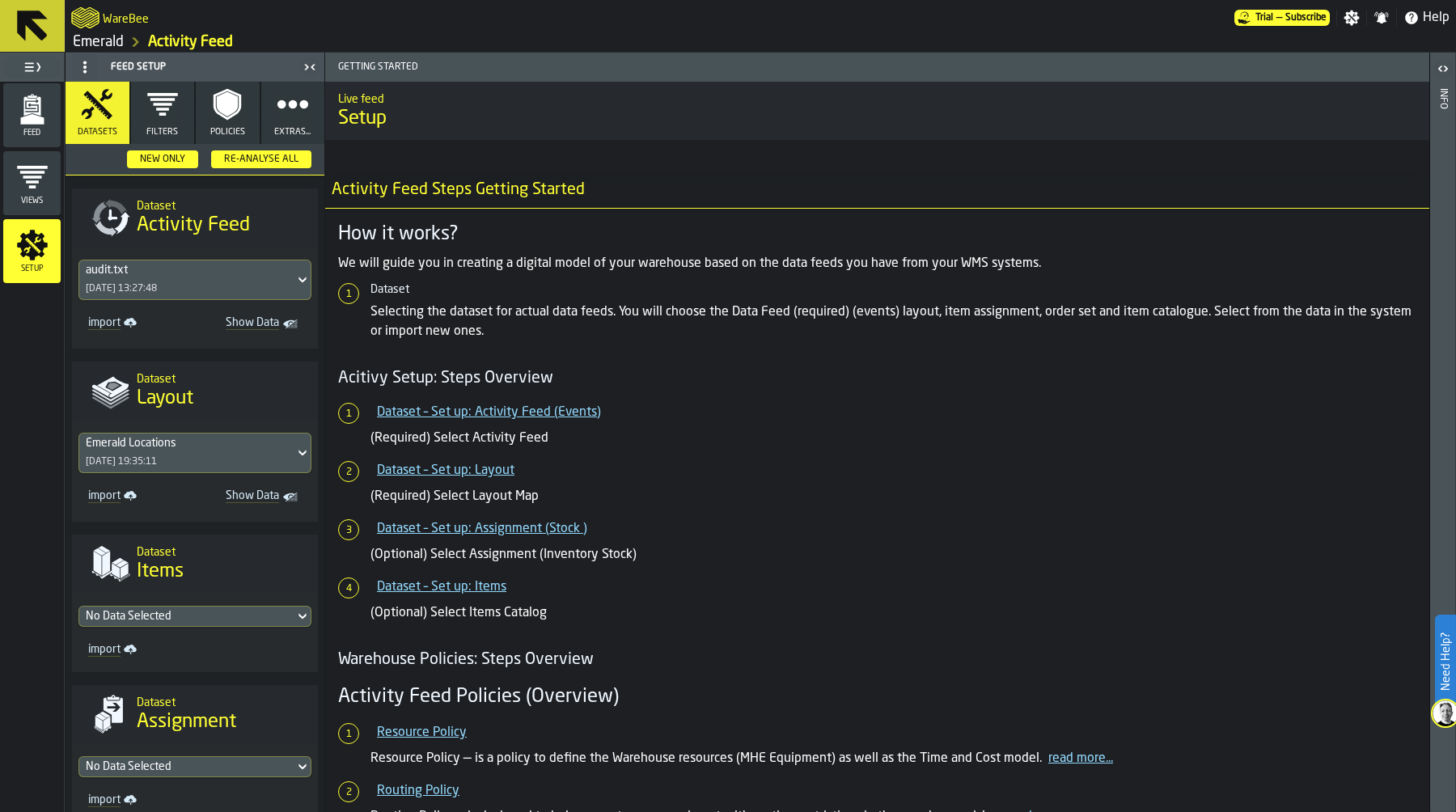
click at [201, 448] on div "Emerald Locations" at bounding box center [186, 443] width 202 height 13
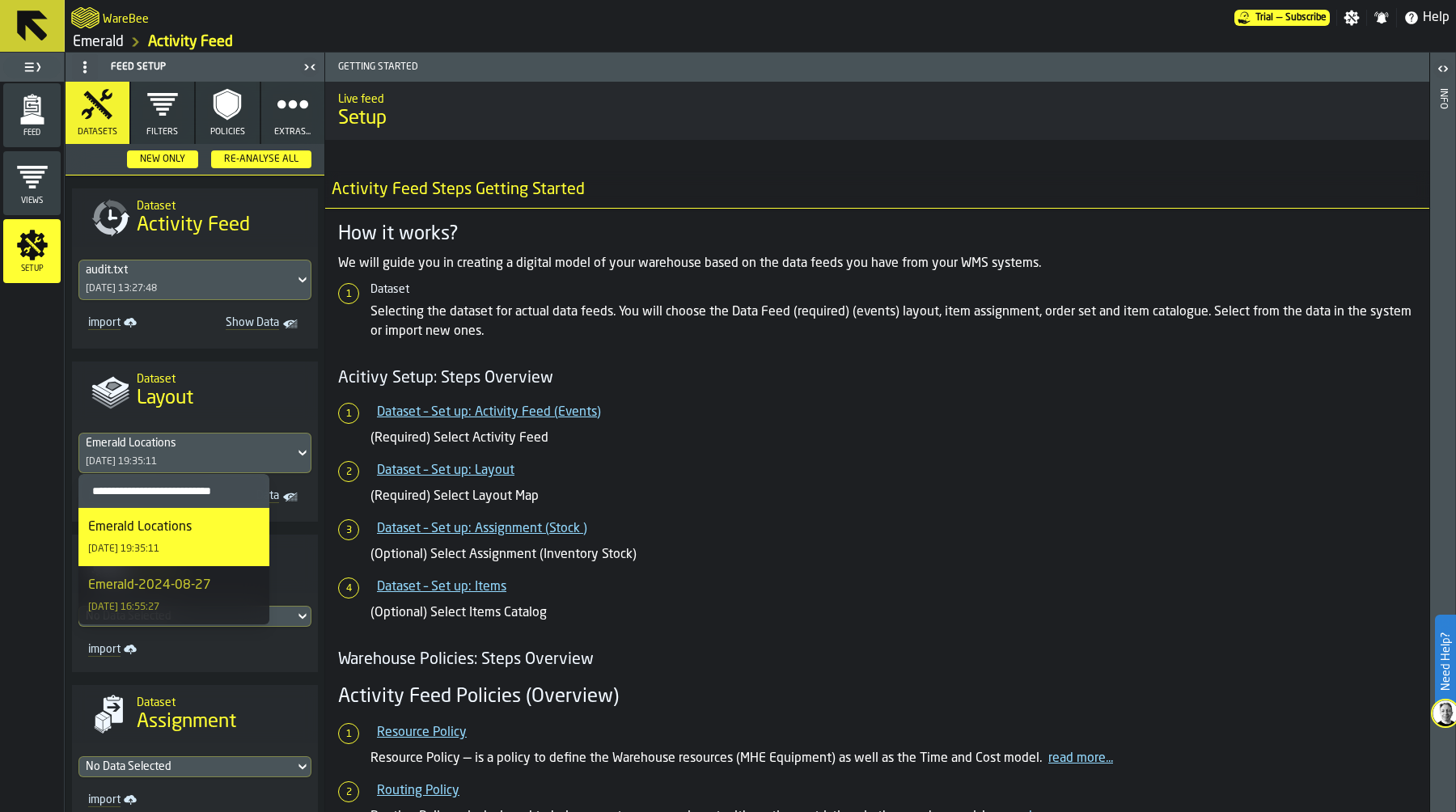
click at [200, 445] on div "Emerald Locations" at bounding box center [186, 443] width 202 height 13
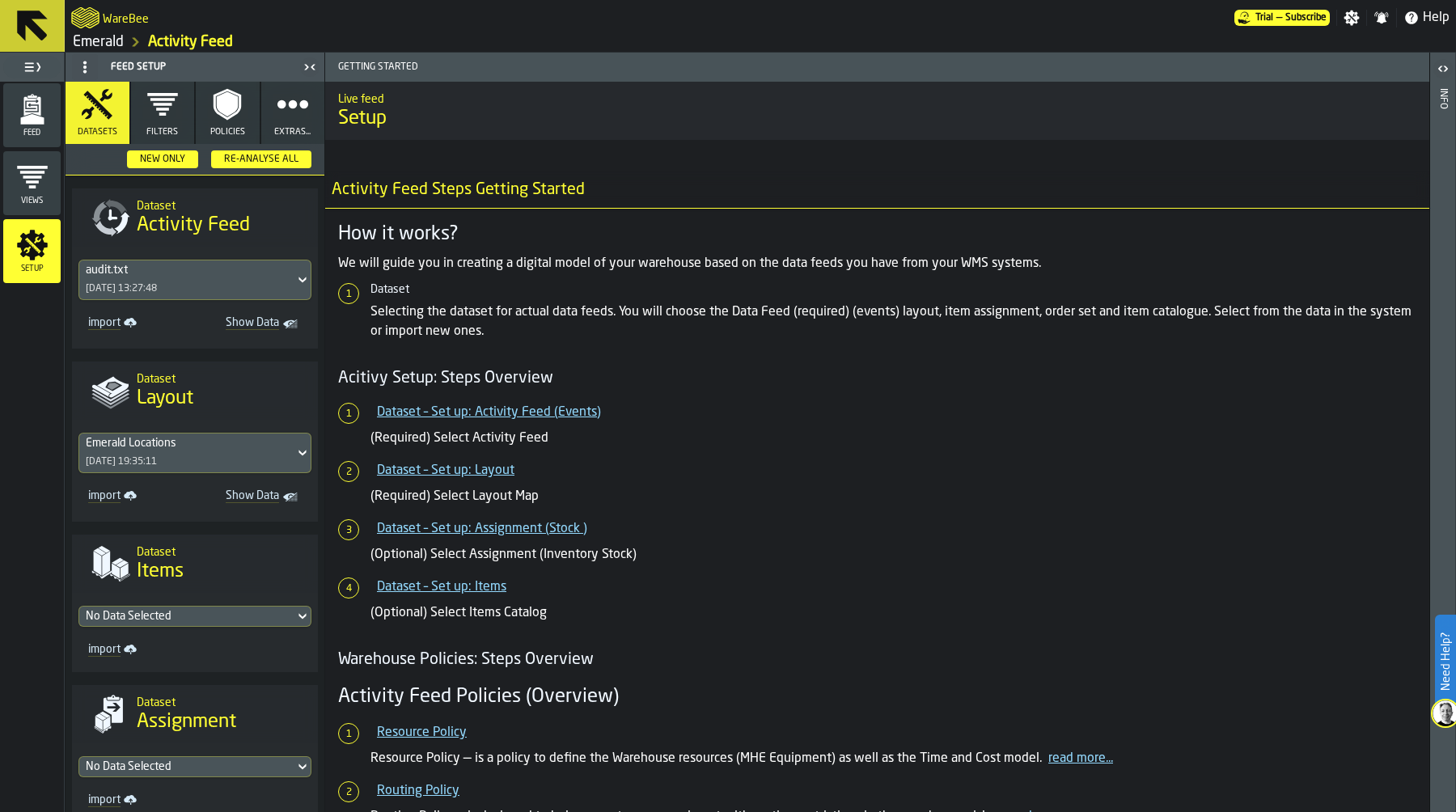
click at [184, 611] on div "No Data Selected" at bounding box center [186, 616] width 202 height 13
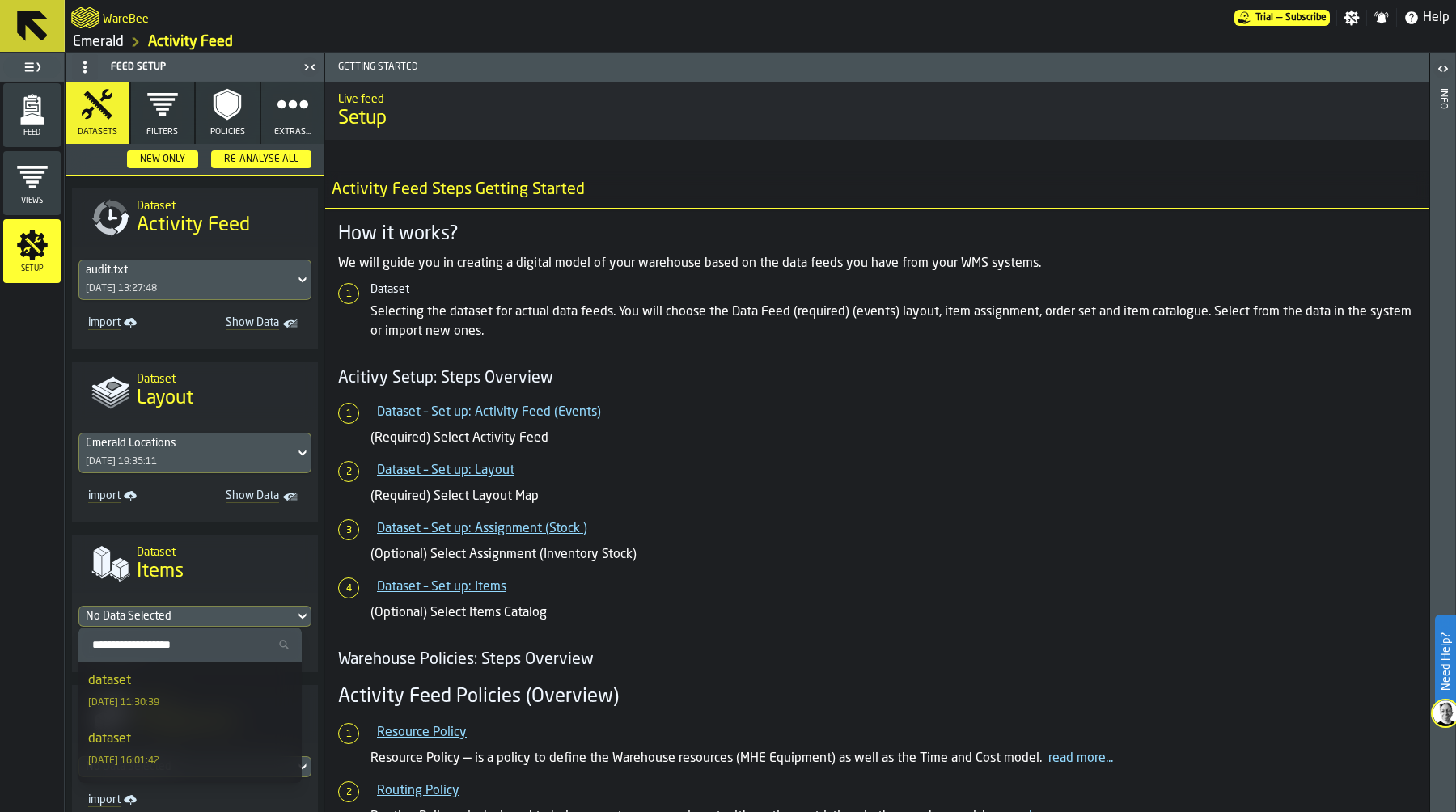
click at [183, 677] on div "dataset 13/08/2025, 11:30:39" at bounding box center [189, 690] width 203 height 39
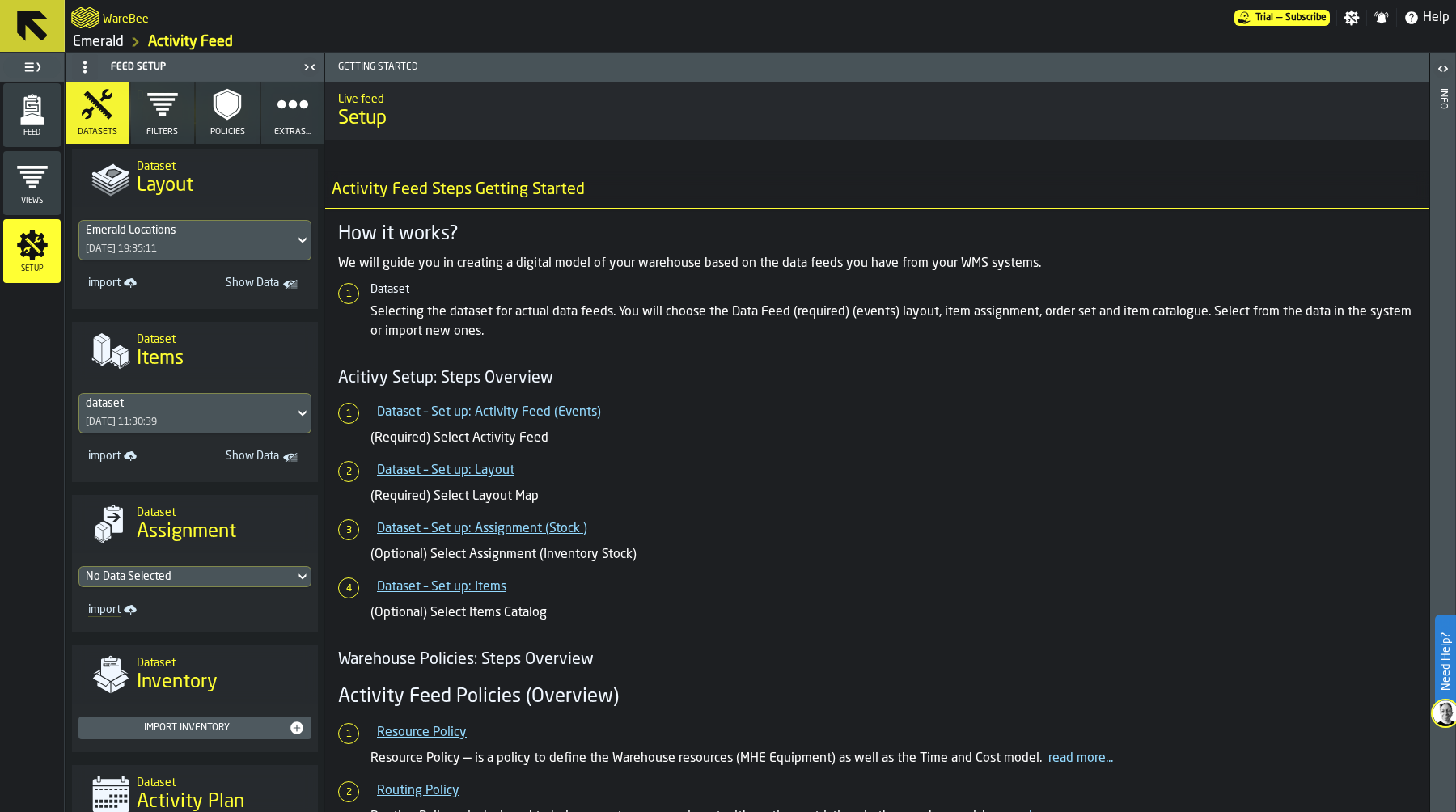
scroll to position [247, 0]
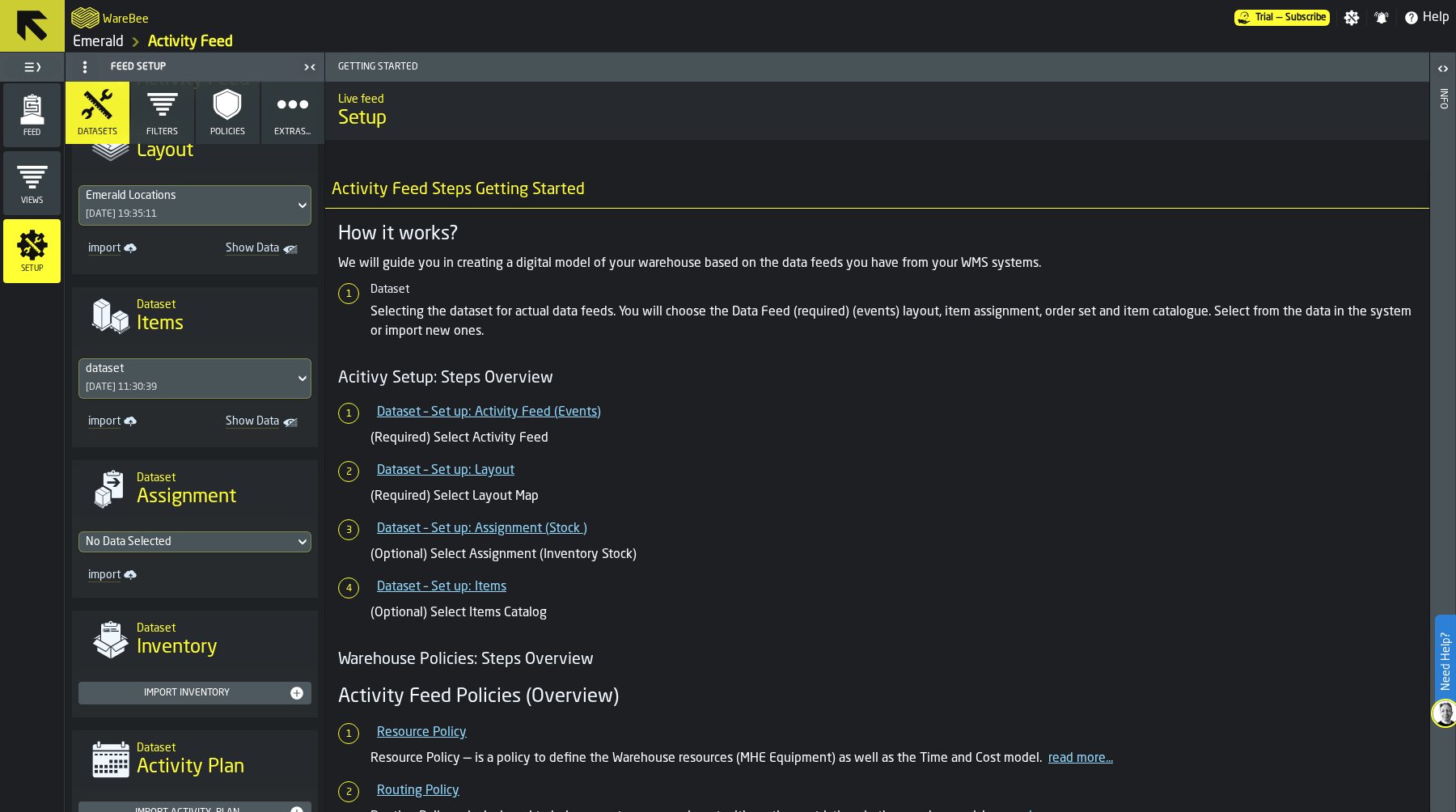
click at [190, 526] on div "No Data Selected import" at bounding box center [195, 557] width 246 height 79
click at [188, 541] on div "No Data Selected" at bounding box center [186, 542] width 202 height 13
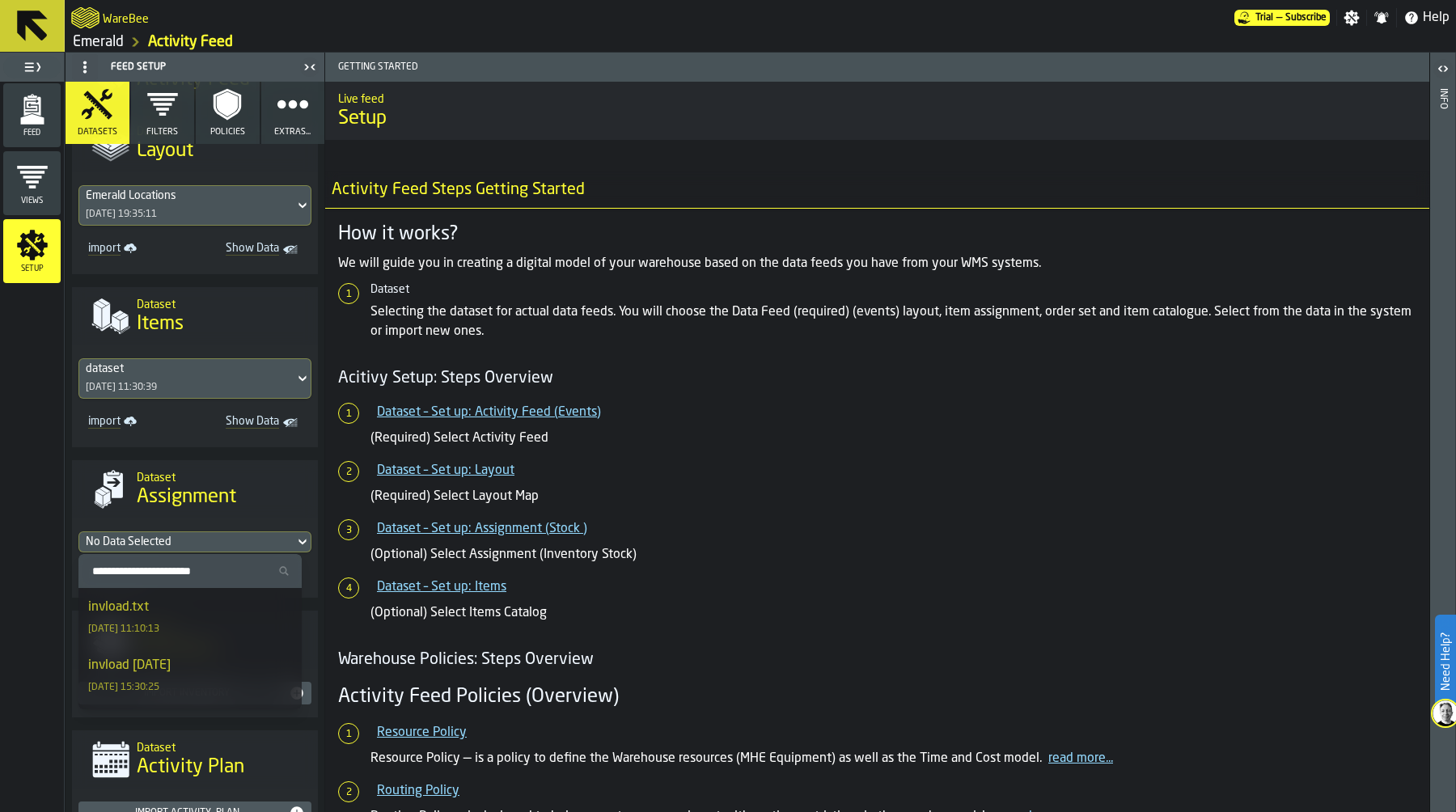
click at [184, 621] on div "invload.txt 13/08/2025, 11:10:13" at bounding box center [189, 617] width 203 height 39
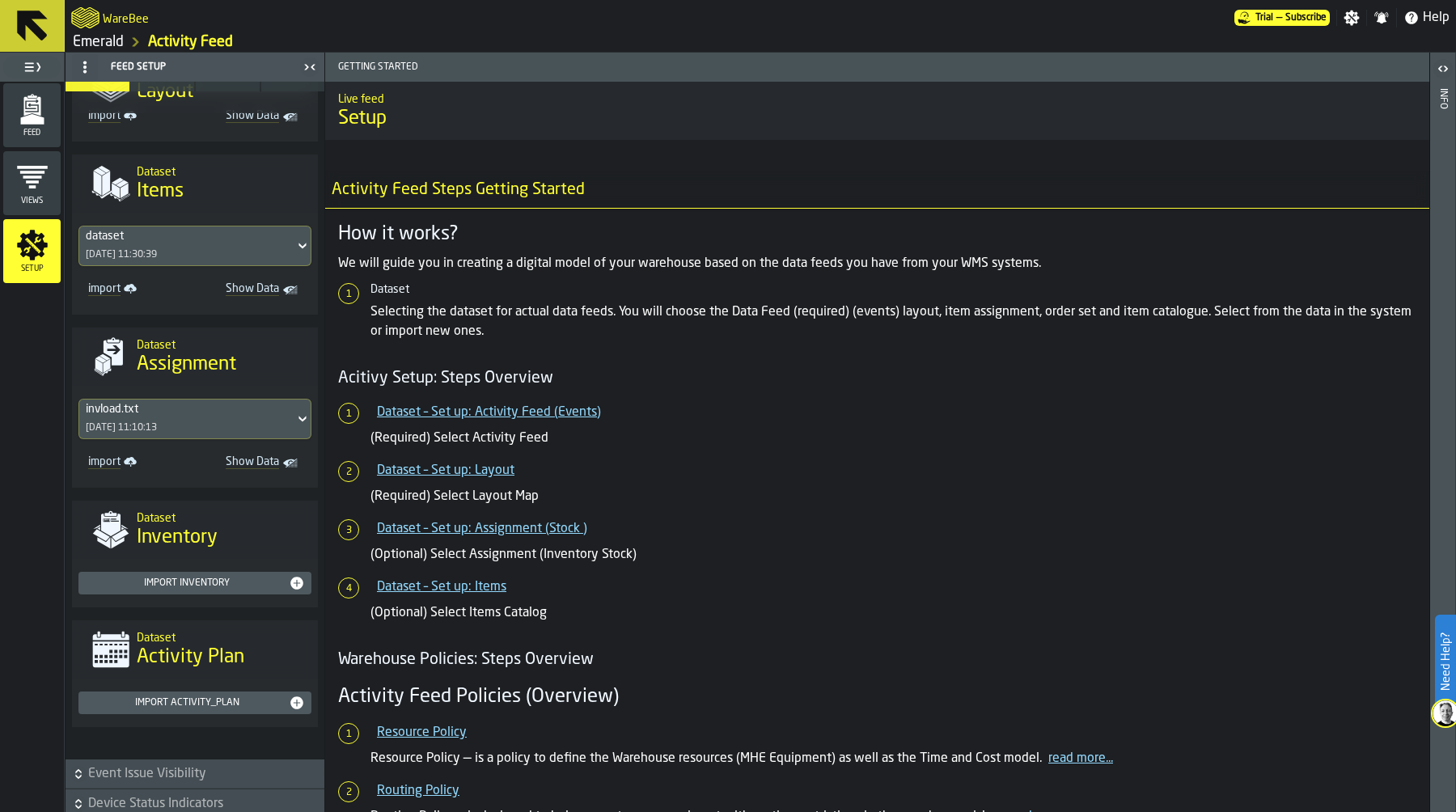
scroll to position [60, 0]
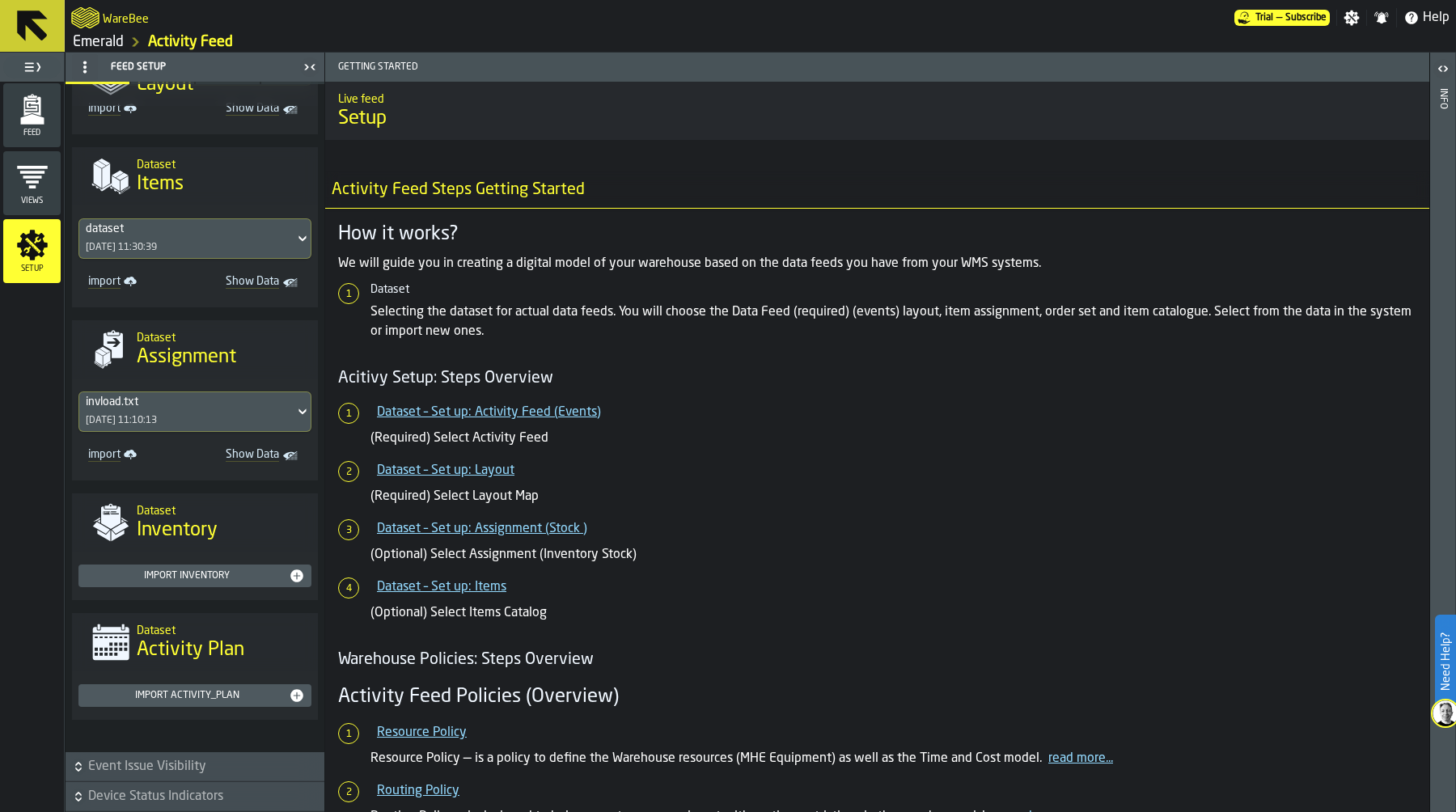
click at [73, 767] on icon "button-" at bounding box center [78, 766] width 16 height 16
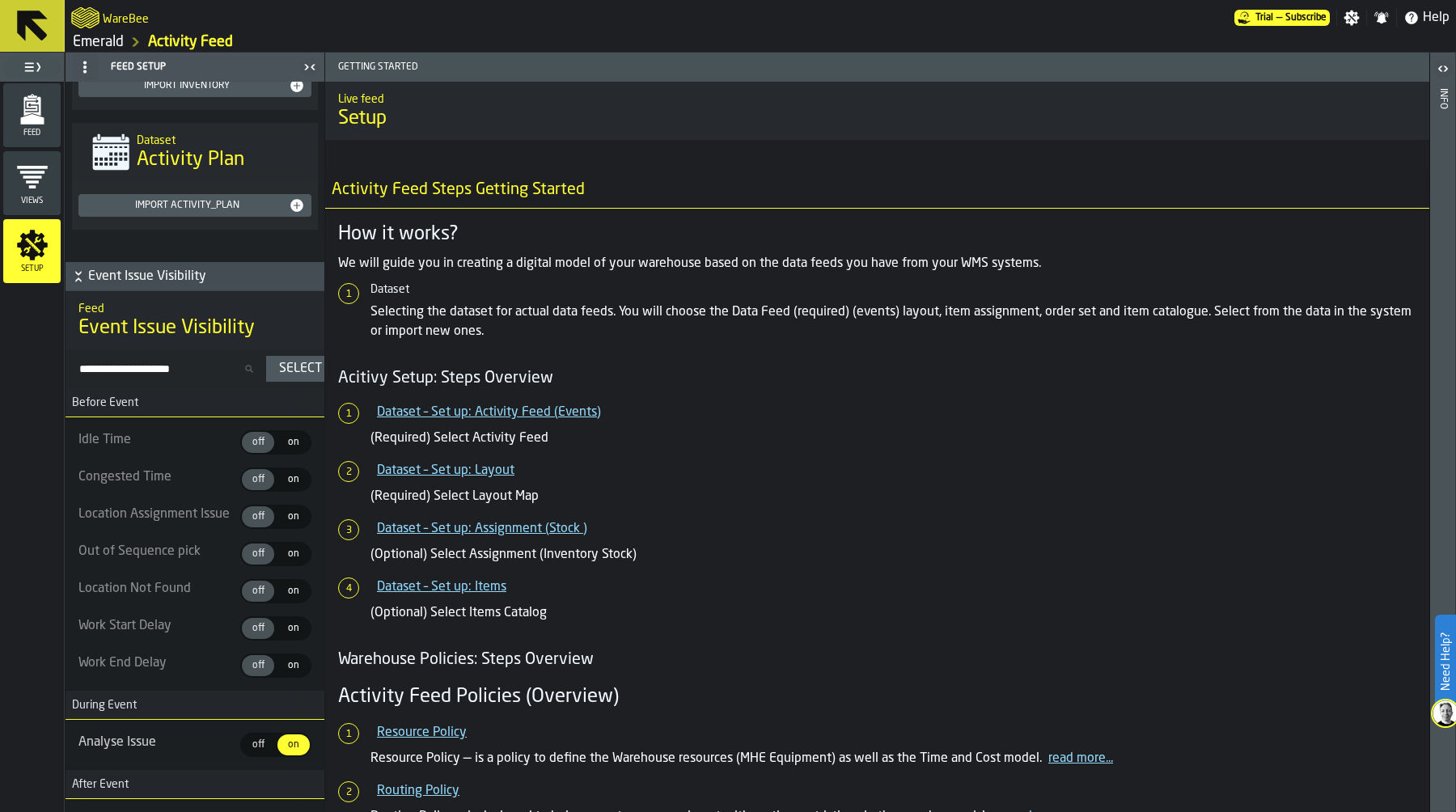
scroll to position [546, 0]
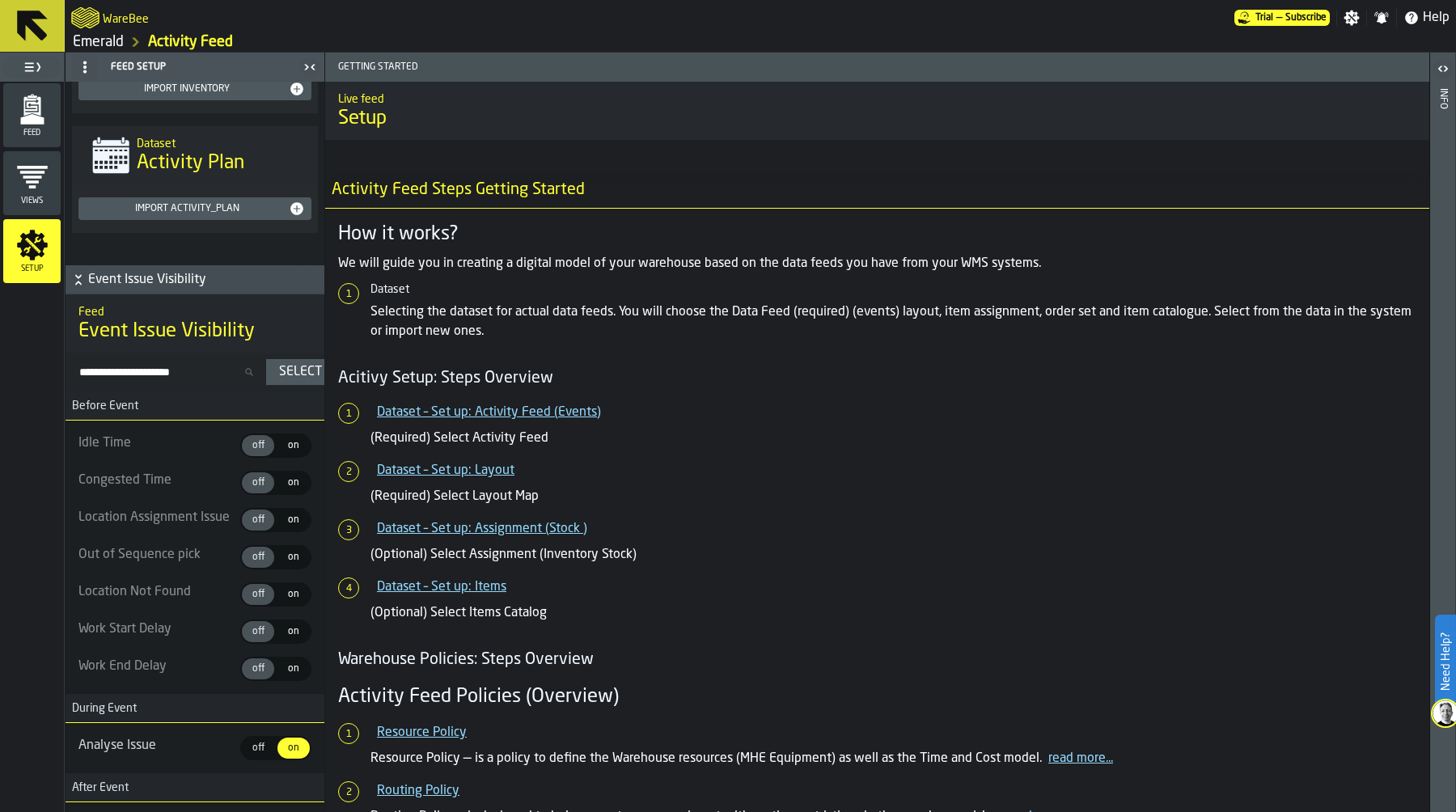
click at [291, 448] on span "on" at bounding box center [293, 446] width 26 height 15
click at [292, 481] on span "on" at bounding box center [293, 483] width 26 height 15
click at [287, 560] on span "on" at bounding box center [293, 557] width 26 height 15
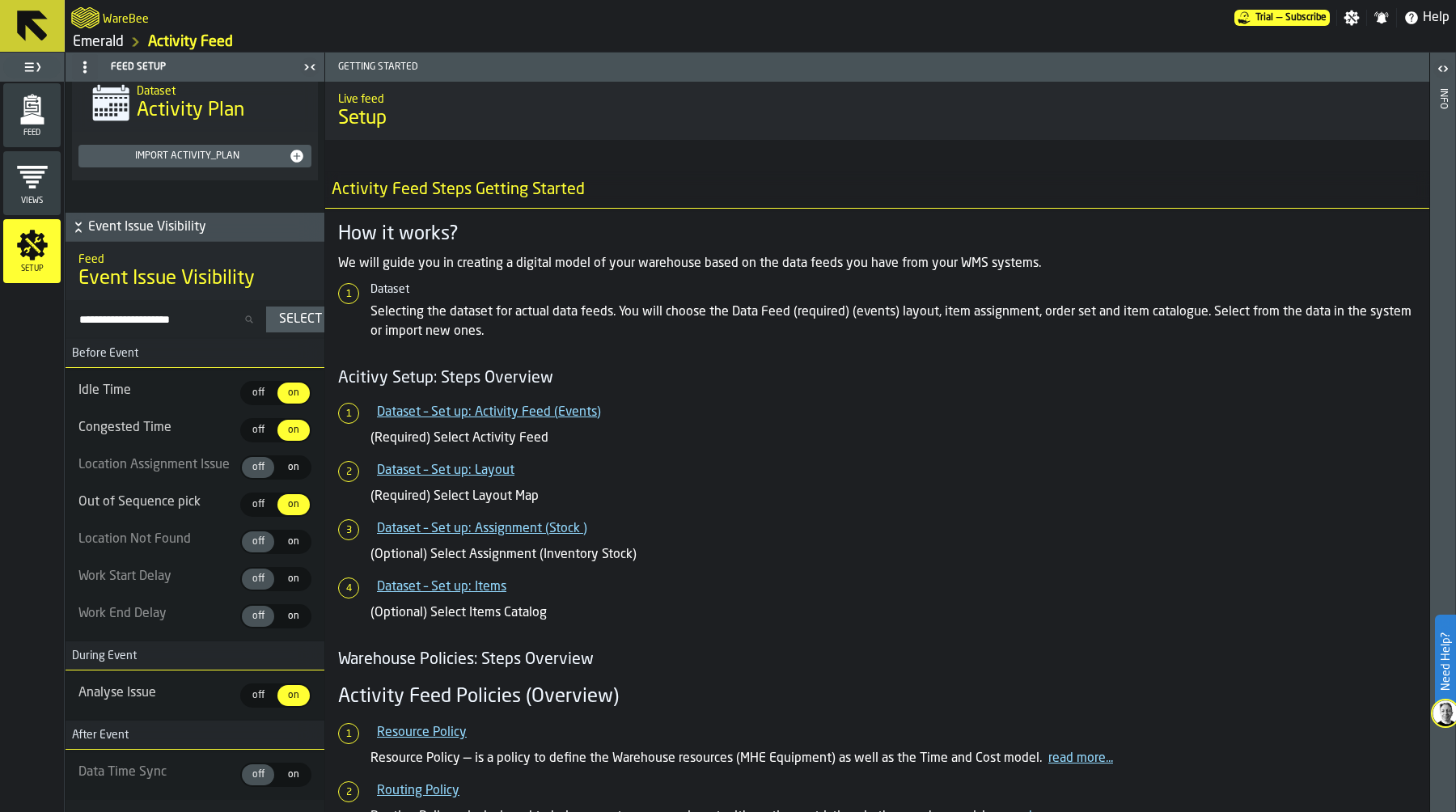
scroll to position [639, 0]
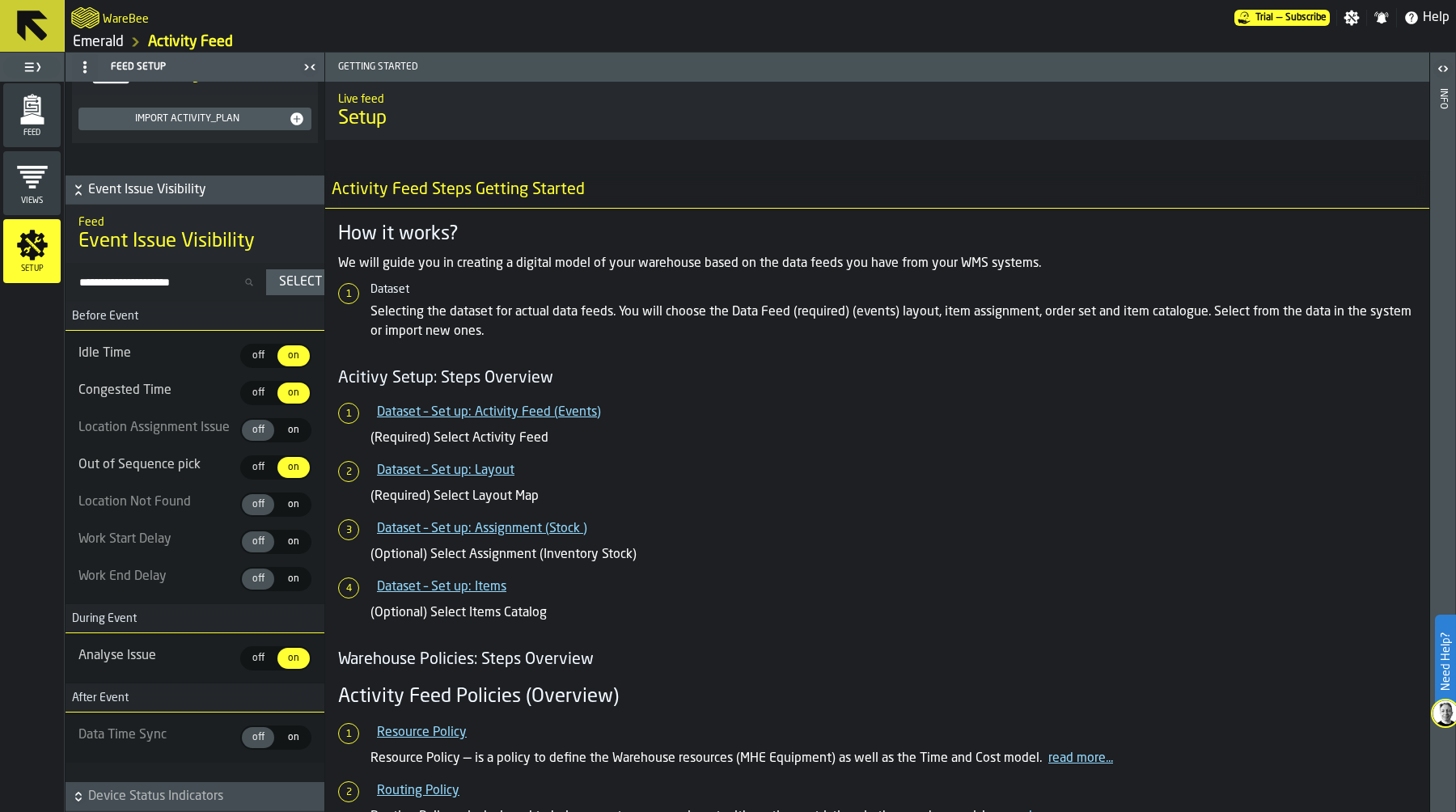
click at [81, 795] on icon "button-" at bounding box center [78, 795] width 16 height 16
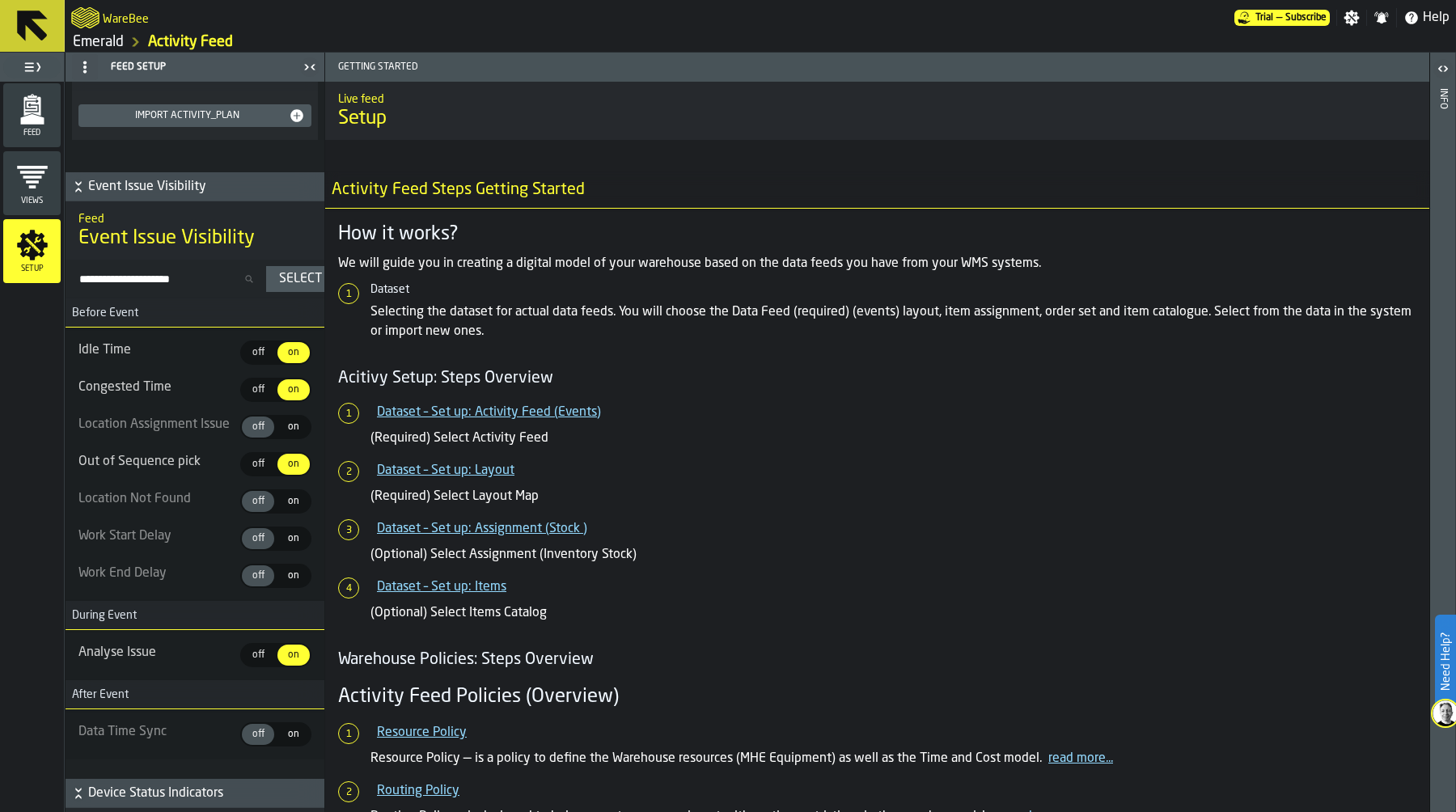
scroll to position [915, 0]
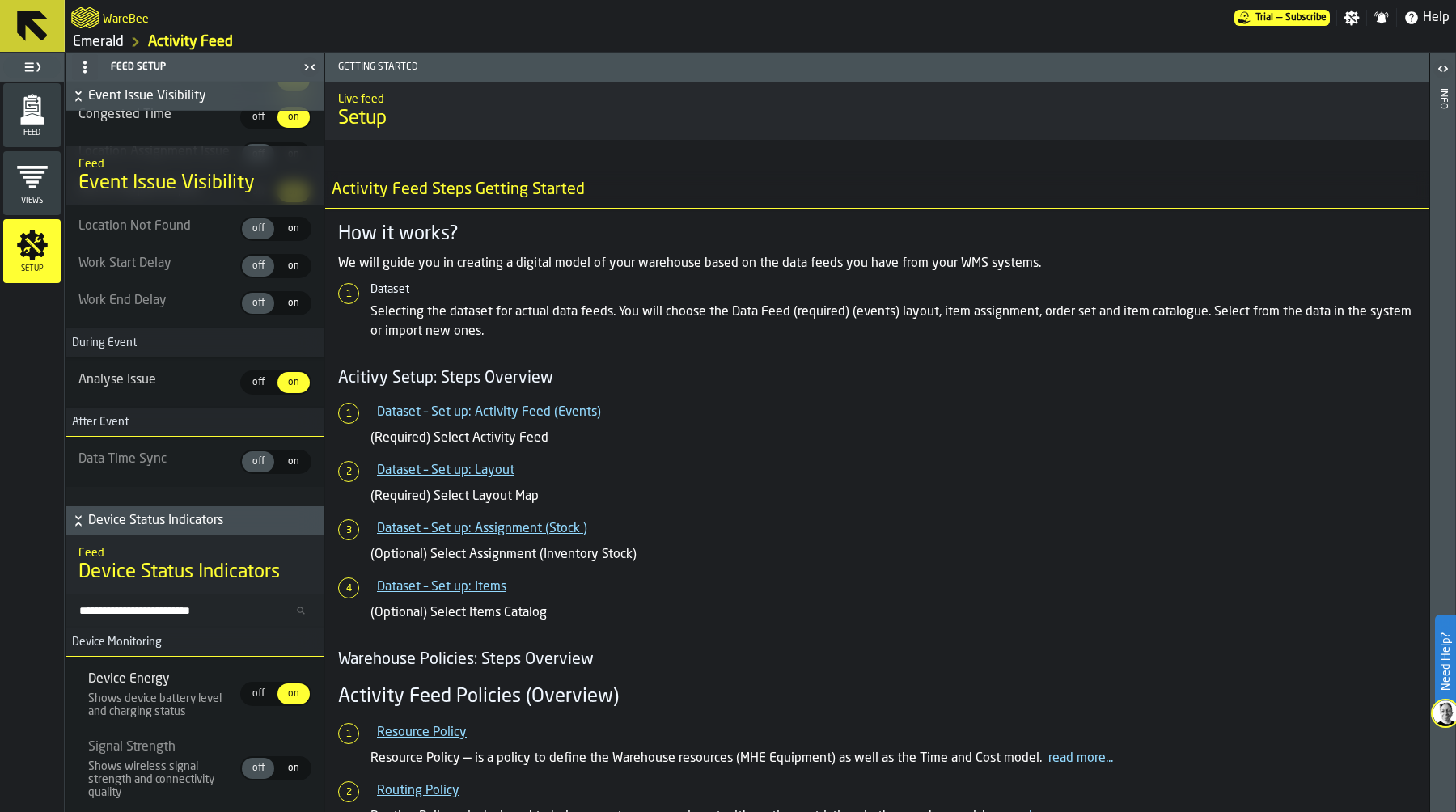
click at [250, 691] on span "off" at bounding box center [257, 694] width 26 height 15
click at [249, 694] on span "off" at bounding box center [257, 694] width 26 height 15
click at [288, 691] on span "on" at bounding box center [293, 694] width 26 height 15
click at [258, 691] on span "off" at bounding box center [257, 694] width 26 height 15
click at [22, 107] on icon "menu Feed" at bounding box center [32, 109] width 32 height 32
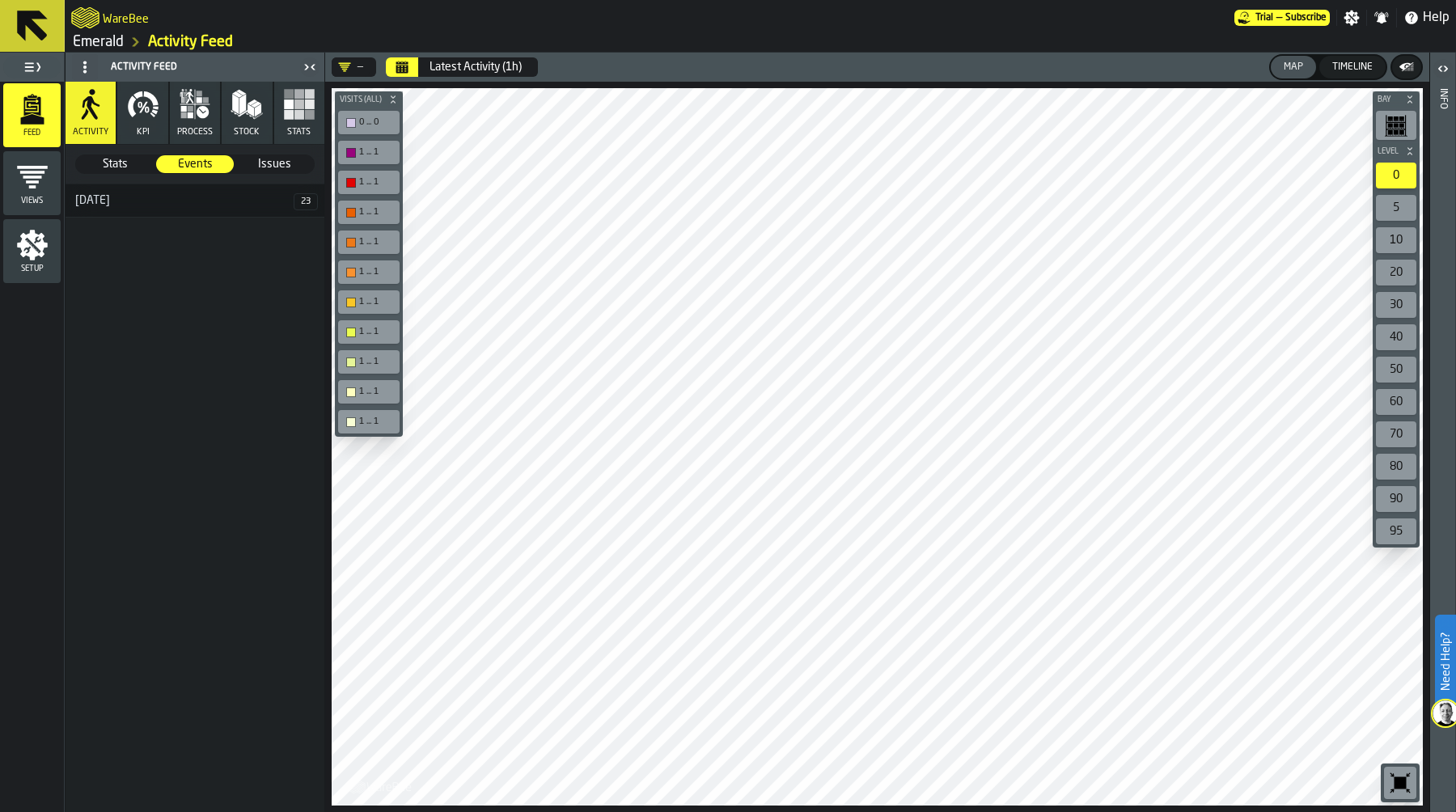
click at [401, 63] on icon "Calendar" at bounding box center [402, 63] width 12 height 2
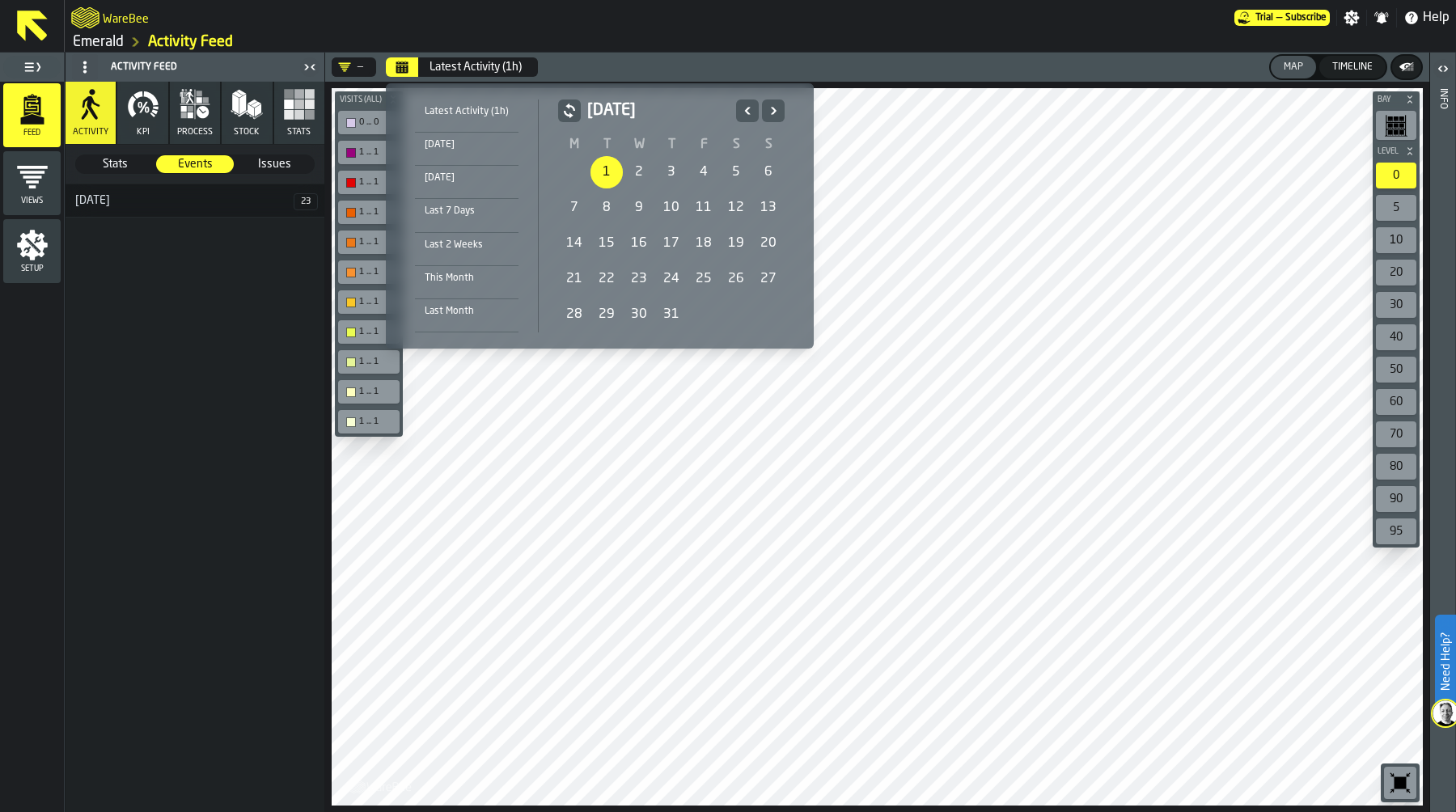
click at [599, 167] on div "1" at bounding box center [606, 172] width 32 height 32
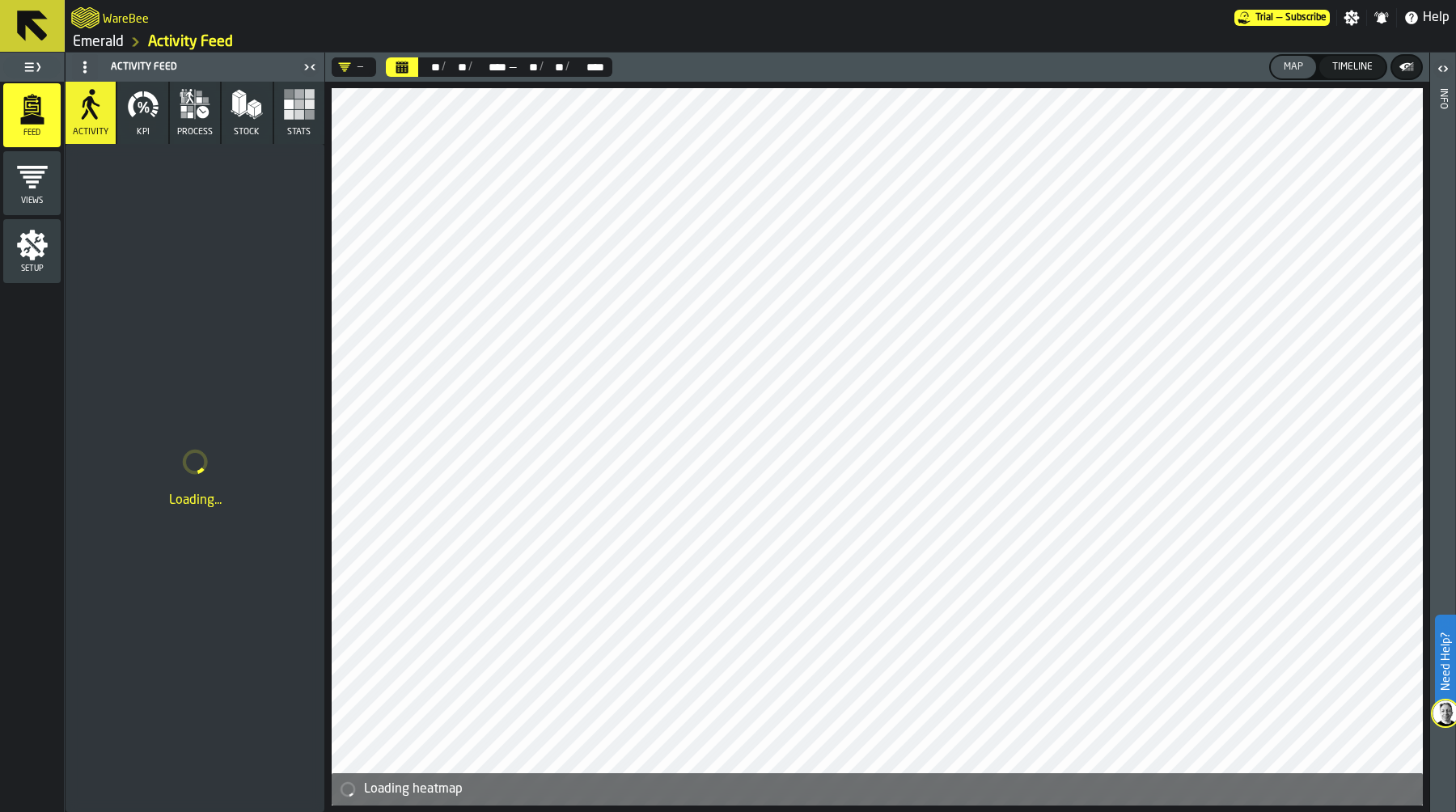
click at [296, 123] on button "Stats" at bounding box center [299, 112] width 50 height 62
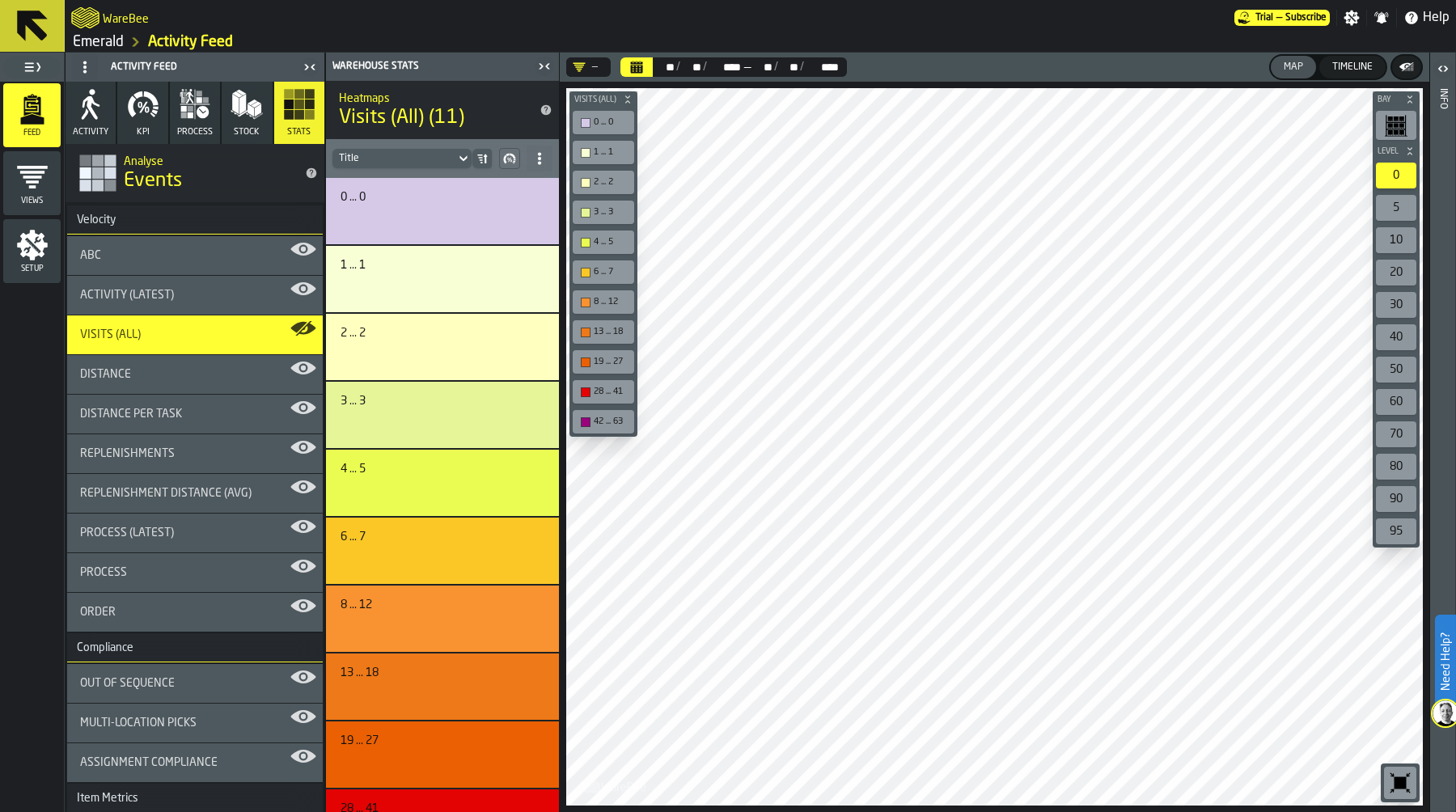
click at [199, 258] on div "ABC" at bounding box center [194, 256] width 230 height 13
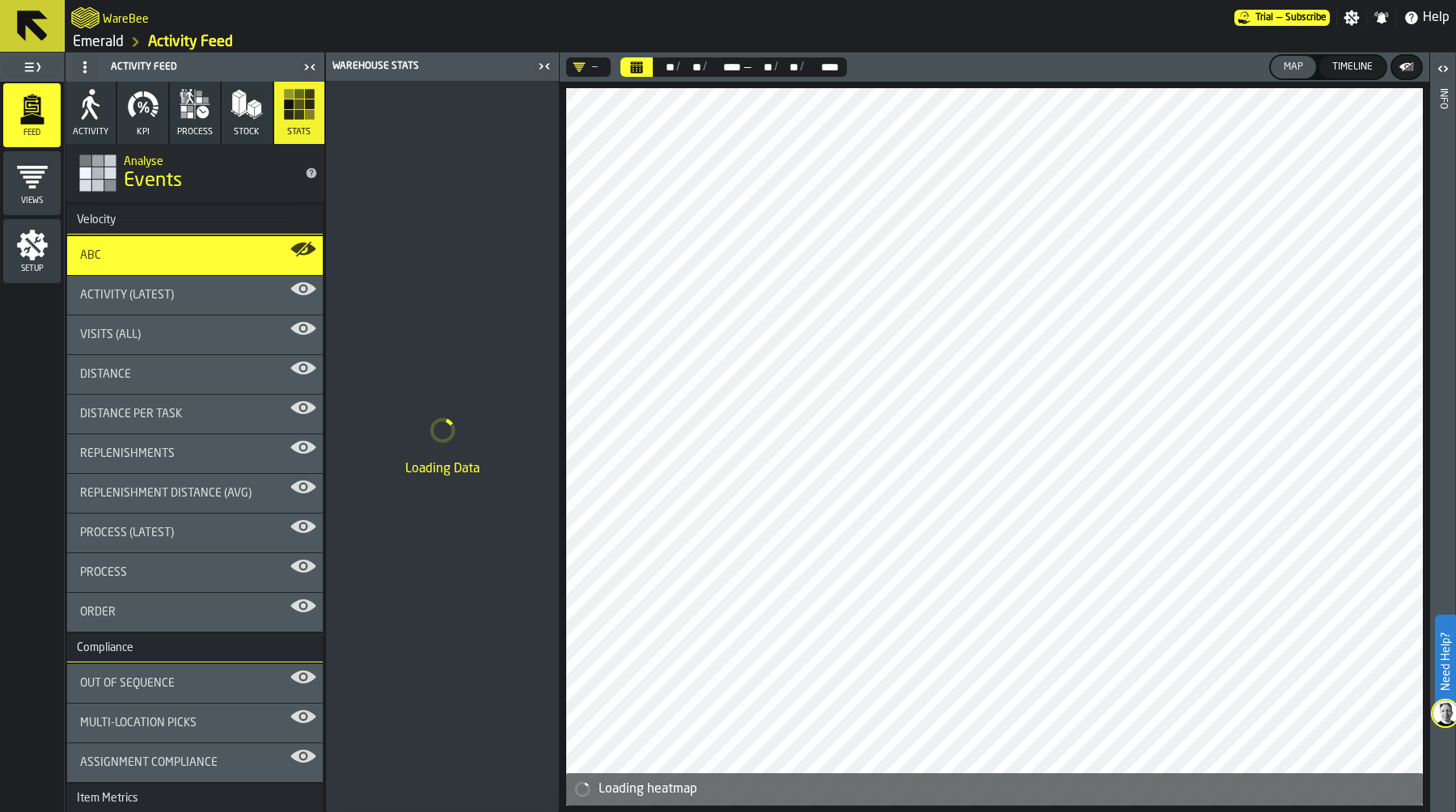
click at [136, 111] on icon "button" at bounding box center [143, 104] width 32 height 32
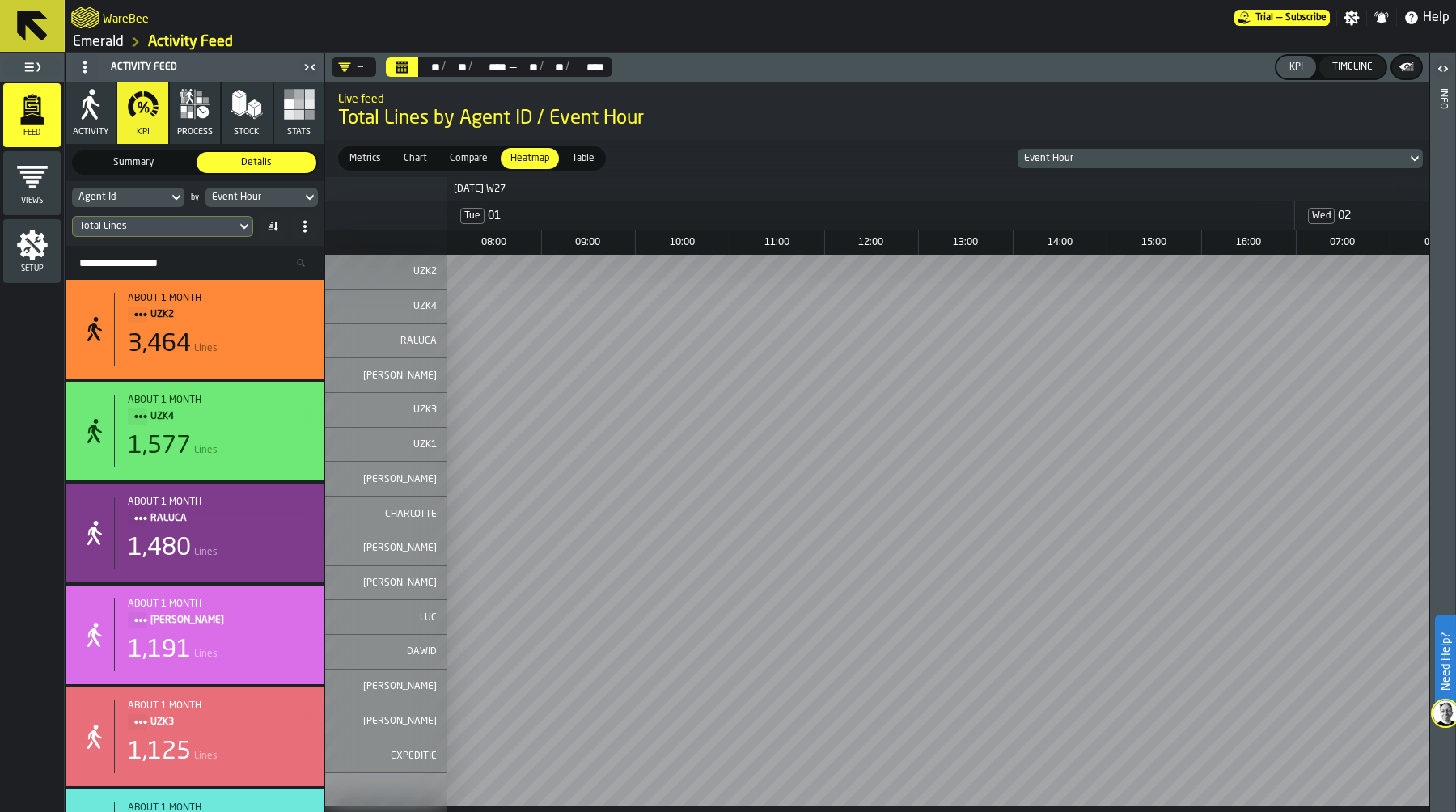
click at [31, 265] on span "Setup" at bounding box center [32, 268] width 57 height 9
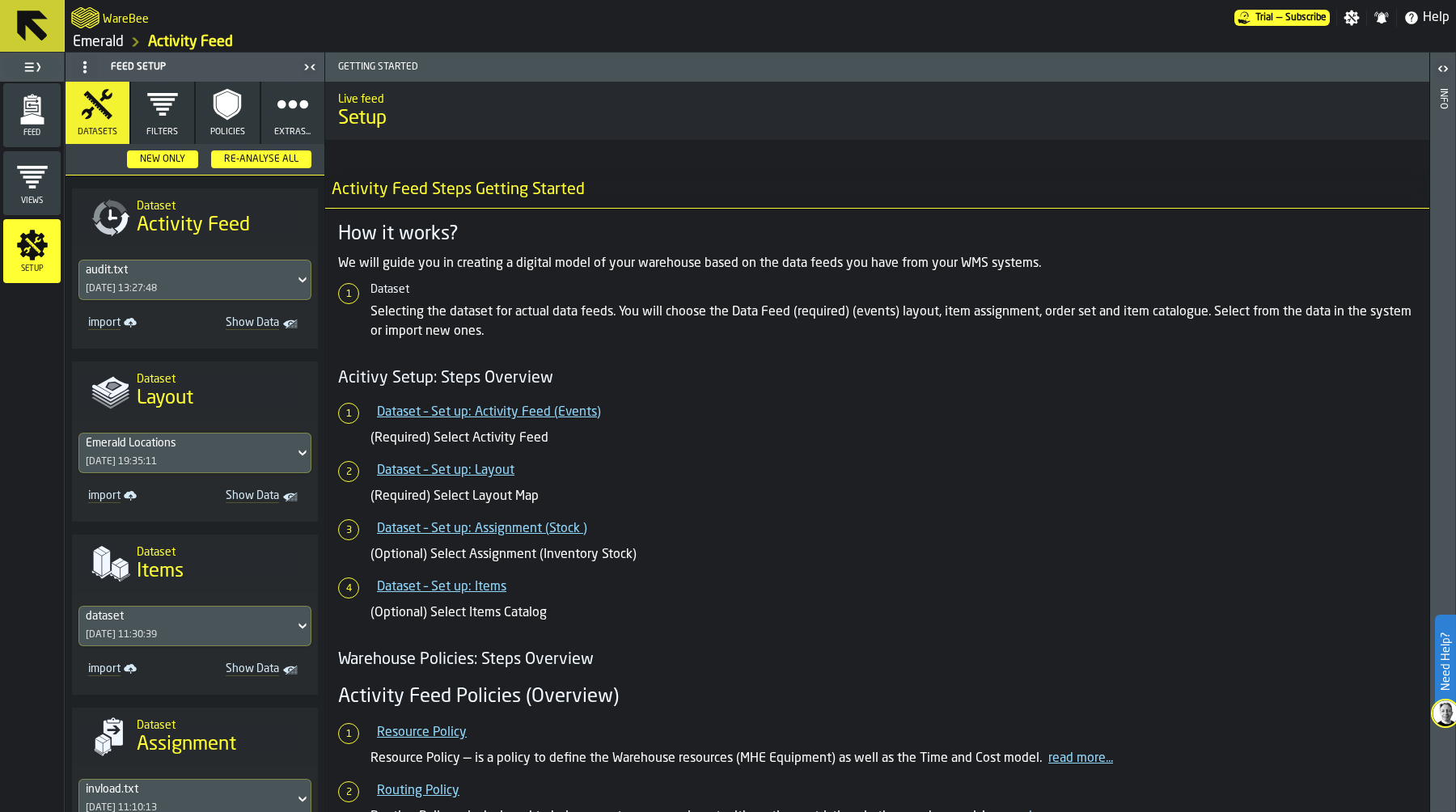
click at [213, 118] on icon "button" at bounding box center [227, 104] width 32 height 32
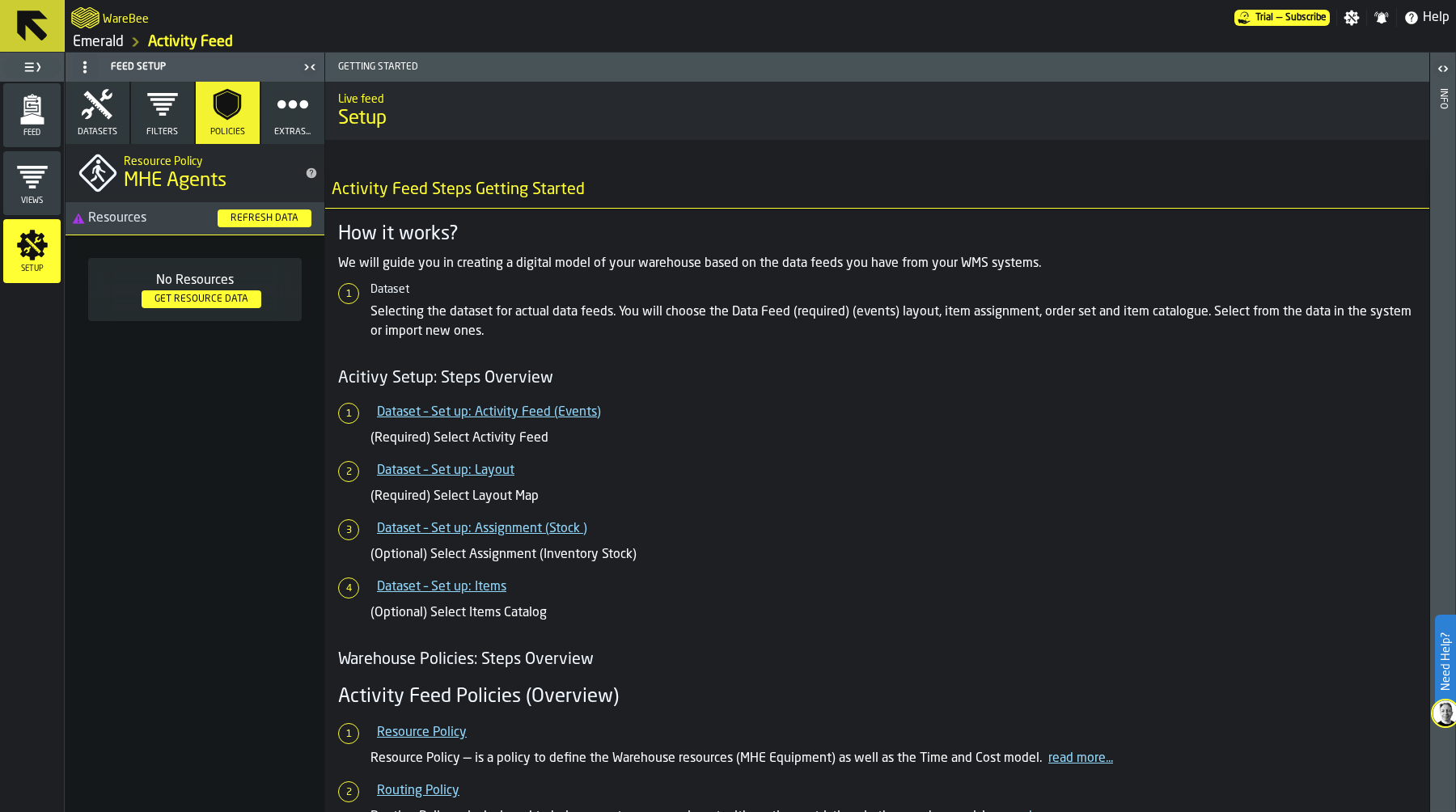
click at [266, 213] on div "Refresh Data" at bounding box center [264, 218] width 81 height 12
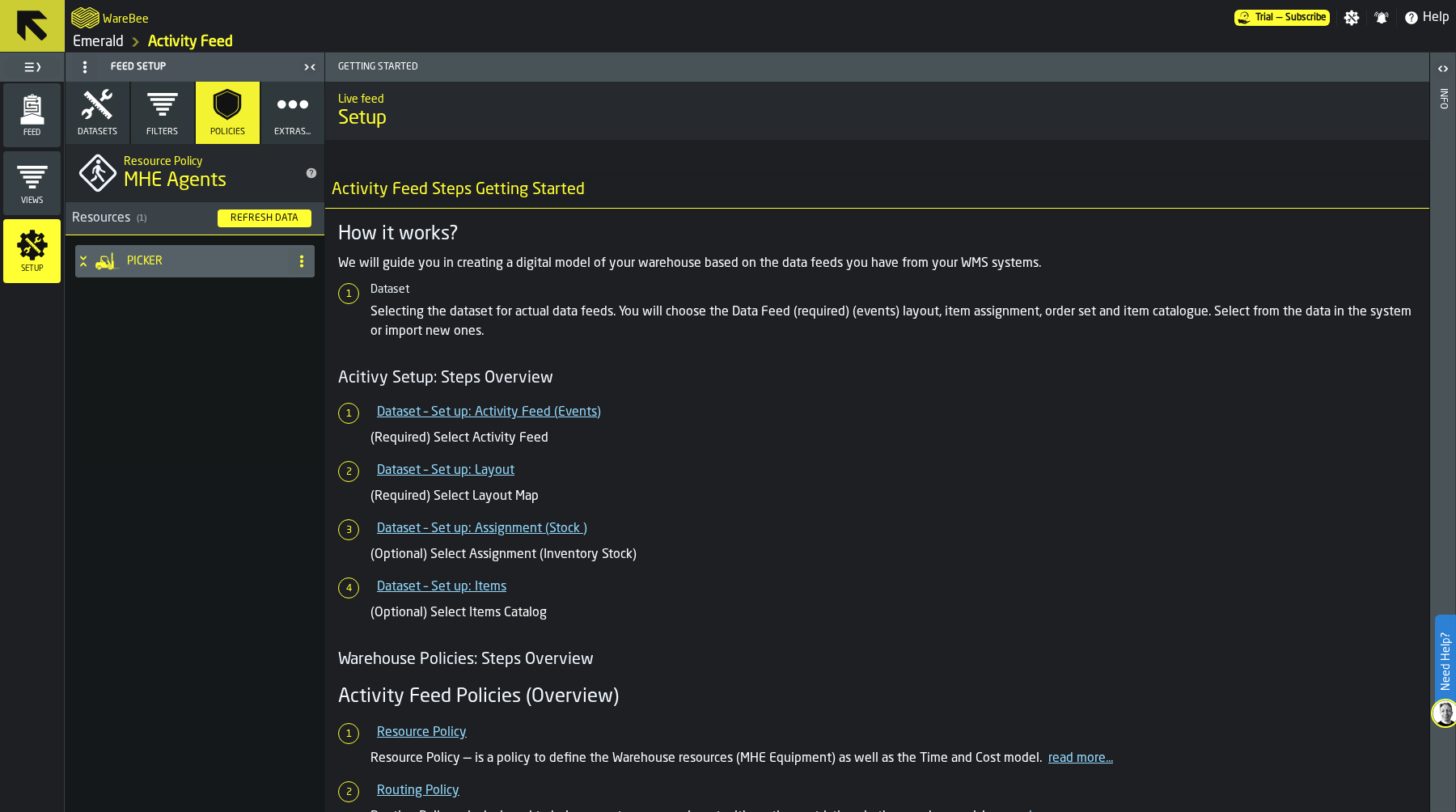
click at [127, 253] on div "PICKER" at bounding box center [179, 261] width 207 height 32
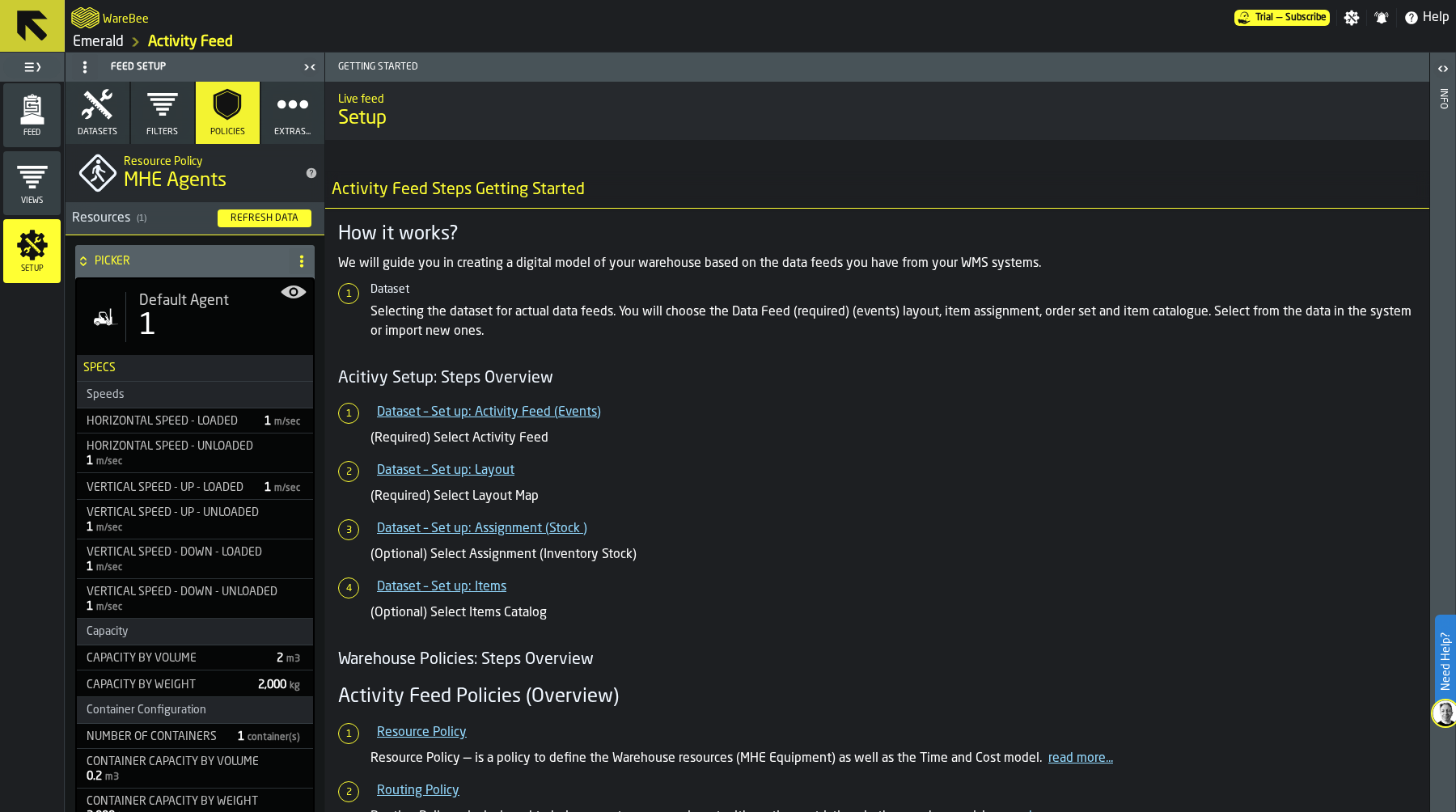
click at [117, 115] on button "Datasets" at bounding box center [97, 112] width 64 height 62
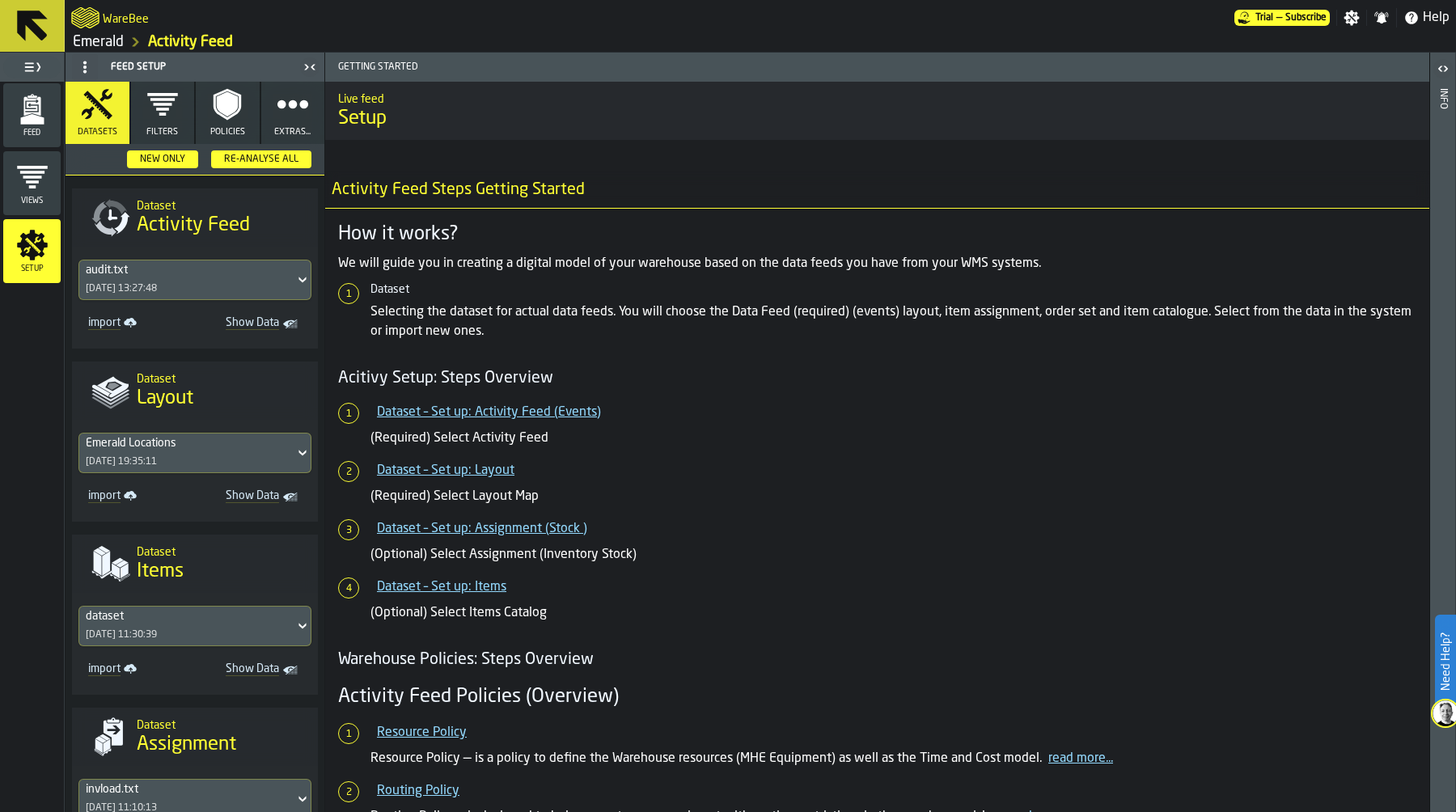
click at [255, 158] on div "Re-Analyse All" at bounding box center [261, 159] width 87 height 12
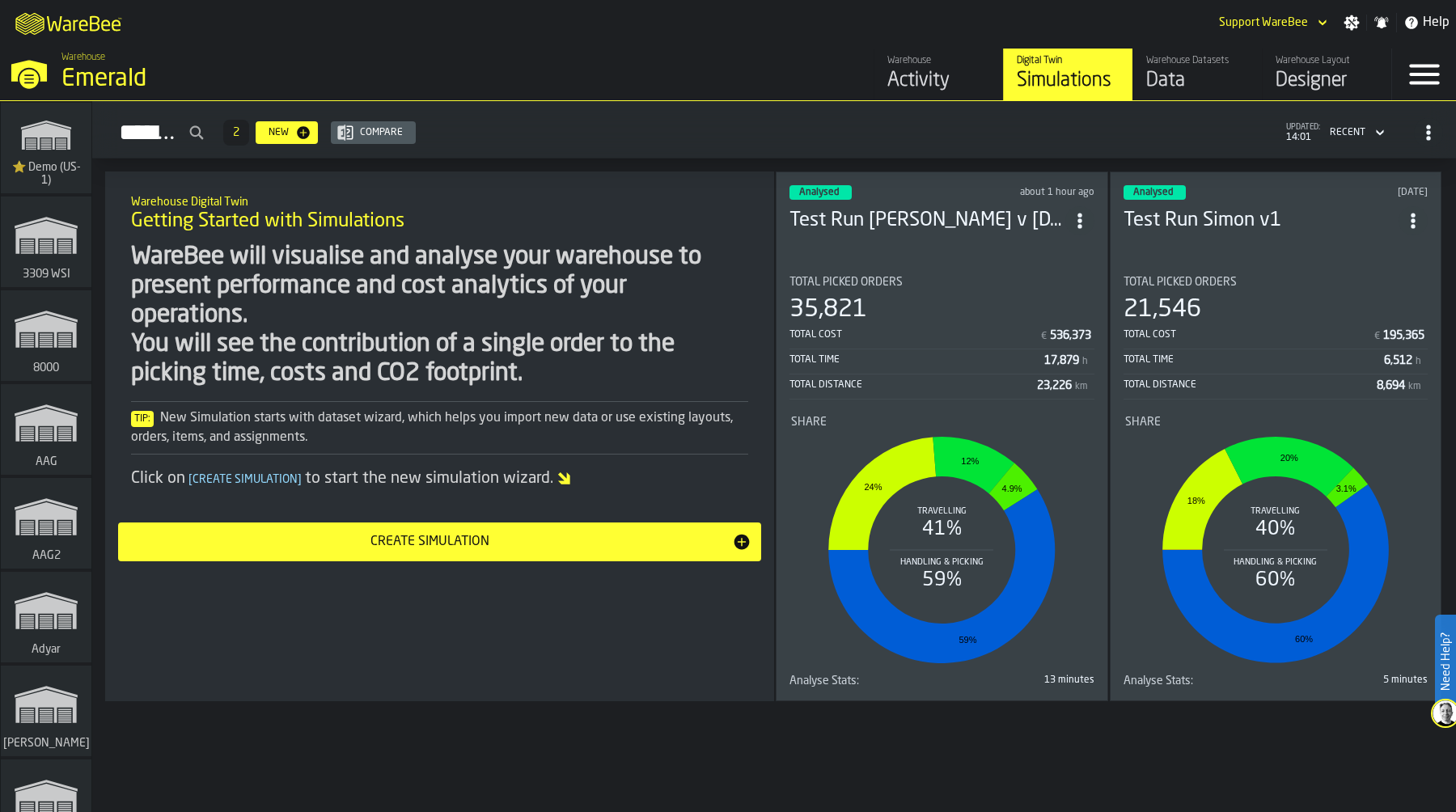
scroll to position [18841, 0]
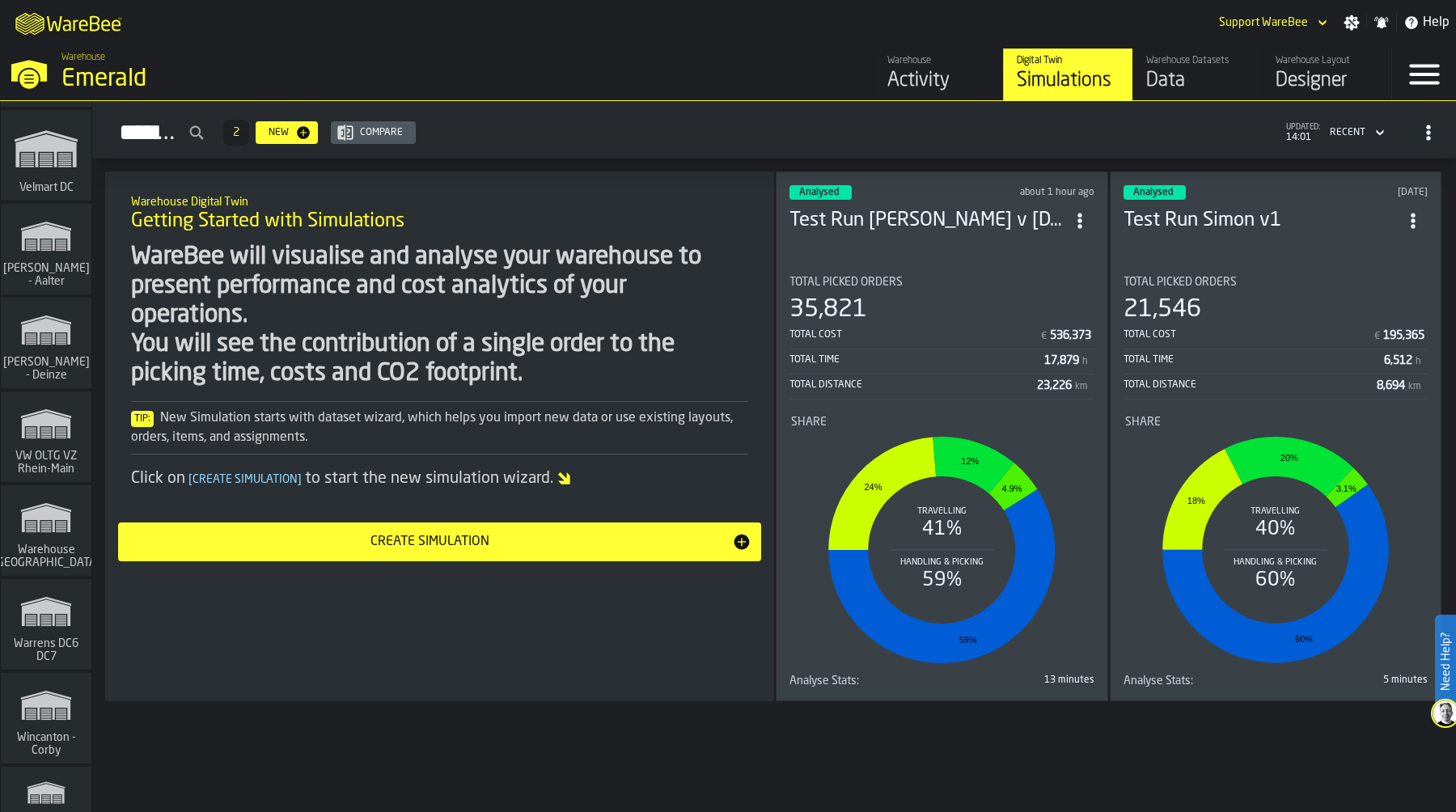
click at [42, 433] on rect "link-to-/wh/i/44979e6c-6f66-405e-9874-c1e29f02a54a/simulations" at bounding box center [47, 433] width 11 height 1
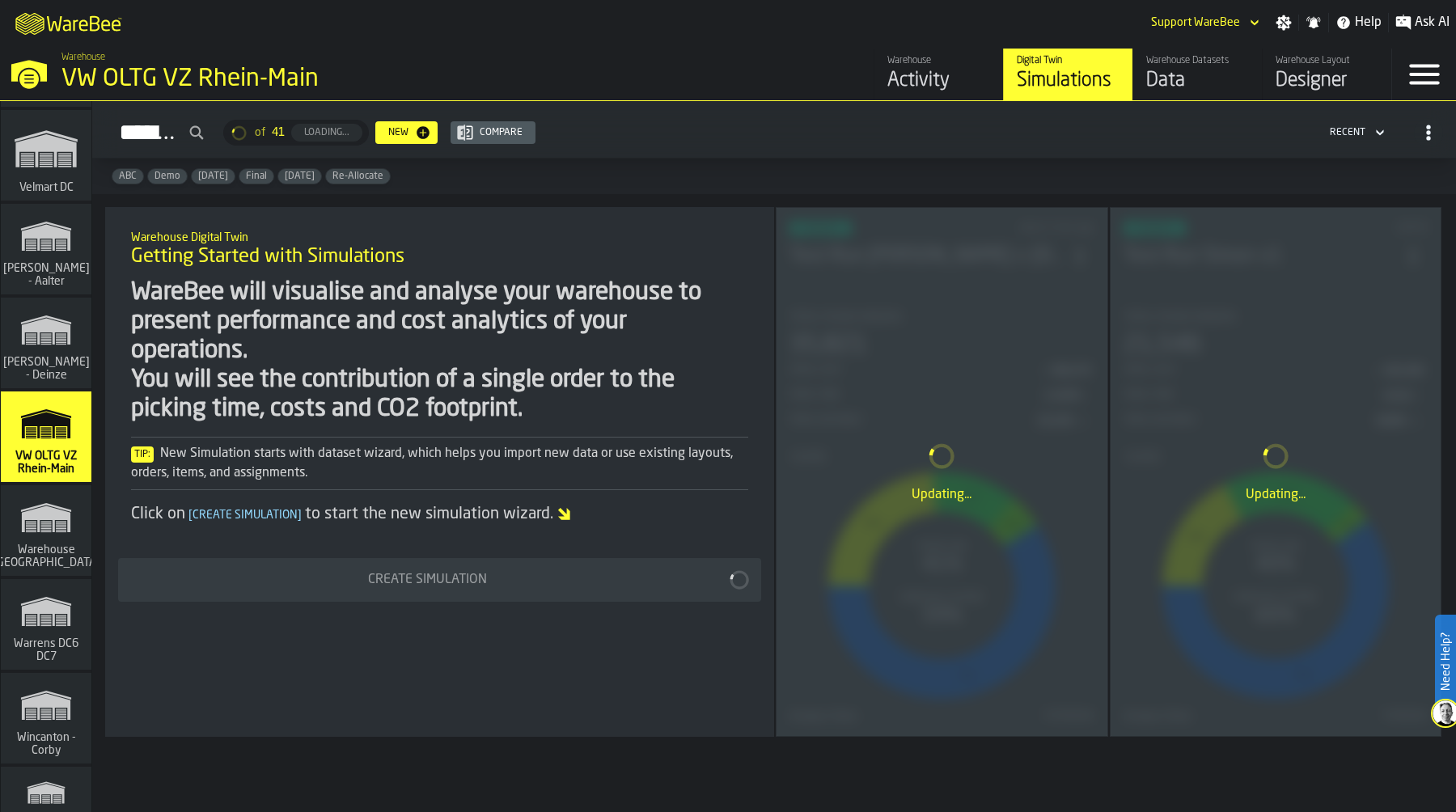
click at [1188, 81] on div "Data" at bounding box center [1198, 81] width 103 height 26
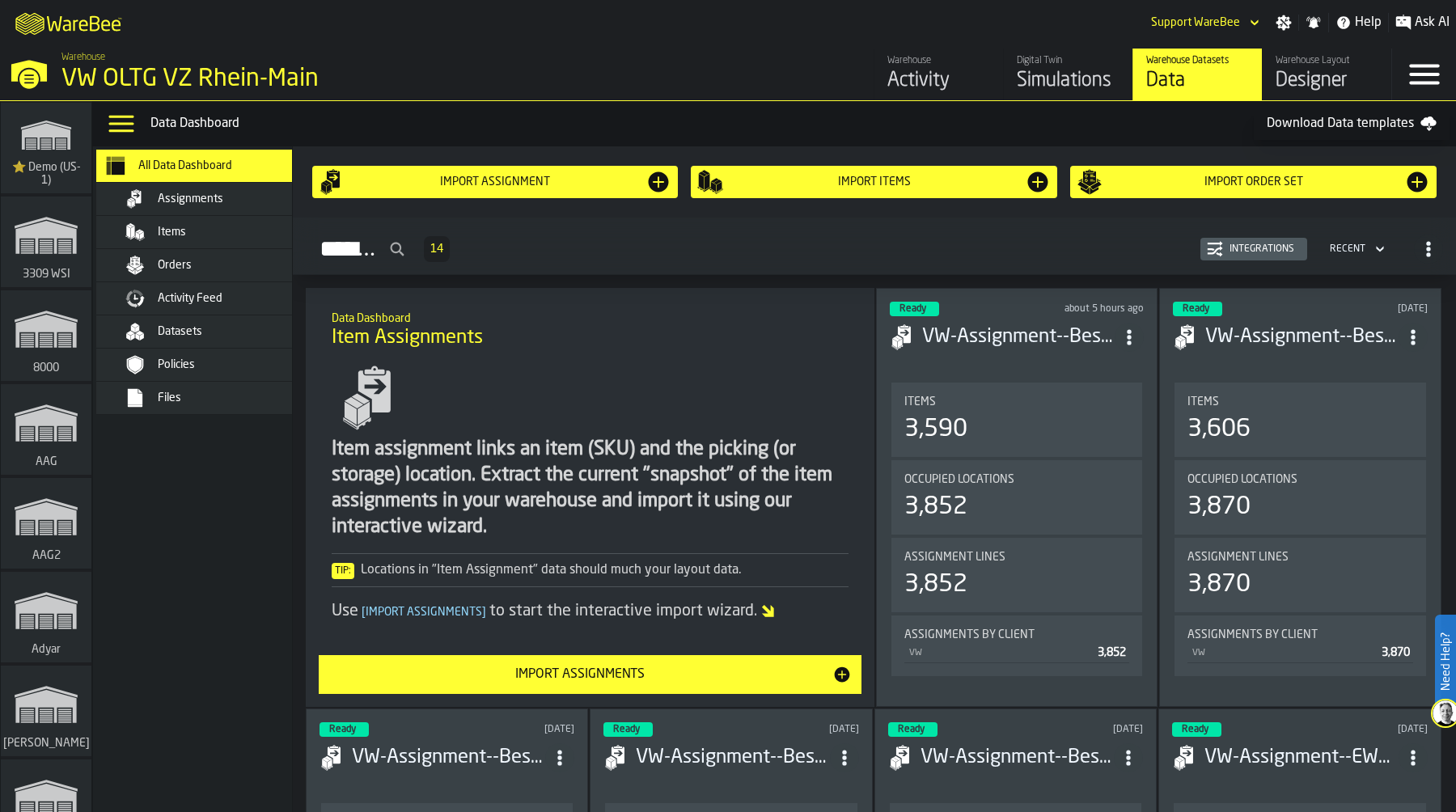
click at [202, 399] on div "Files" at bounding box center [237, 398] width 159 height 13
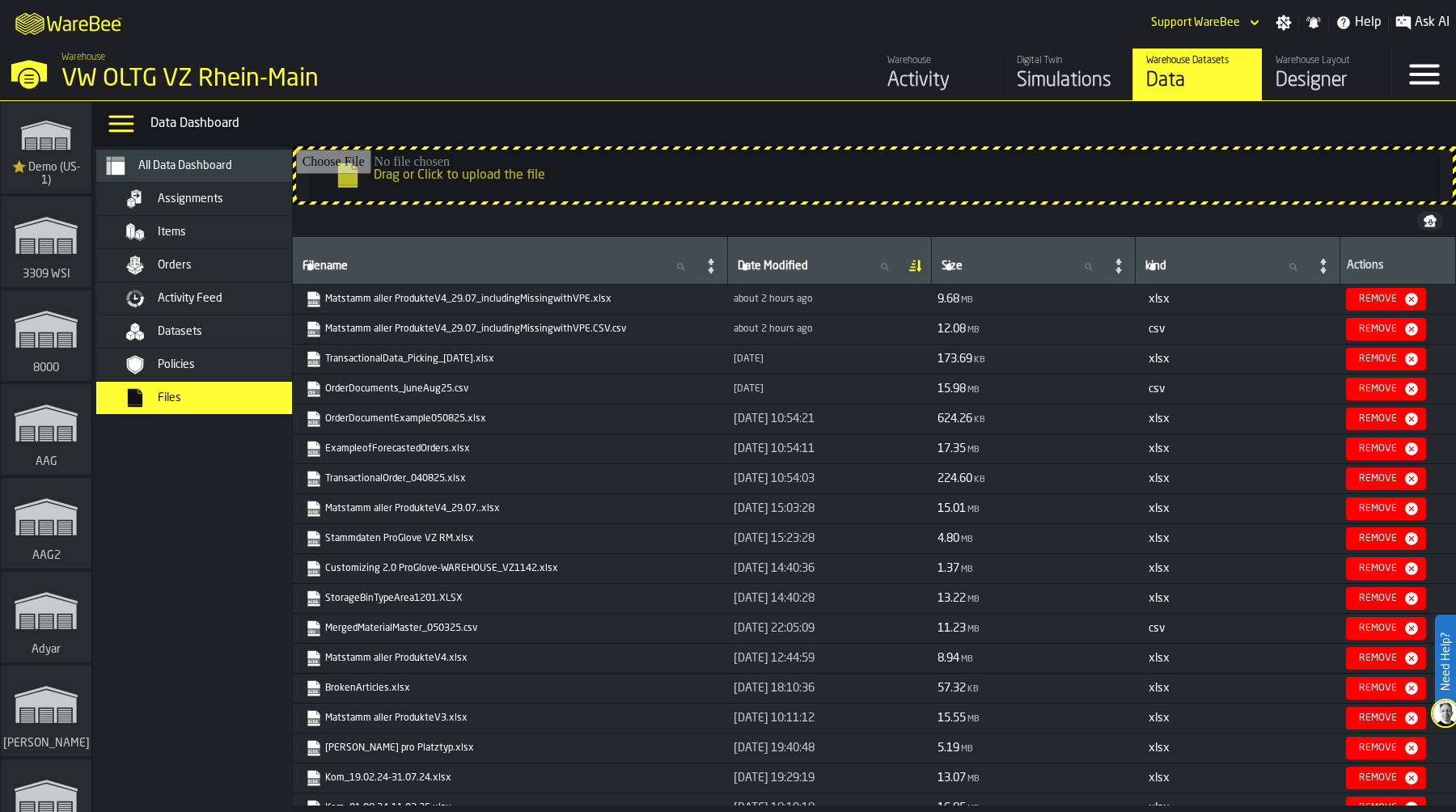
click at [772, 25] on div "M A K I N G W A R E H O U S E S M O R E EF F I C I E N T Support WareBee Settin…" at bounding box center [728, 22] width 1456 height 46
